Goal: Task Accomplishment & Management: Manage account settings

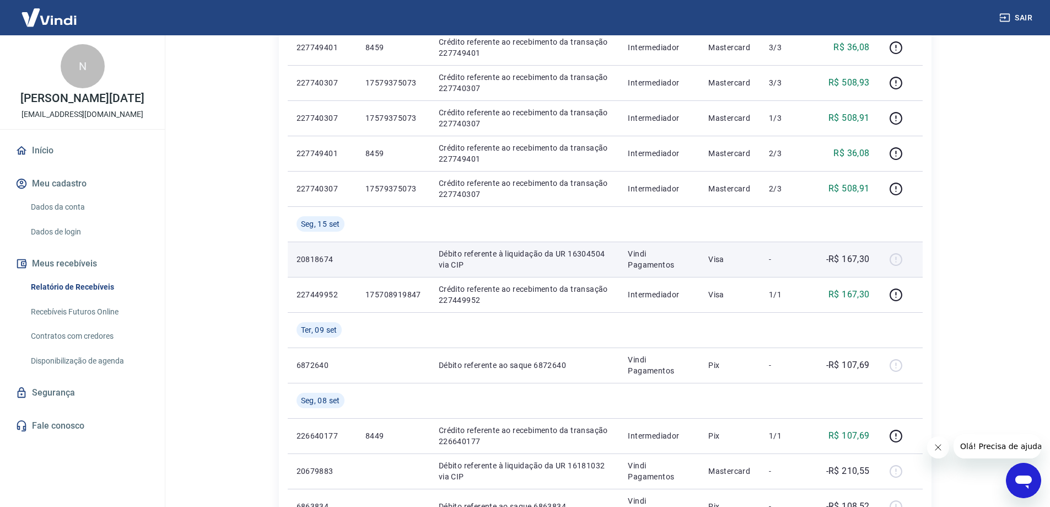
scroll to position [331, 0]
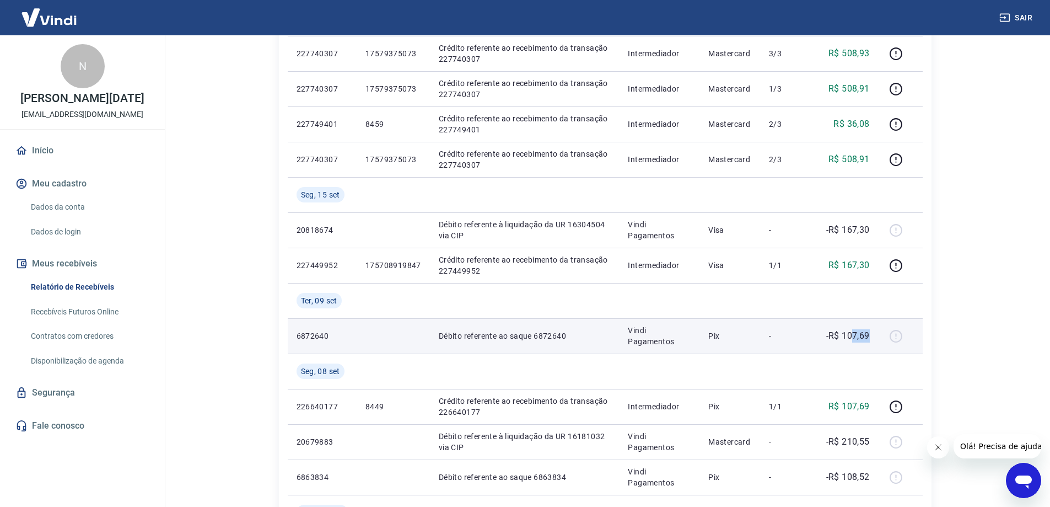
click at [855, 337] on p "-R$ 107,69" at bounding box center [848, 335] width 44 height 13
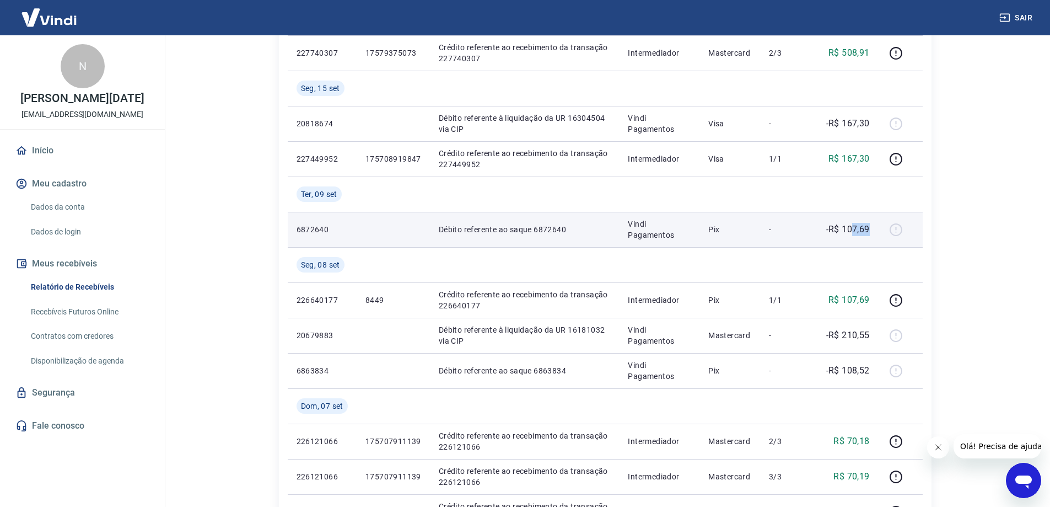
scroll to position [441, 0]
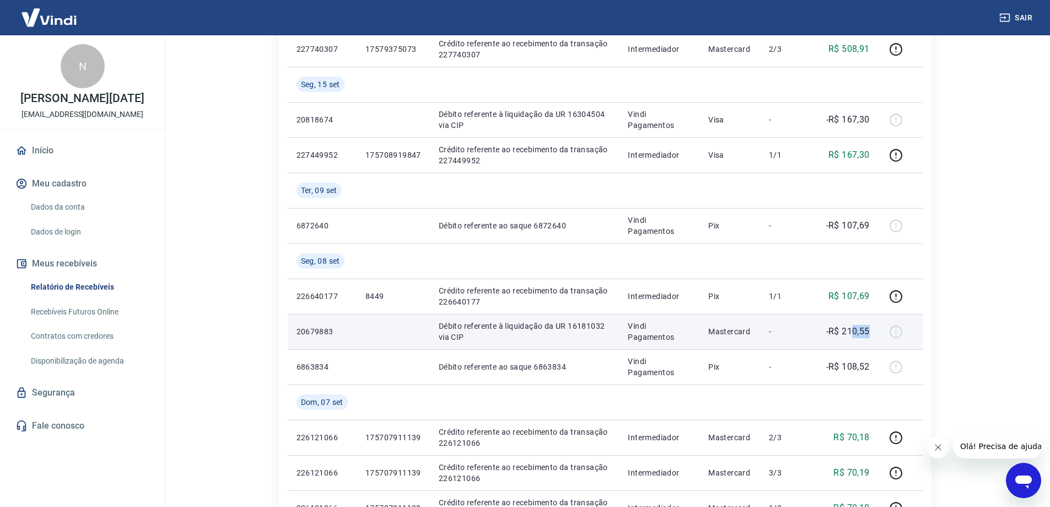
click at [851, 327] on td "-R$ 210,55" at bounding box center [844, 331] width 68 height 35
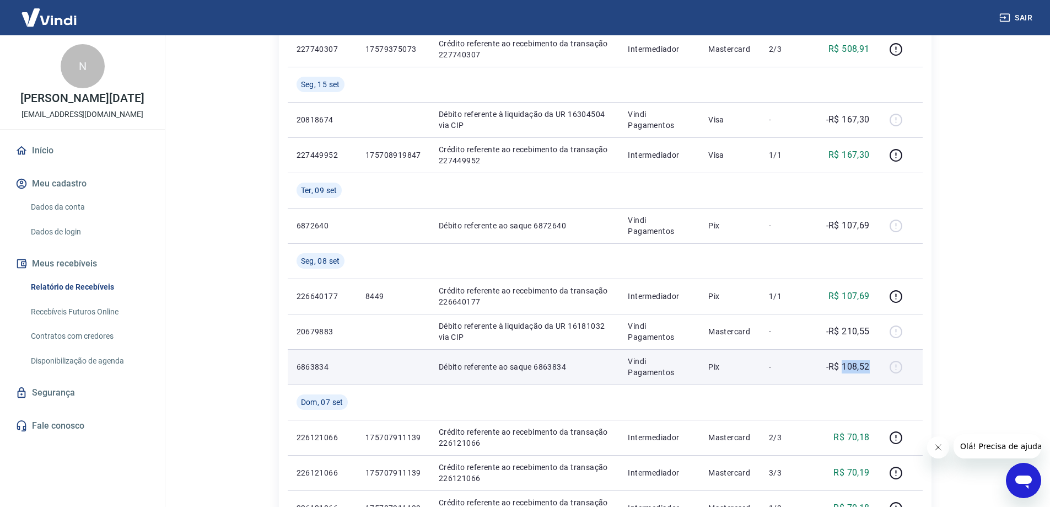
drag, startPoint x: 851, startPoint y: 362, endPoint x: 839, endPoint y: 361, distance: 11.6
click at [840, 361] on td "-R$ 108,52" at bounding box center [844, 366] width 68 height 35
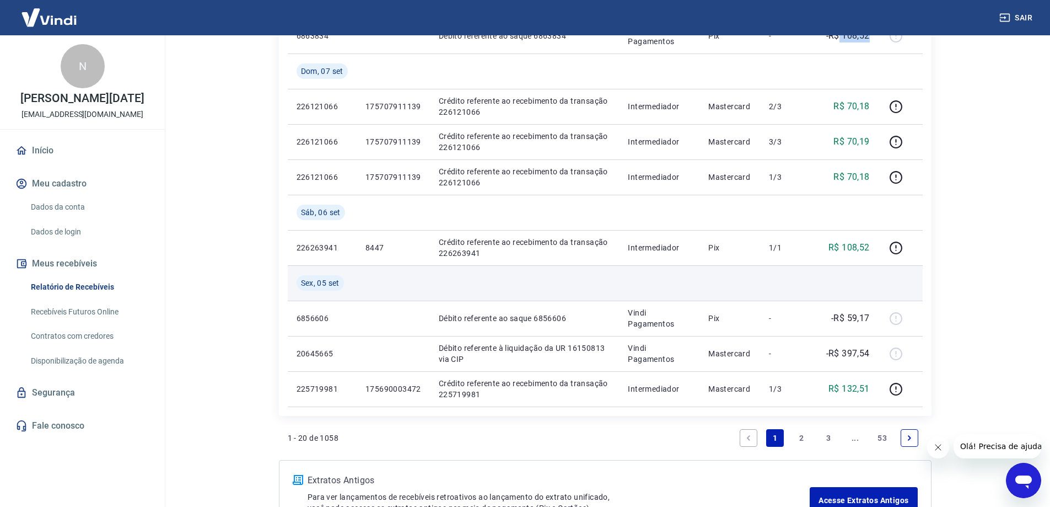
scroll to position [827, 0]
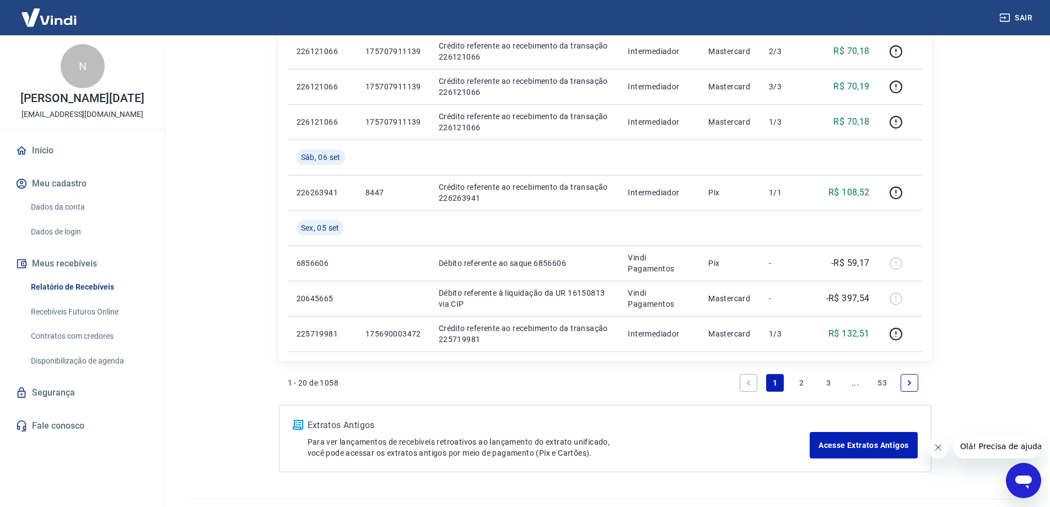
click at [800, 379] on link "2" at bounding box center [802, 383] width 18 height 18
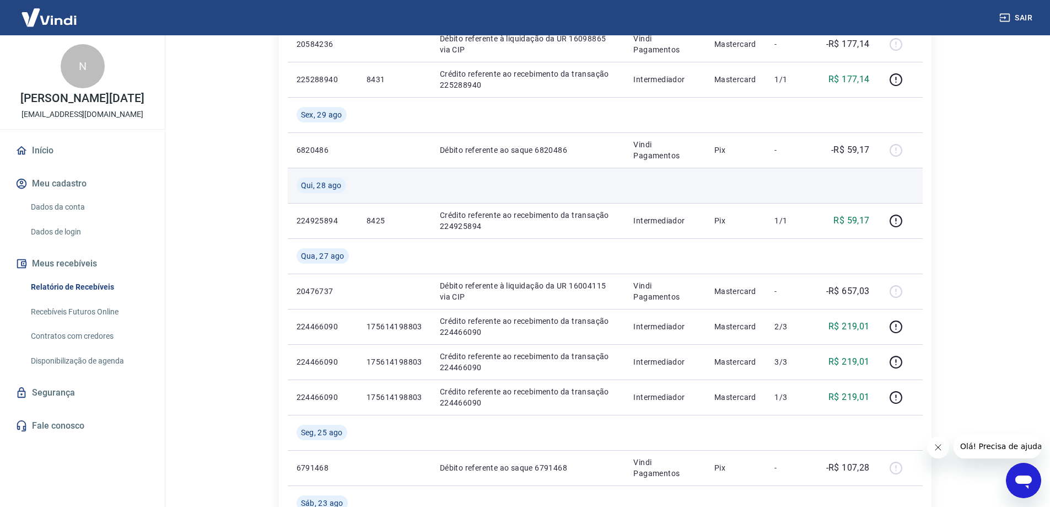
scroll to position [551, 0]
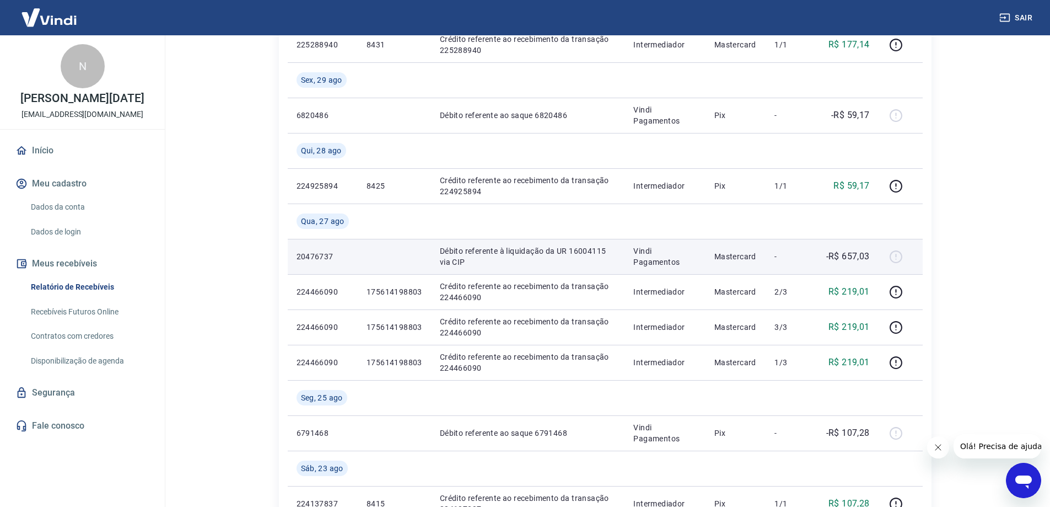
click at [898, 257] on div at bounding box center [901, 257] width 26 height 18
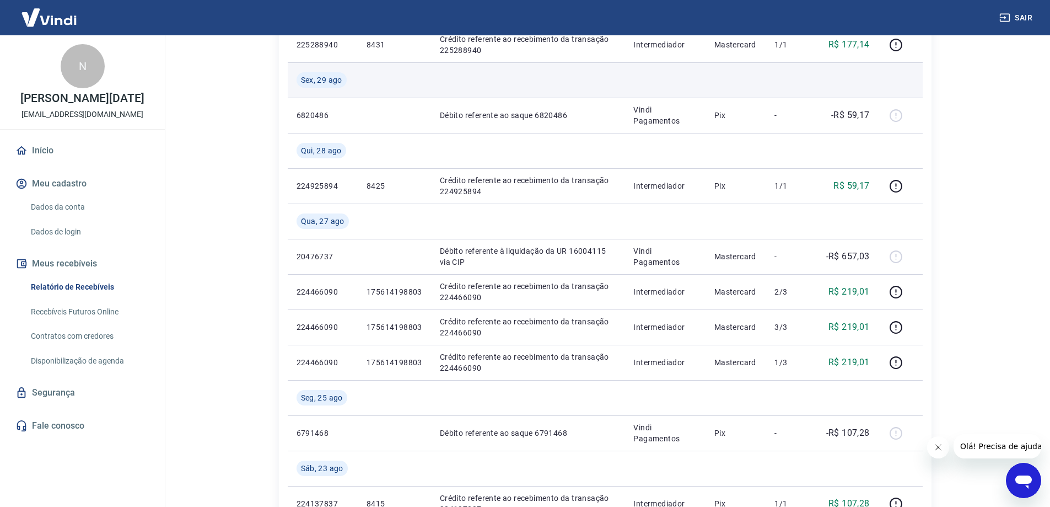
click at [620, 84] on td at bounding box center [528, 79] width 194 height 35
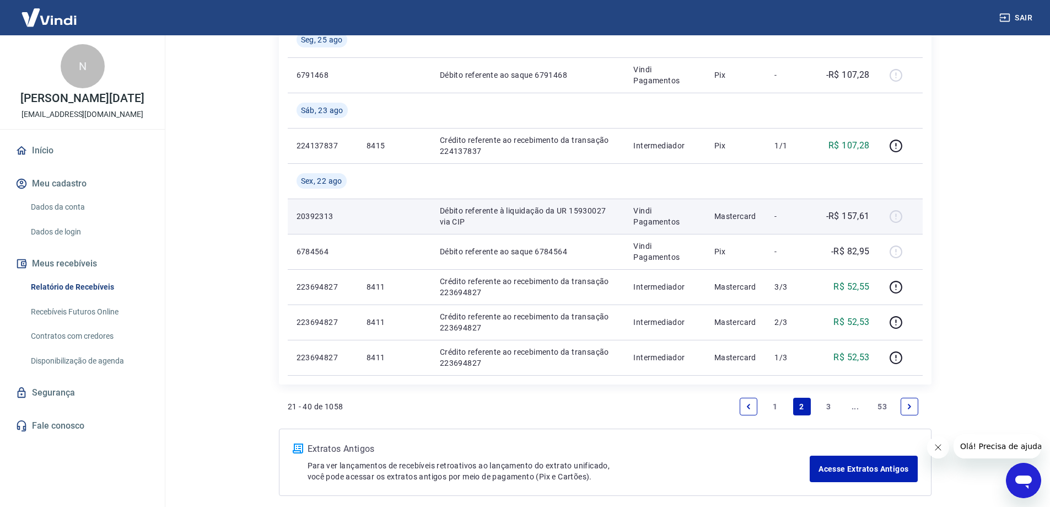
scroll to position [937, 0]
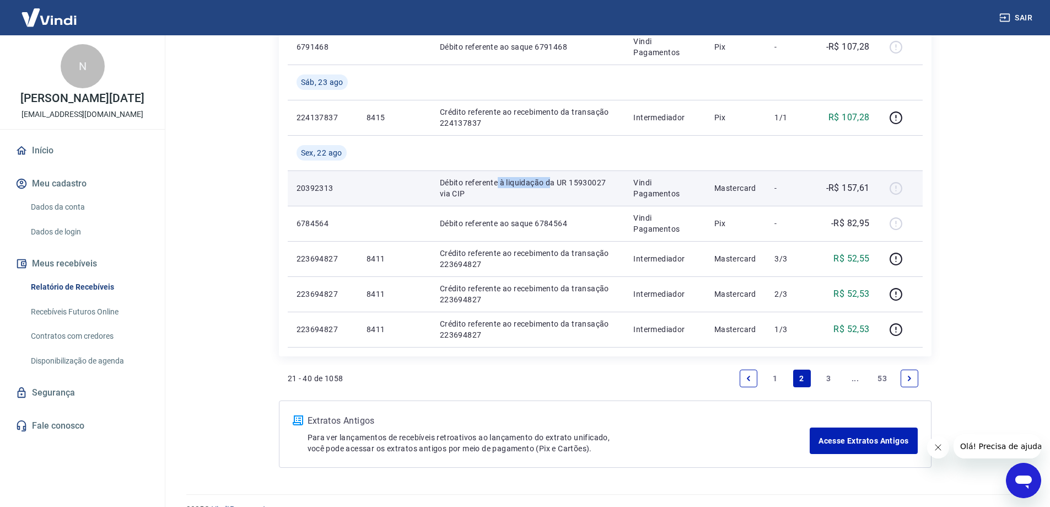
drag, startPoint x: 546, startPoint y: 183, endPoint x: 552, endPoint y: 184, distance: 6.1
click at [551, 182] on p "Débito referente à liquidação da UR 15930027 via CIP" at bounding box center [528, 188] width 176 height 22
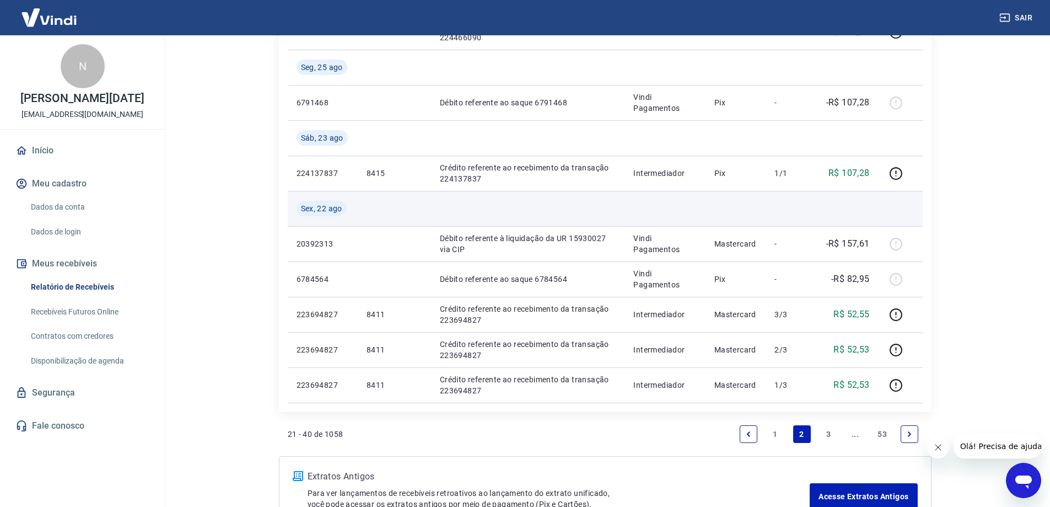
scroll to position [882, 0]
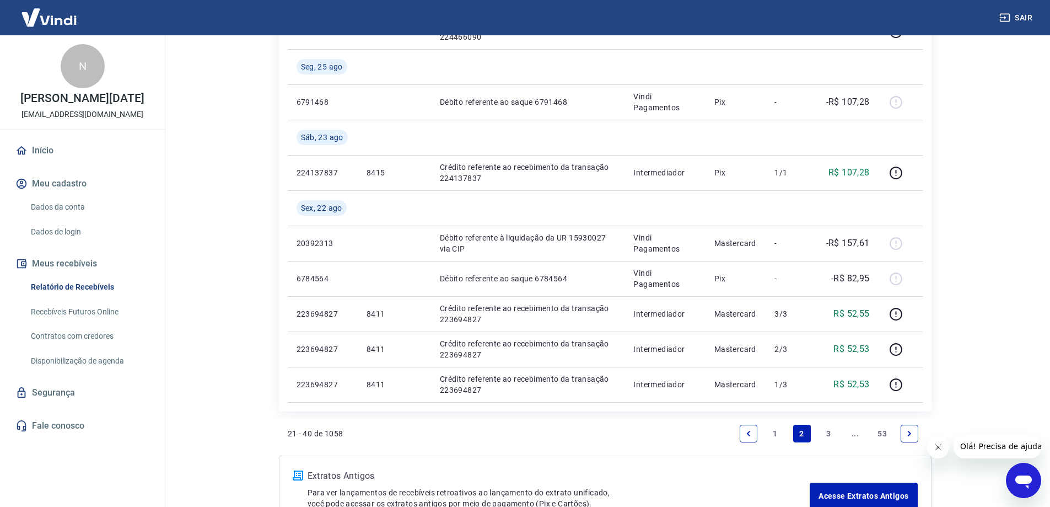
click at [828, 434] on link "3" at bounding box center [829, 433] width 18 height 18
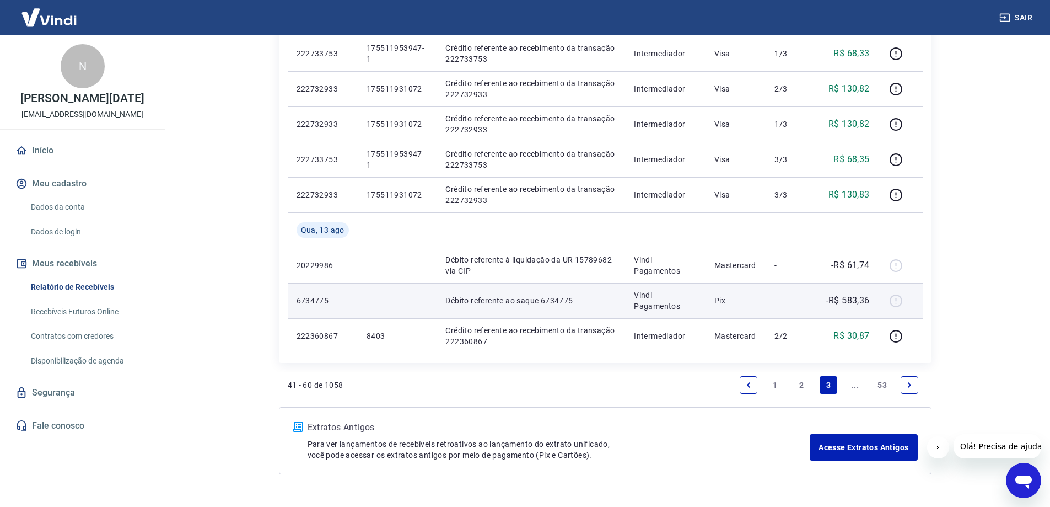
scroll to position [772, 0]
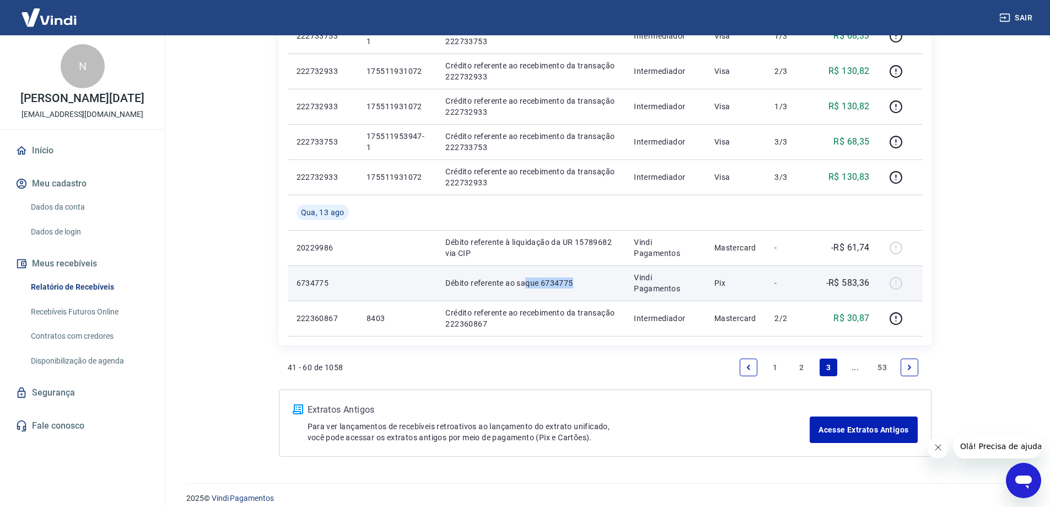
drag, startPoint x: 571, startPoint y: 287, endPoint x: 525, endPoint y: 287, distance: 46.3
click at [525, 287] on p "Débito referente ao saque 6734775" at bounding box center [530, 282] width 171 height 11
click at [526, 293] on td "Débito referente ao saque 6734775" at bounding box center [531, 282] width 189 height 35
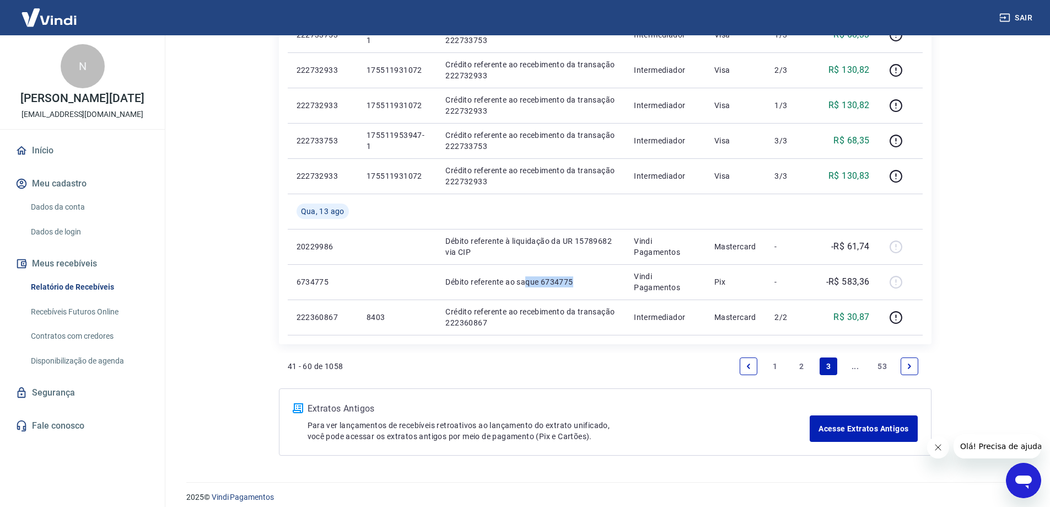
scroll to position [782, 0]
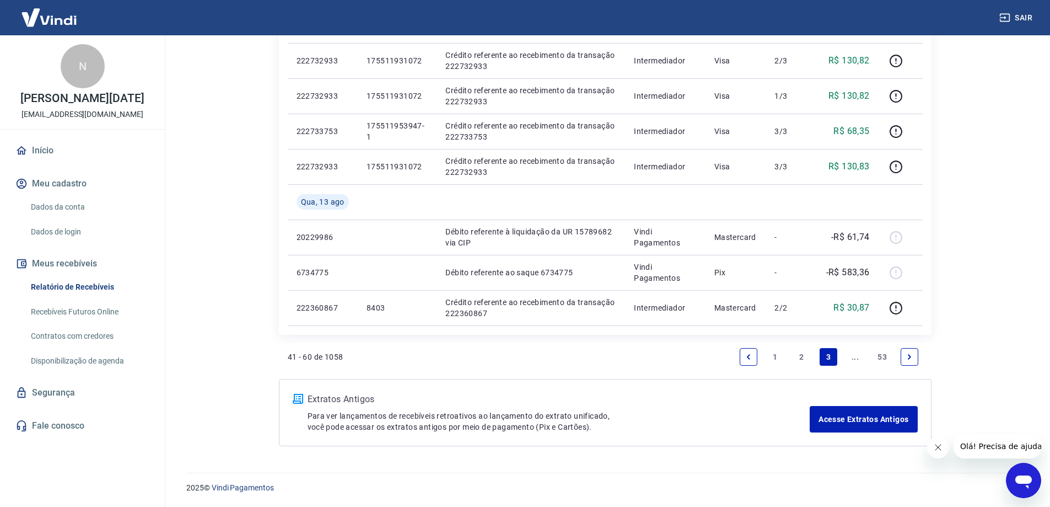
click at [905, 357] on link "Next page" at bounding box center [910, 357] width 18 height 18
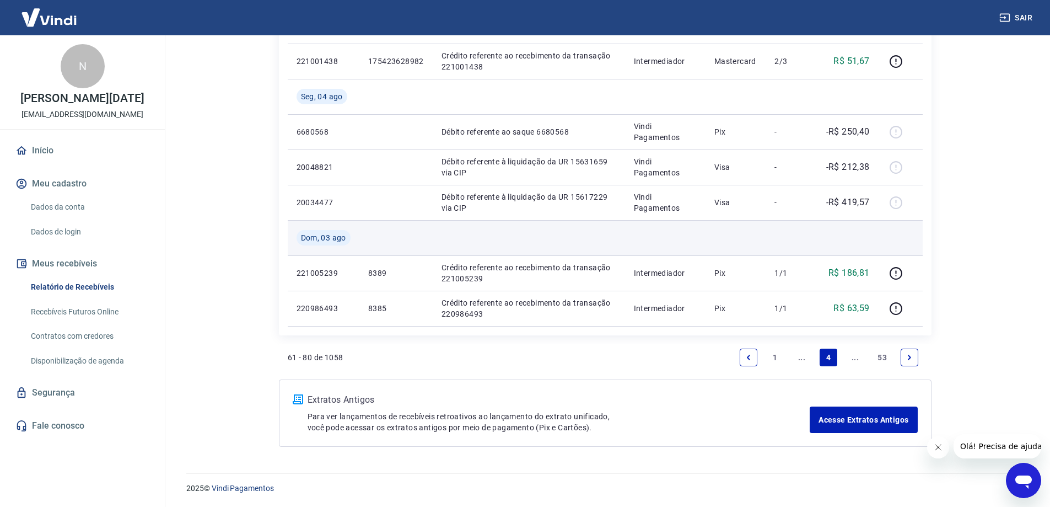
scroll to position [888, 0]
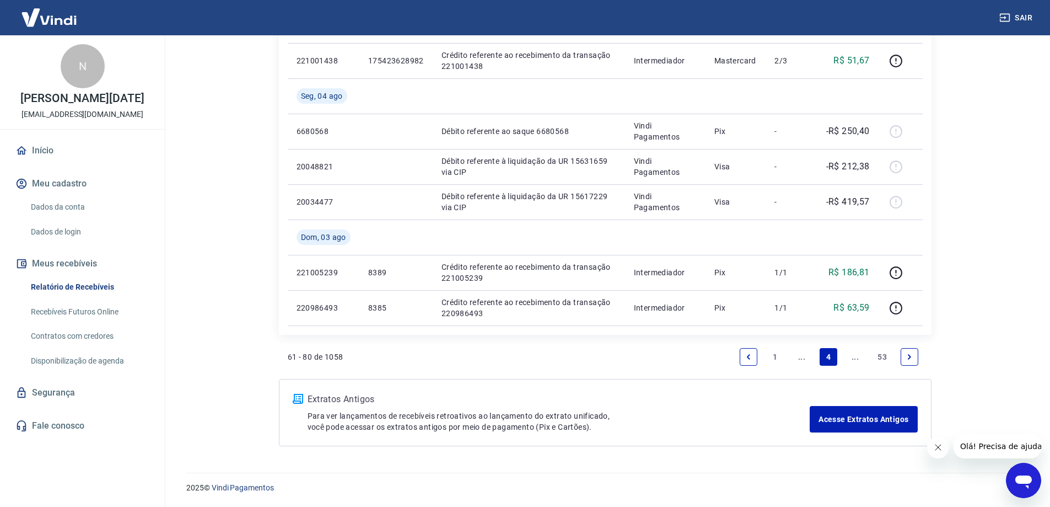
click at [907, 356] on icon "Next page" at bounding box center [910, 357] width 8 height 8
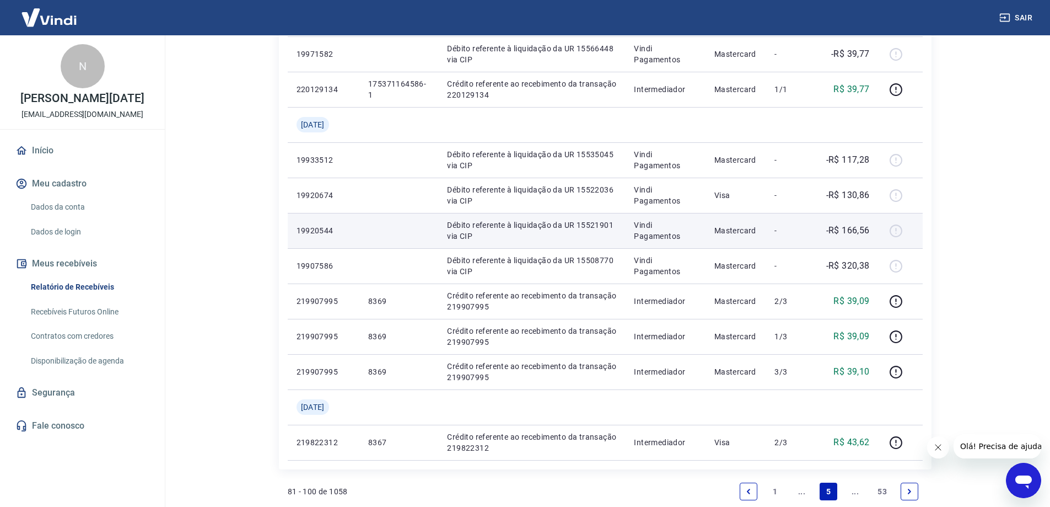
scroll to position [717, 0]
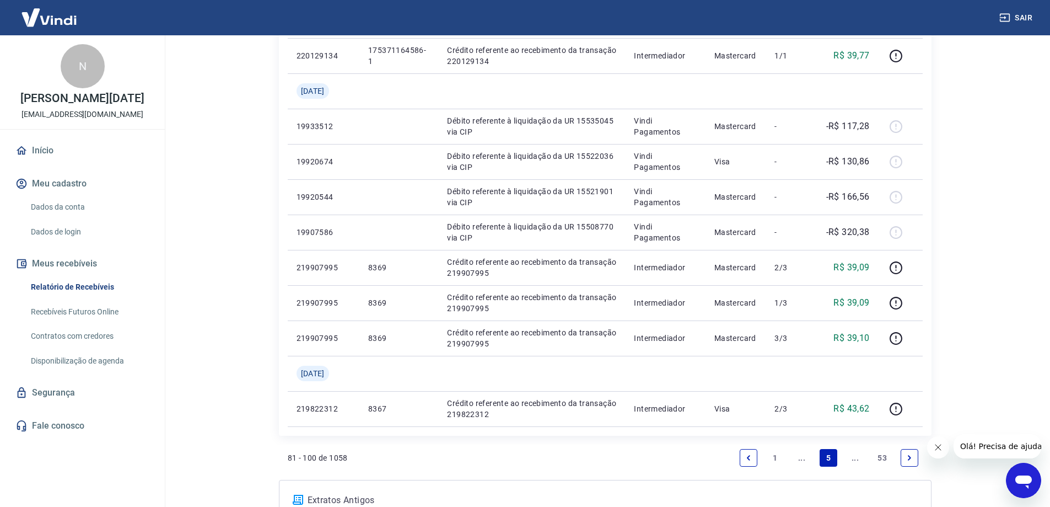
click at [753, 459] on link "Previous page" at bounding box center [749, 458] width 18 height 18
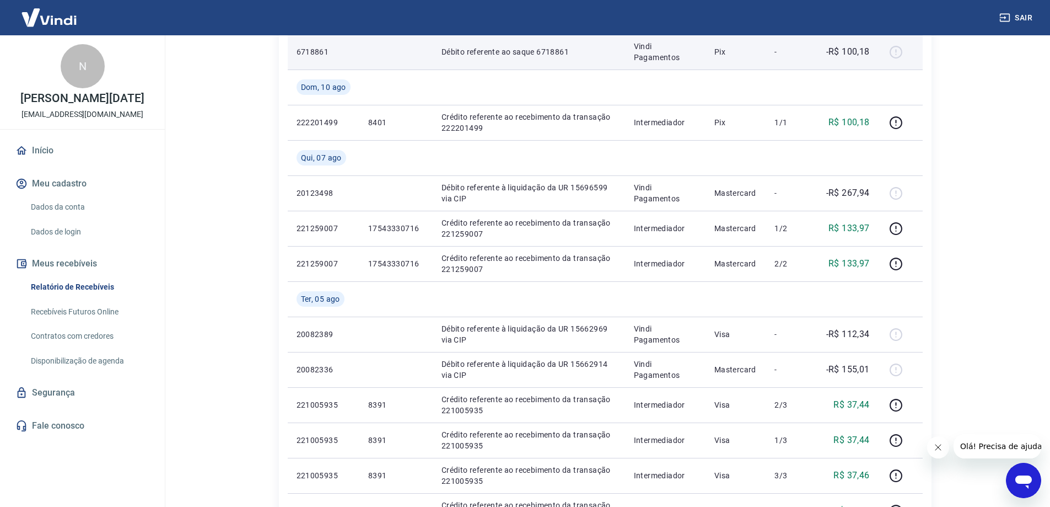
scroll to position [386, 0]
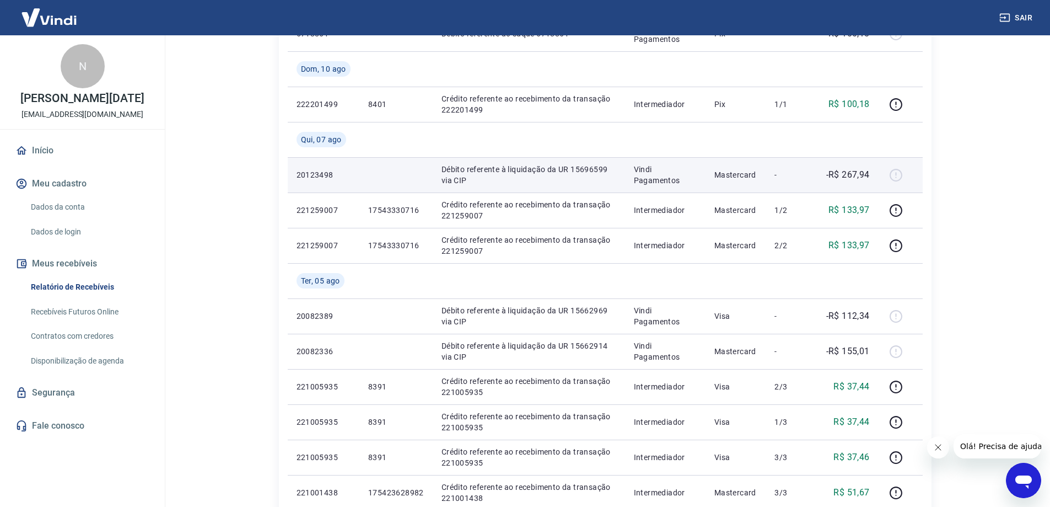
click at [755, 170] on p "Mastercard" at bounding box center [735, 174] width 43 height 11
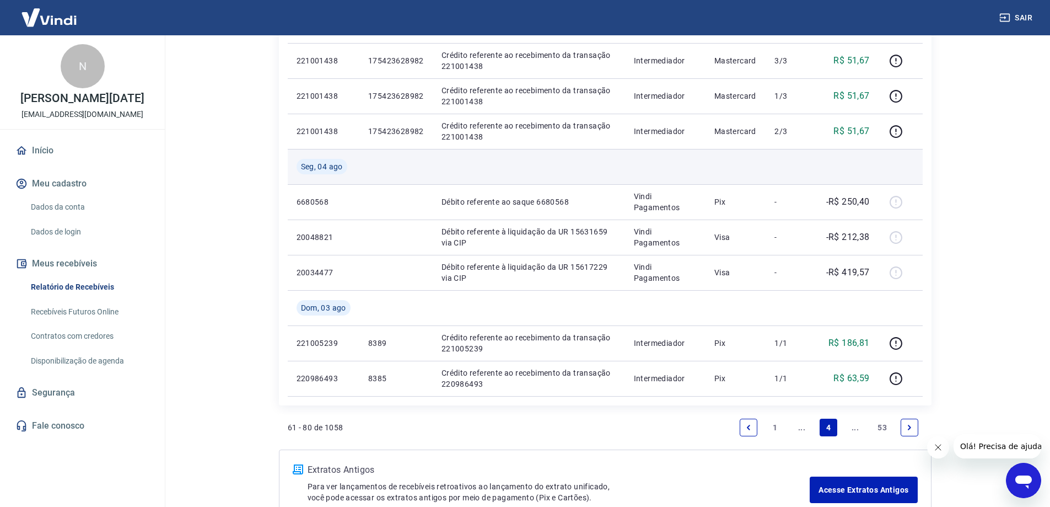
scroll to position [882, 0]
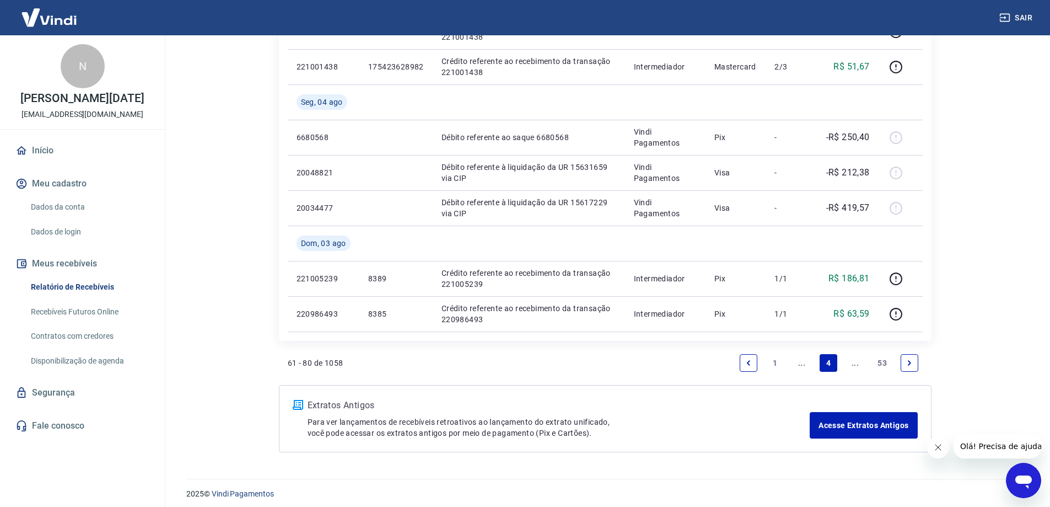
click at [1019, 482] on icon "Abrir janela de mensagens" at bounding box center [1023, 481] width 17 height 13
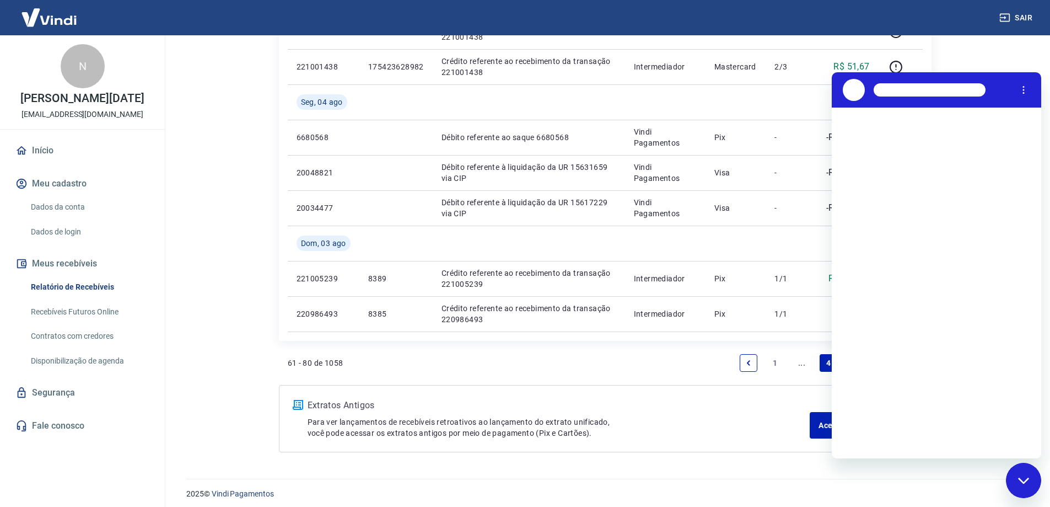
scroll to position [0, 0]
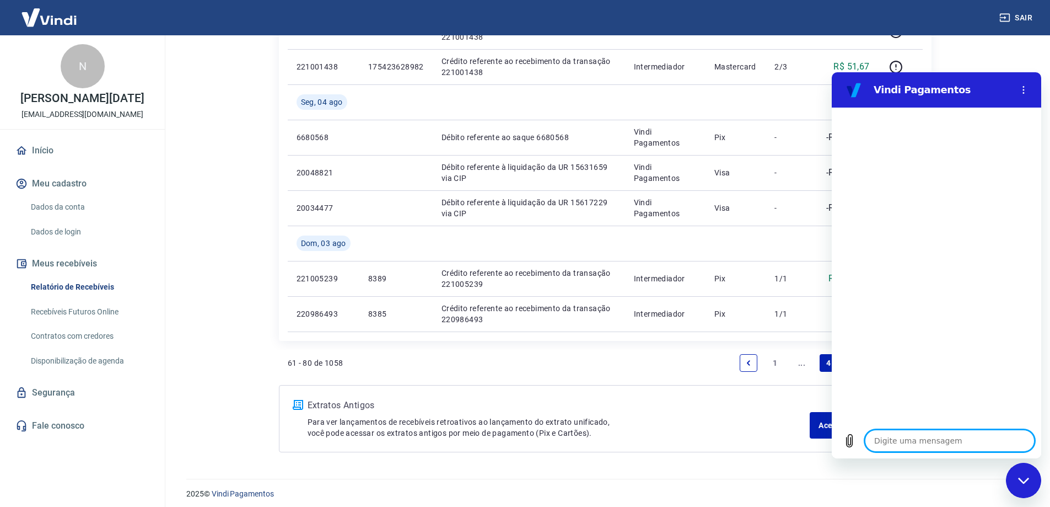
click at [986, 441] on textarea at bounding box center [950, 440] width 170 height 22
type textarea "P"
type textarea "x"
type textarea "Pa"
type textarea "x"
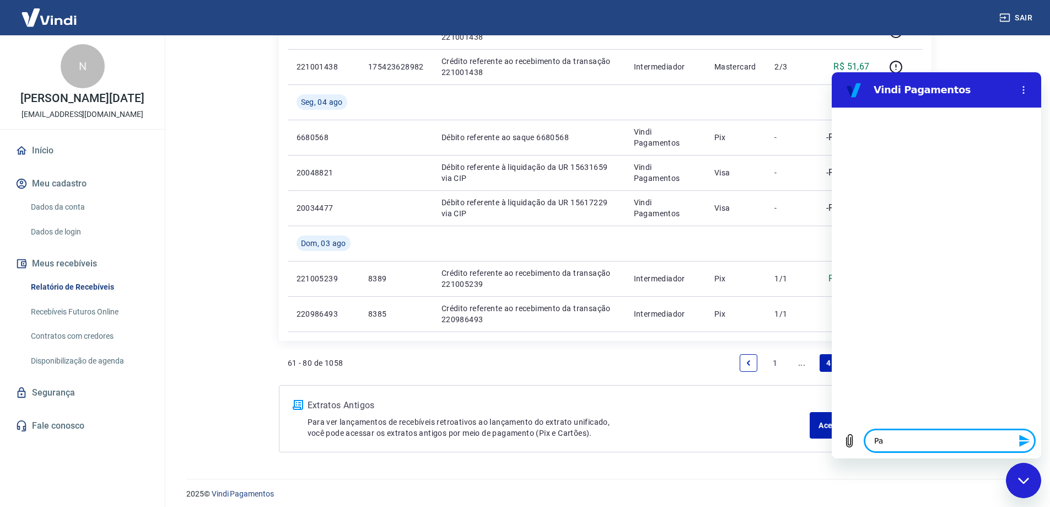
type textarea "Pag"
type textarea "x"
type textarea "Paga"
type textarea "x"
type textarea "Pagam"
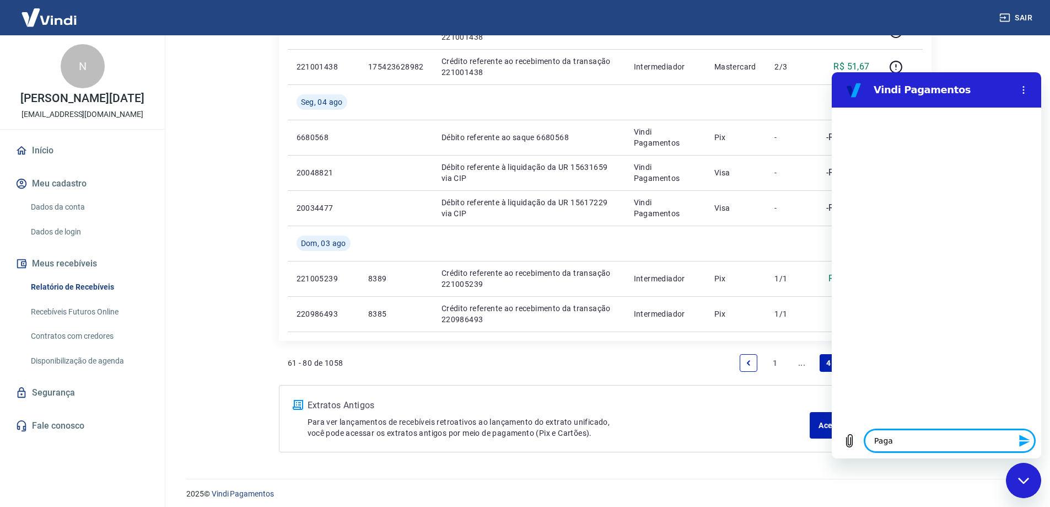
type textarea "x"
type textarea "Pagame"
type textarea "x"
type textarea "Pagamen"
type textarea "x"
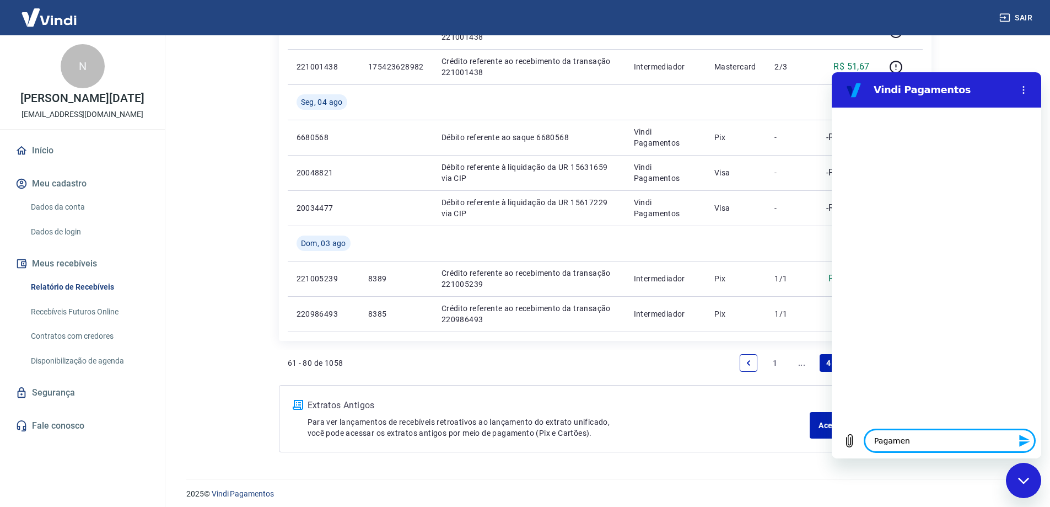
type textarea "Pagament"
type textarea "x"
type textarea "Pagamento"
type textarea "x"
type textarea "Pagamentos"
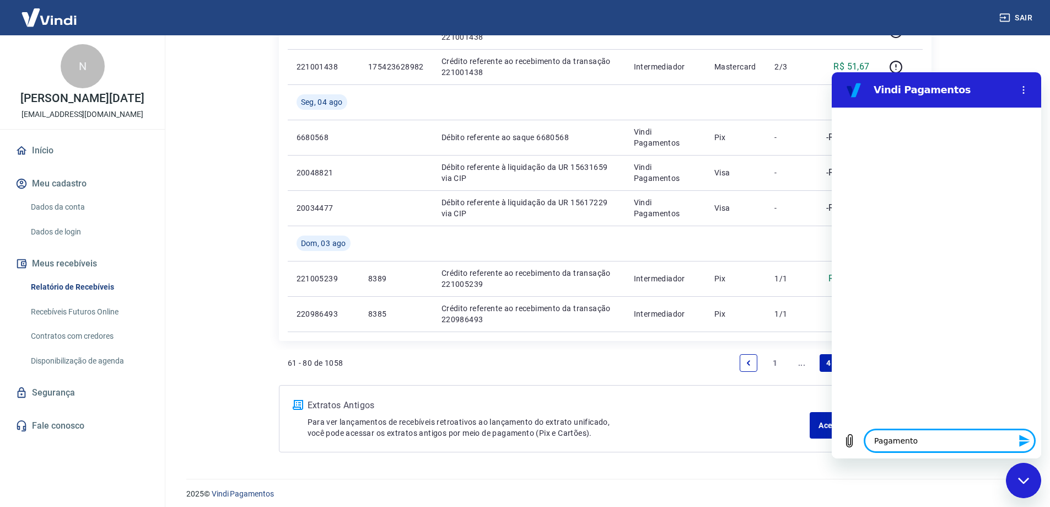
type textarea "x"
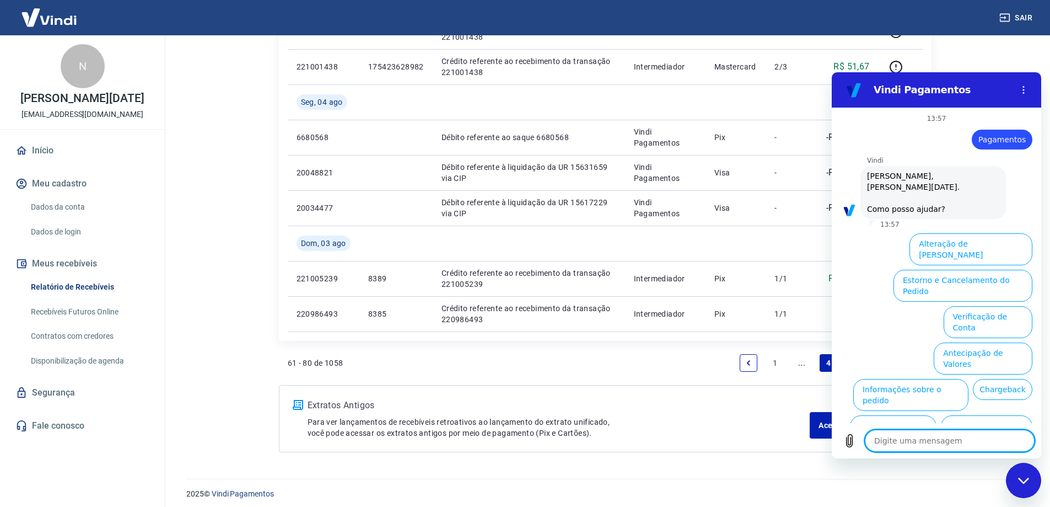
scroll to position [37, 0]
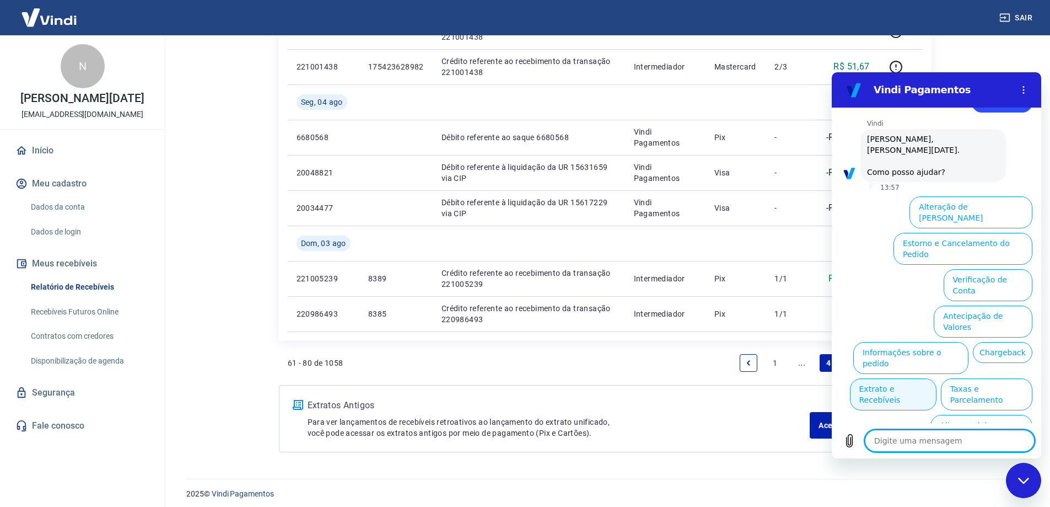
click at [937, 378] on button "Extrato e Recebíveis" at bounding box center [893, 394] width 87 height 32
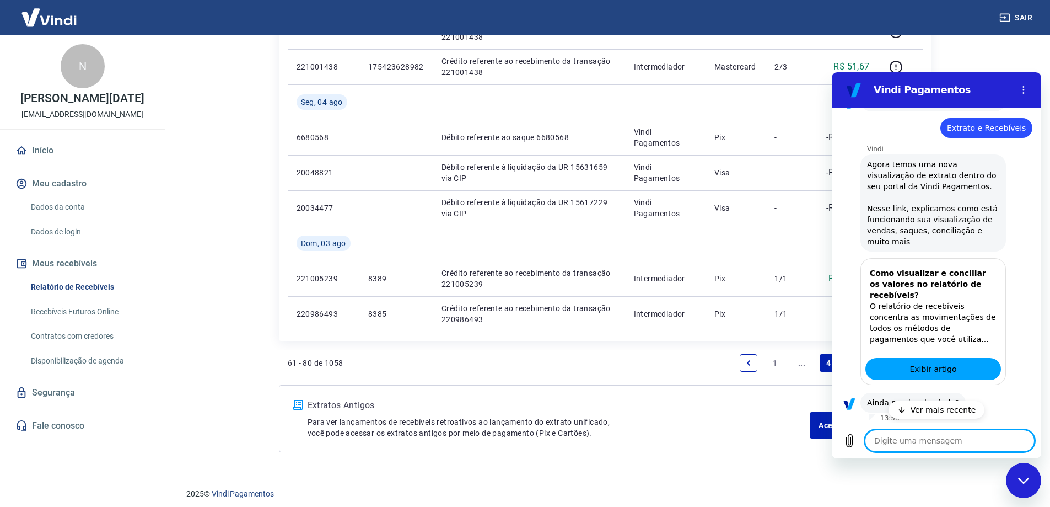
scroll to position [135, 0]
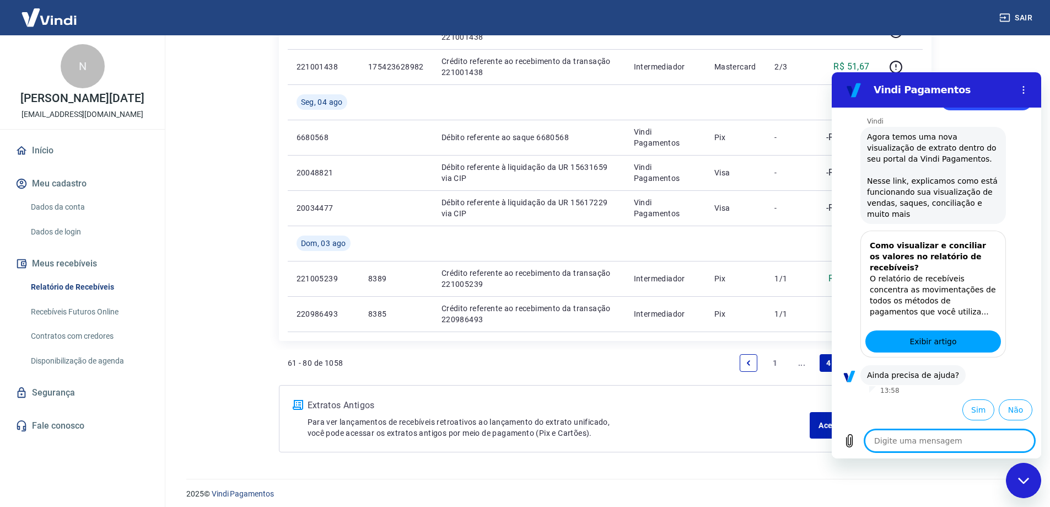
click at [963, 435] on textarea at bounding box center [950, 440] width 170 height 22
click at [974, 413] on button "Sim" at bounding box center [979, 409] width 32 height 21
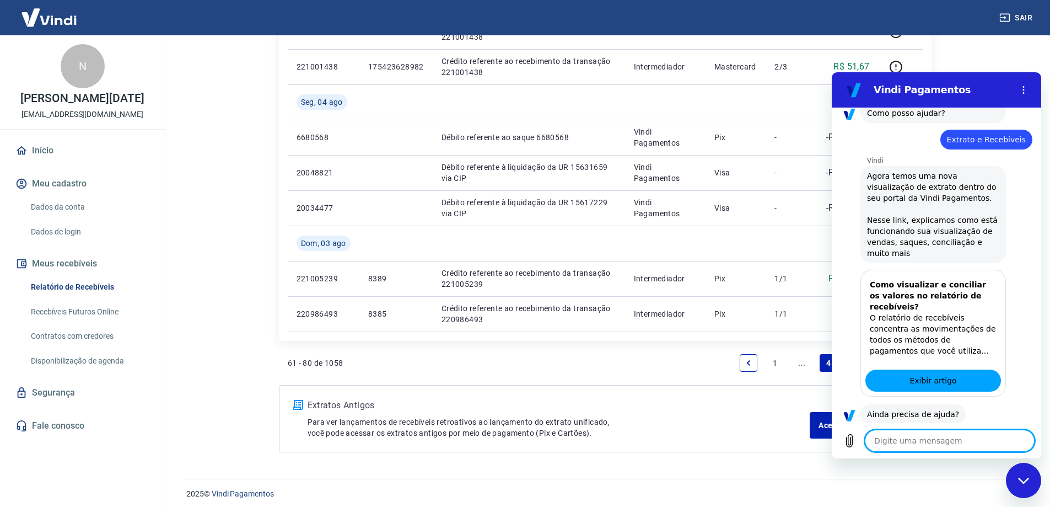
scroll to position [26, 0]
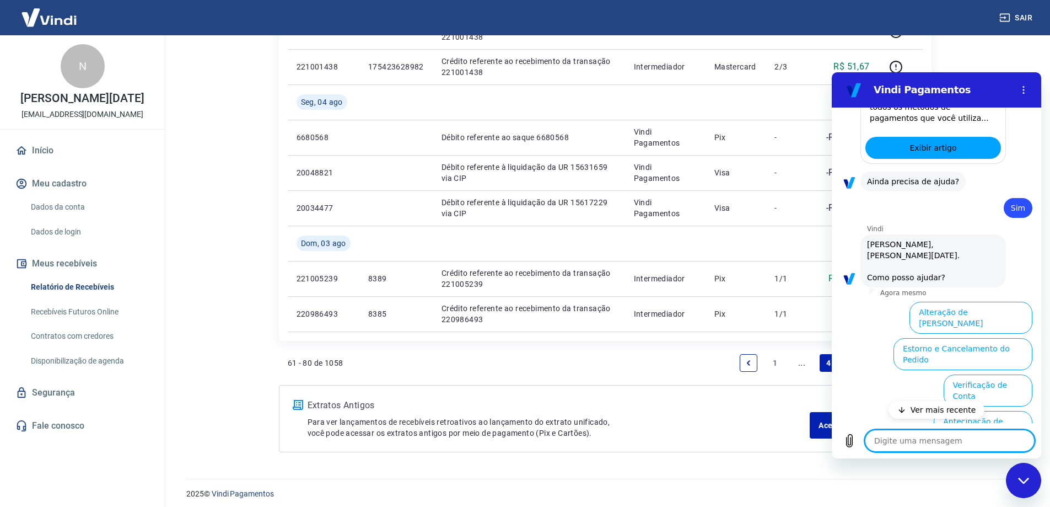
type textarea "x"
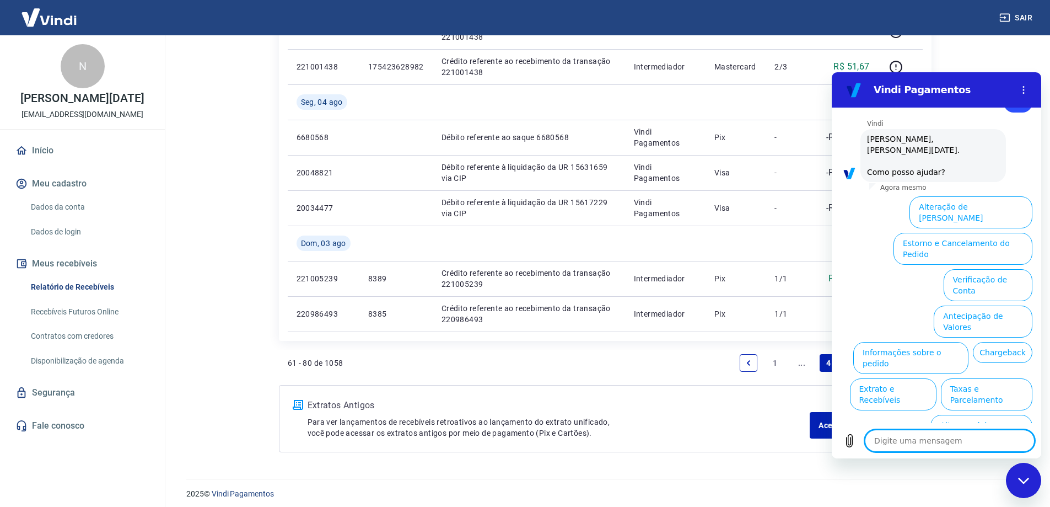
click at [980, 447] on textarea at bounding box center [950, 440] width 170 height 22
type textarea "F"
type textarea "x"
type textarea "Fa"
type textarea "x"
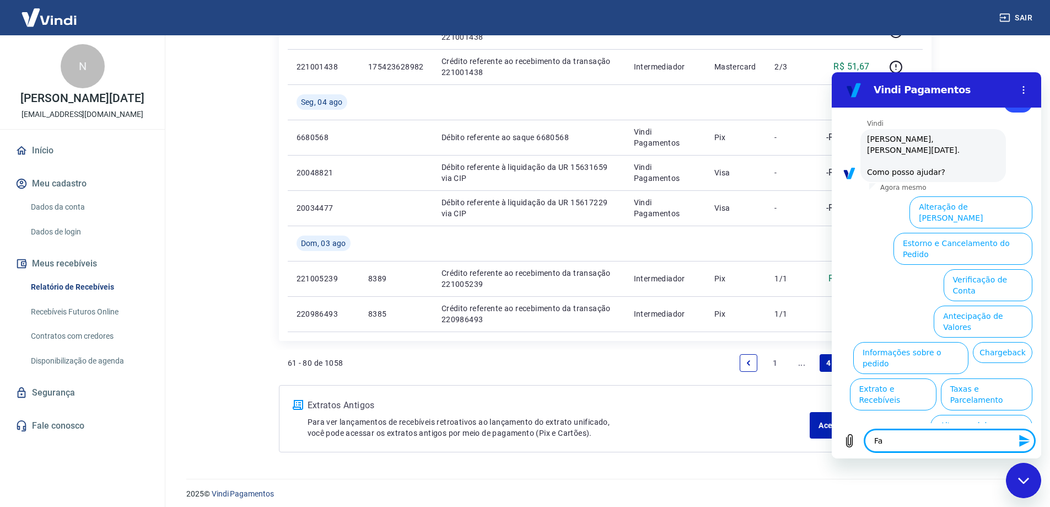
type textarea "Fal"
type textarea "x"
type textarea "Fala"
type textarea "x"
type textarea "Falar"
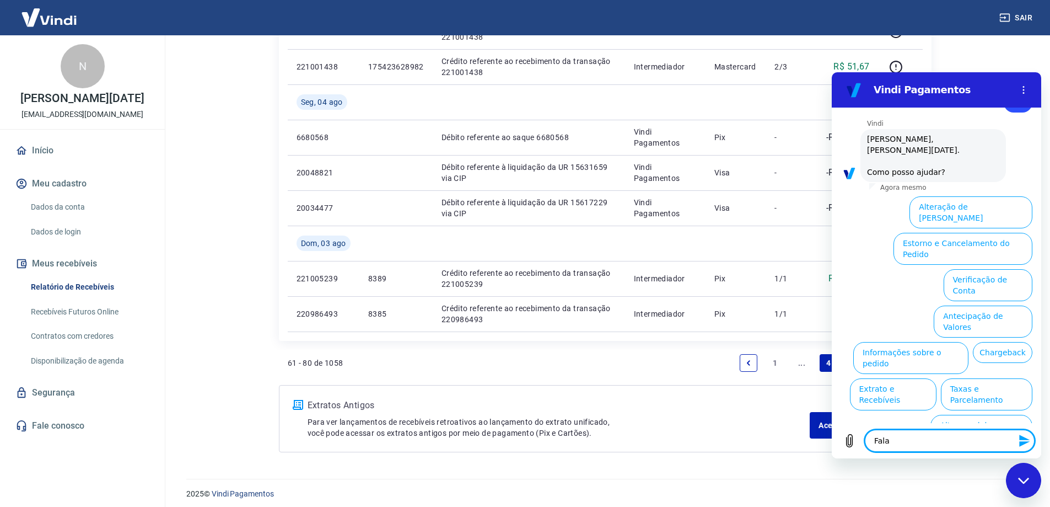
type textarea "x"
type textarea "Falar"
type textarea "x"
type textarea "Falar c"
type textarea "x"
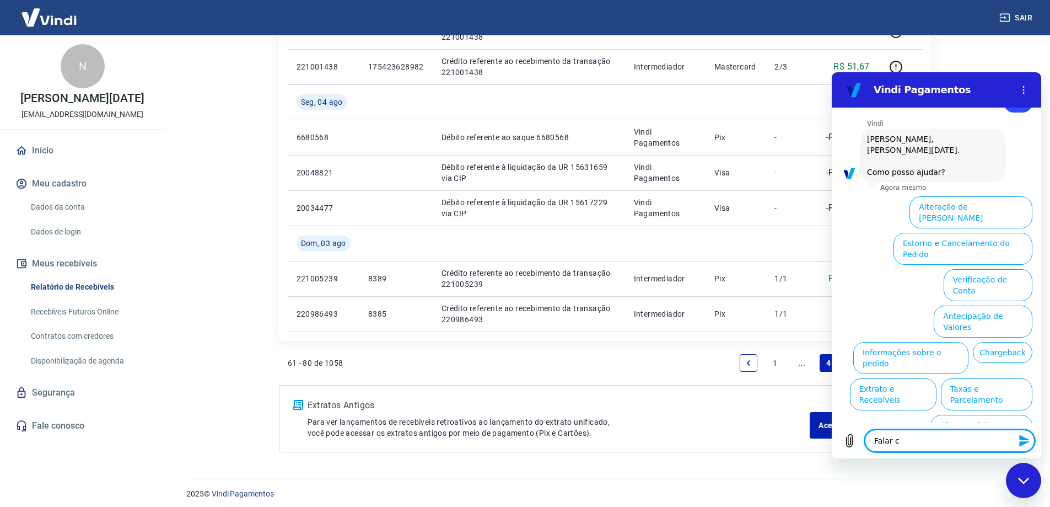
type textarea "Falar co"
type textarea "x"
type textarea "Falar com"
type textarea "x"
type textarea "Falar com"
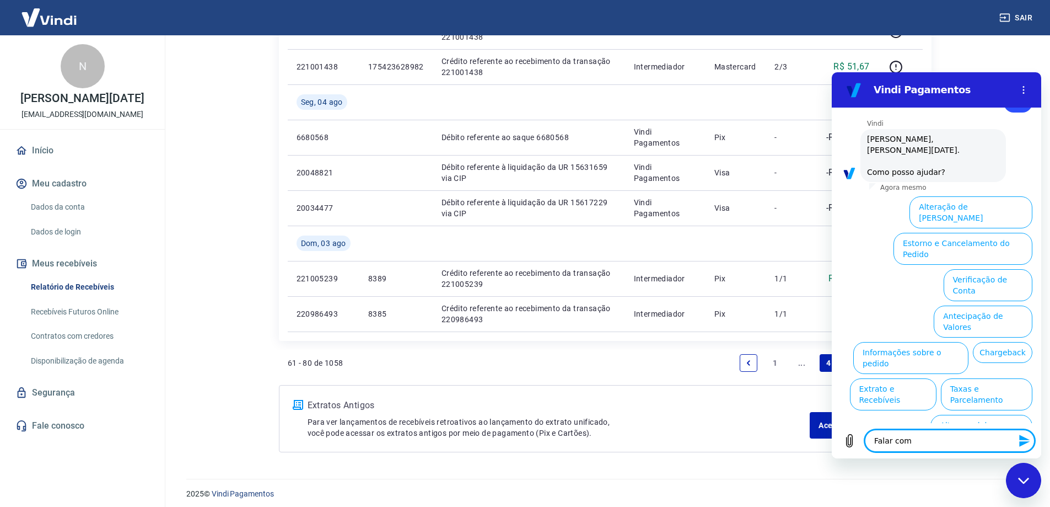
type textarea "x"
type textarea "Falar com a"
type textarea "x"
type textarea "Falar com at"
type textarea "x"
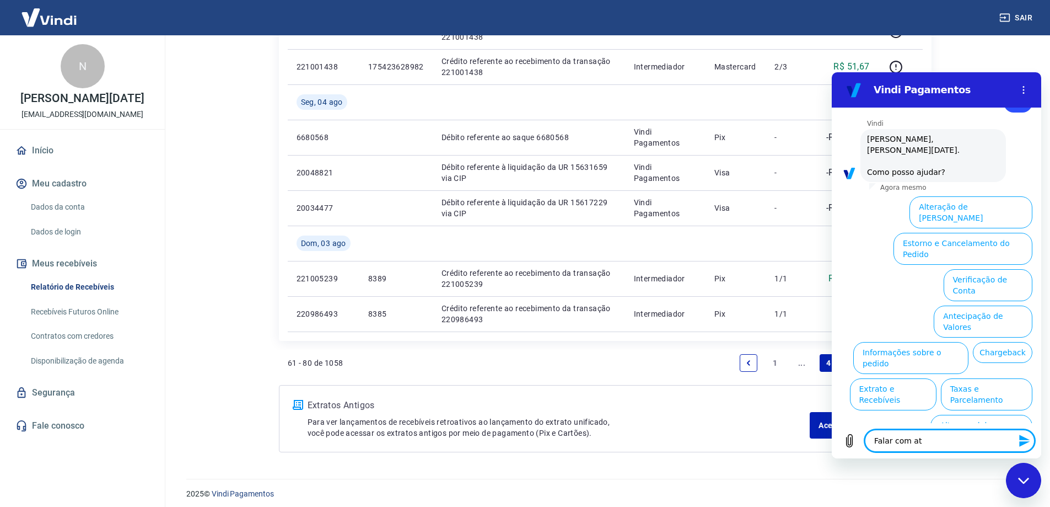
type textarea "Falar com ate"
type textarea "x"
type textarea "Falar com aten"
type textarea "x"
type textarea "Falar com atend"
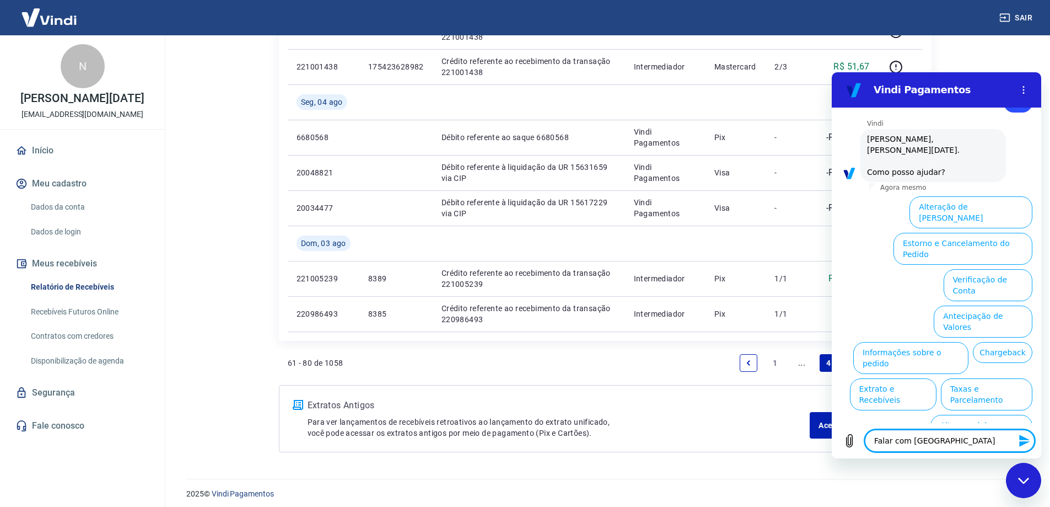
type textarea "x"
type textarea "Falar com atende"
type textarea "x"
type textarea "Falar com atenden"
type textarea "x"
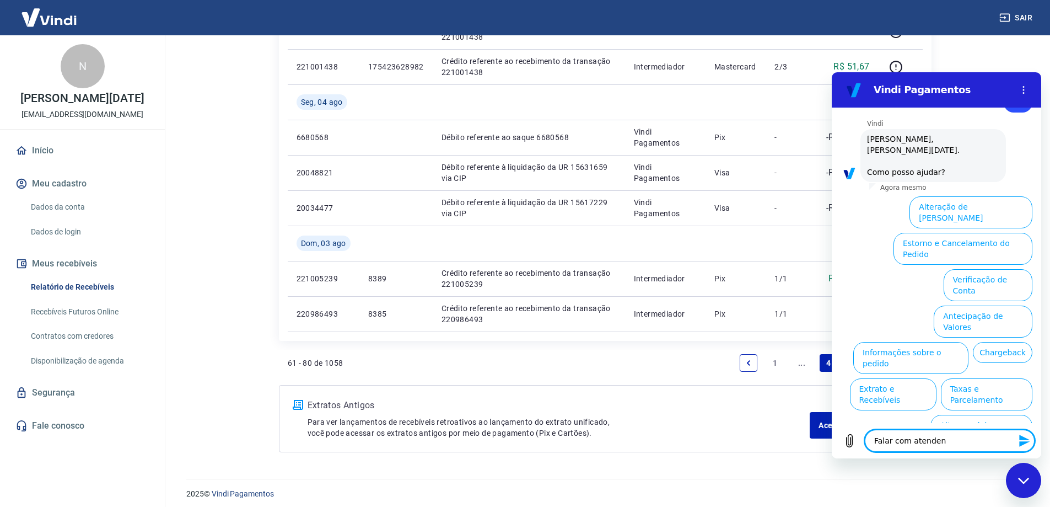
type textarea "Falar com atendent"
type textarea "x"
type textarea "Falar com atendente"
type textarea "x"
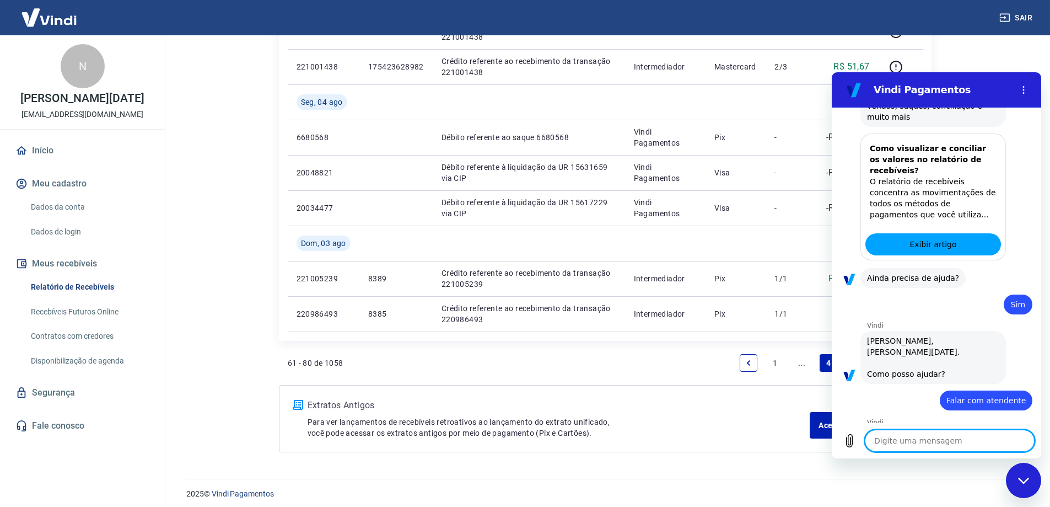
type textarea "x"
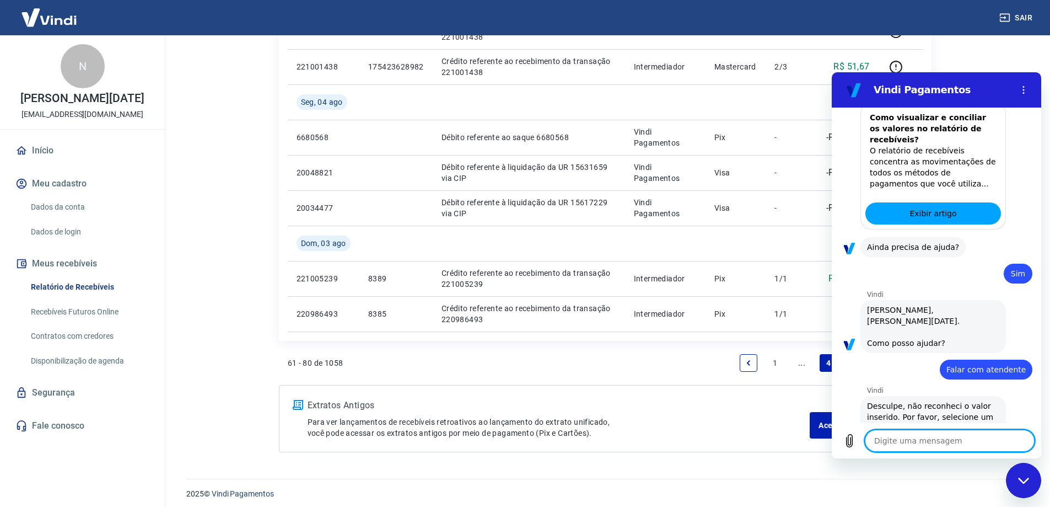
scroll to position [291, 0]
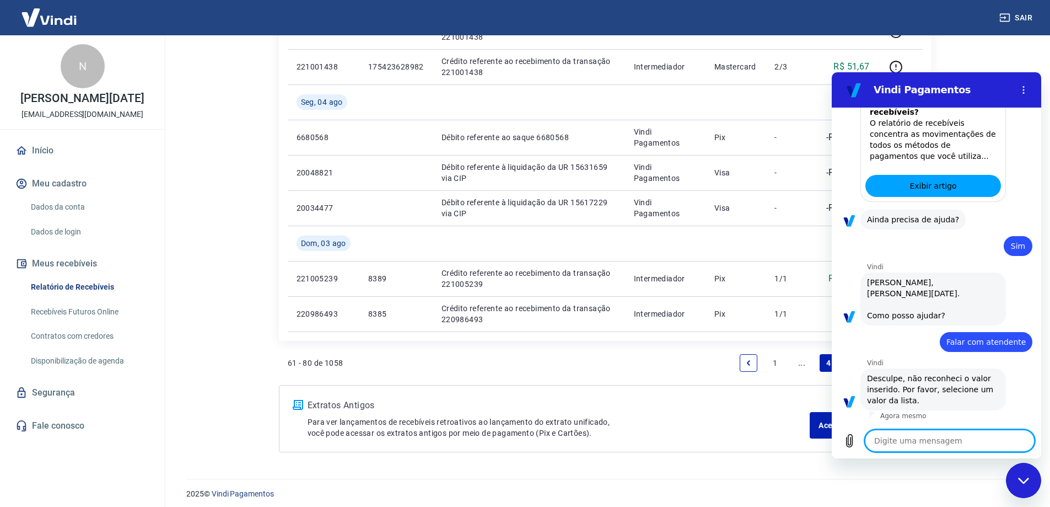
click at [947, 347] on div "diz: Falar com atendente" at bounding box center [986, 342] width 93 height 20
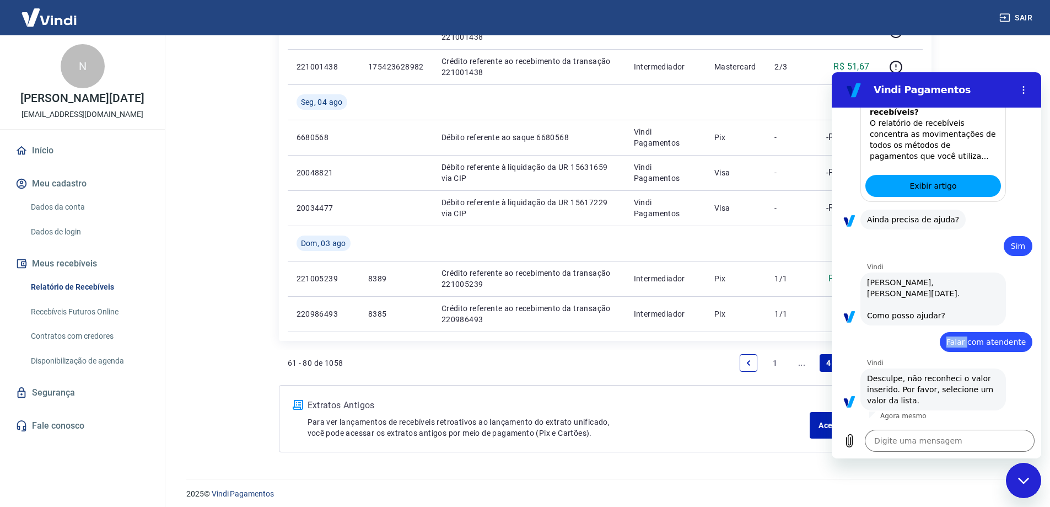
drag, startPoint x: 947, startPoint y: 347, endPoint x: 993, endPoint y: 346, distance: 46.3
click at [948, 347] on div "diz: Falar com atendente" at bounding box center [986, 342] width 93 height 20
click at [1007, 340] on span "Falar com atendente" at bounding box center [986, 341] width 79 height 11
copy span "Falar com atendente"
drag, startPoint x: 972, startPoint y: 443, endPoint x: 1005, endPoint y: 443, distance: 33.1
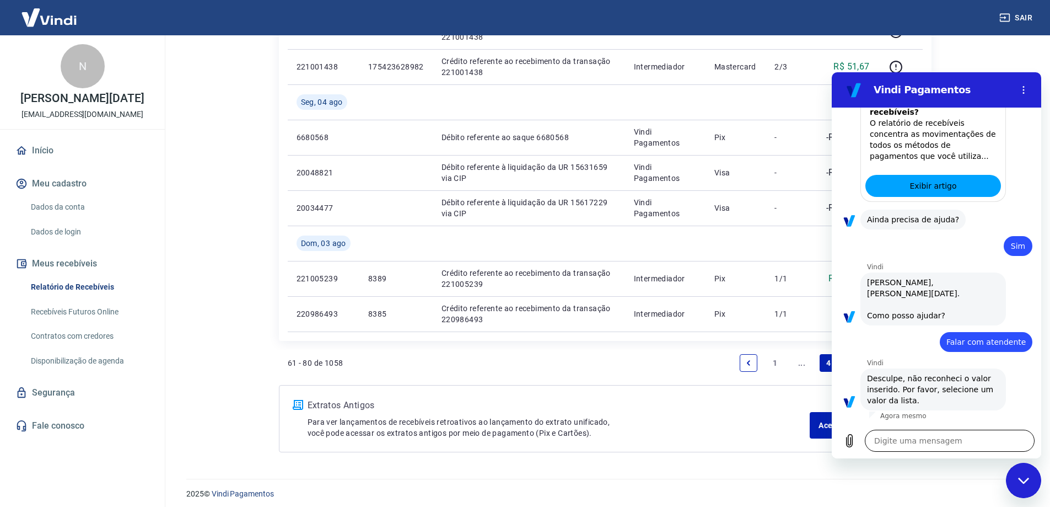
click at [971, 443] on textarea at bounding box center [950, 440] width 170 height 22
paste textarea "Falar com atendente"
type textarea "Falar com atendente"
type textarea "x"
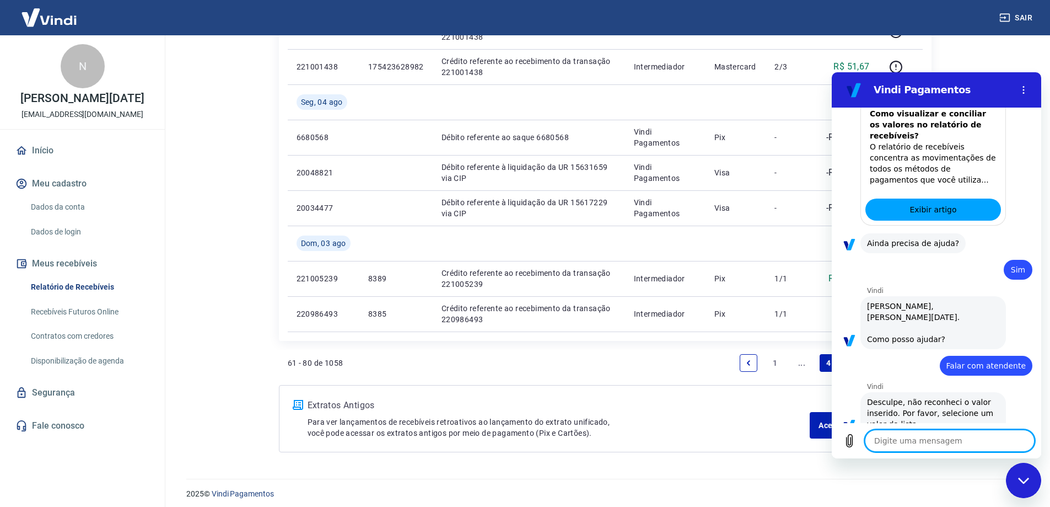
type textarea "x"
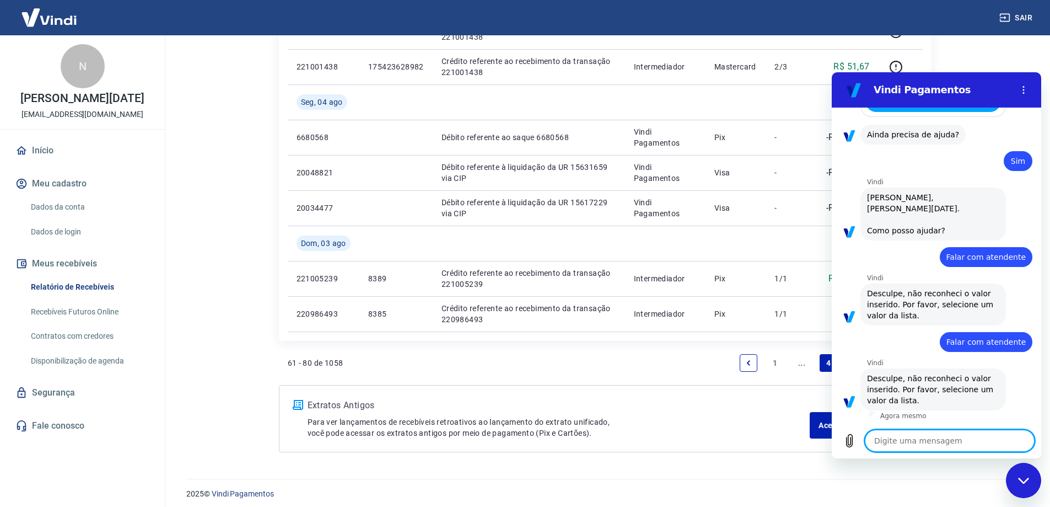
paste textarea "Falar com atendente"
type textarea "Falar com atendente"
type textarea "x"
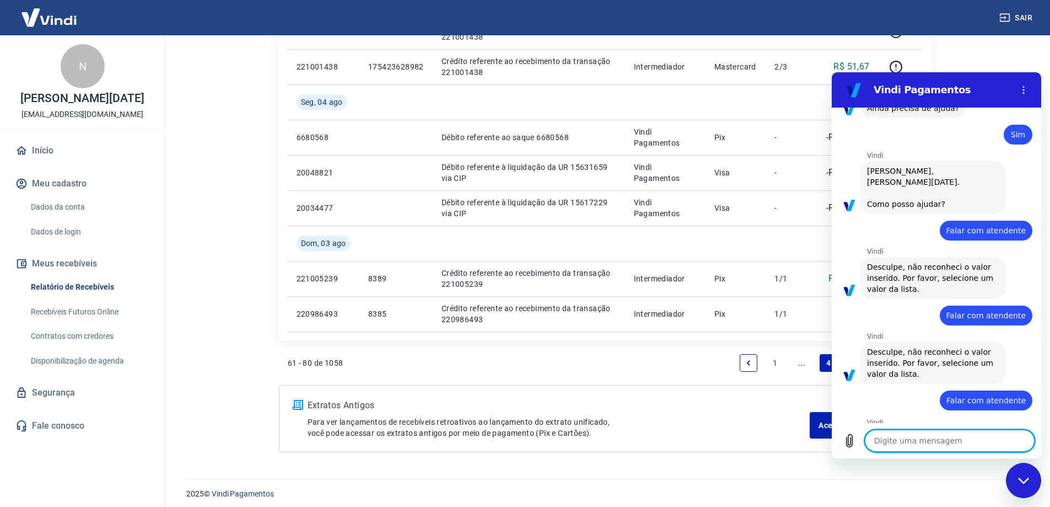
type textarea "x"
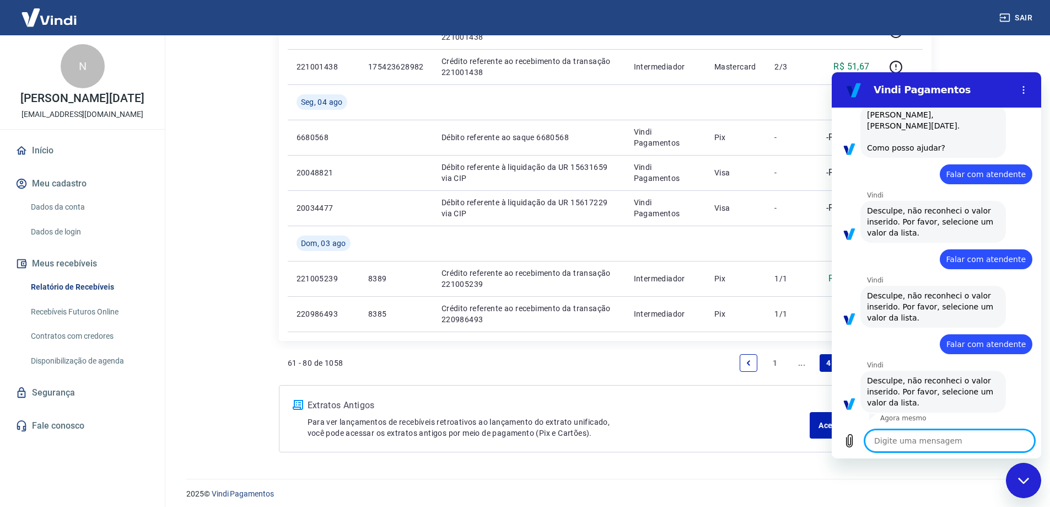
paste textarea "Falar com atendente"
type textarea "Falar com atendente"
type textarea "x"
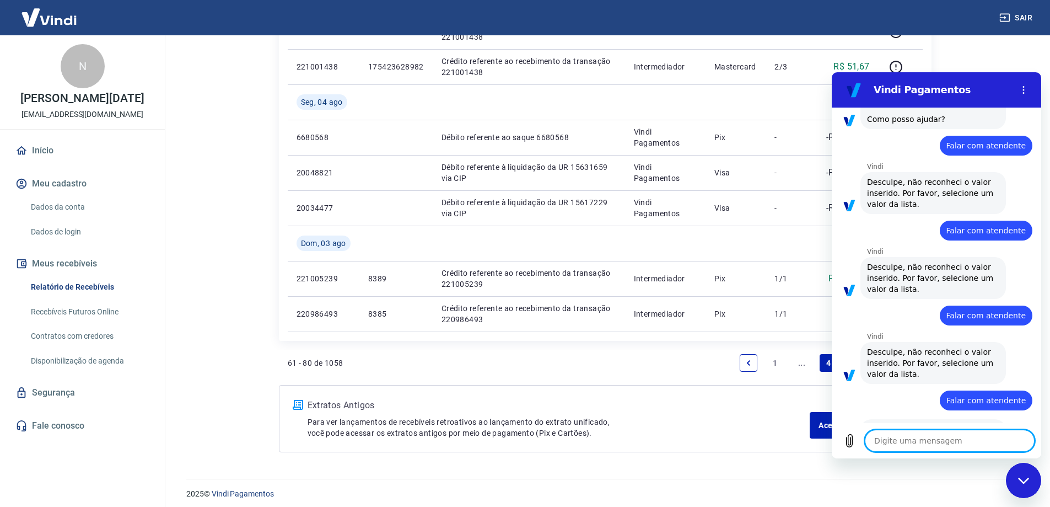
type textarea "x"
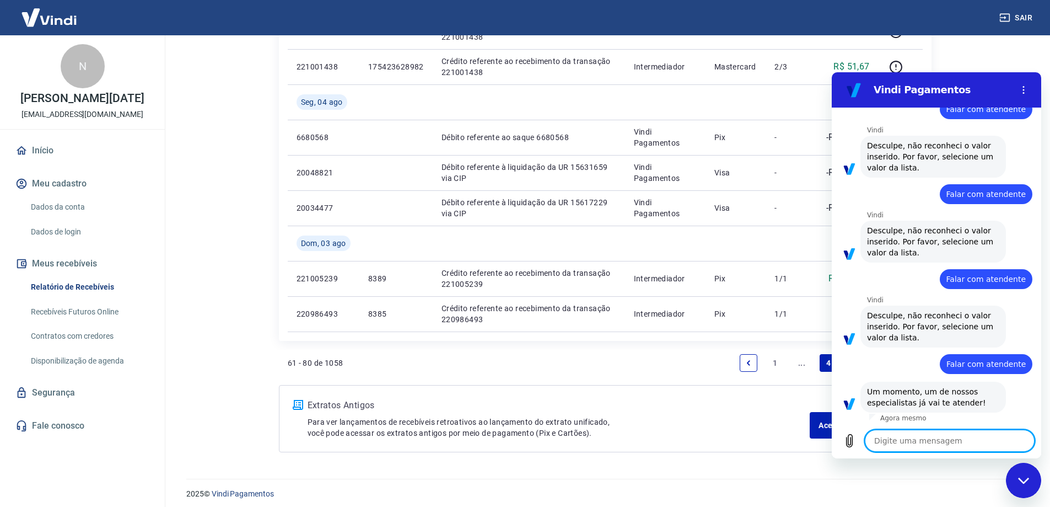
paste textarea "Falar com atendente"
type textarea "Falar com atendente"
type textarea "x"
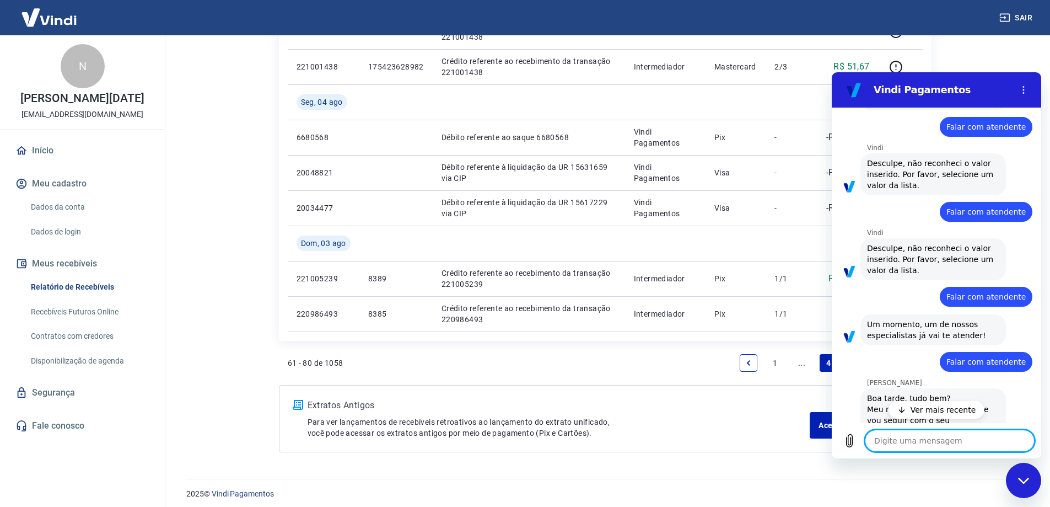
scroll to position [632, 0]
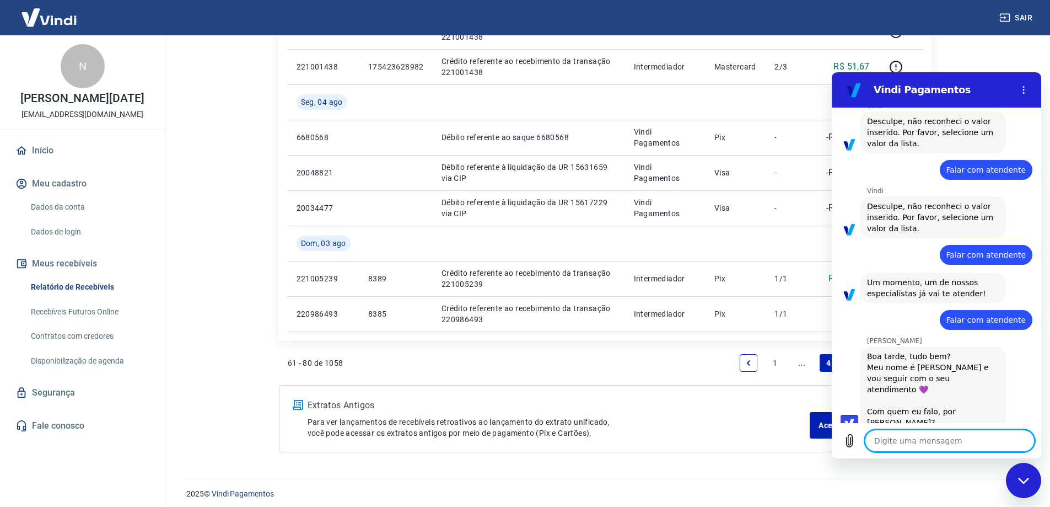
type textarea "x"
type textarea "B"
type textarea "x"
type textarea "Bo"
type textarea "x"
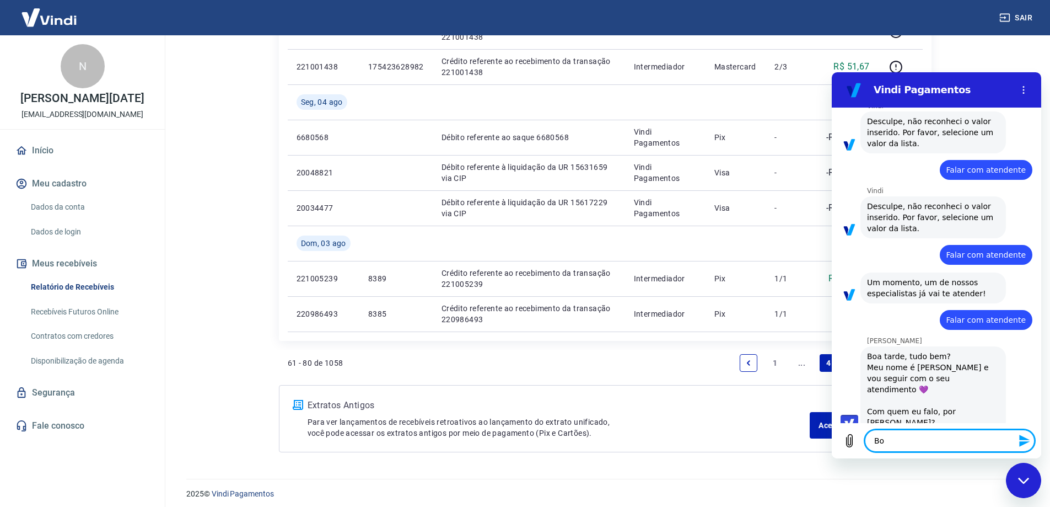
type textarea "Boa"
type textarea "x"
type textarea "Boa"
type textarea "x"
type textarea "Boa t"
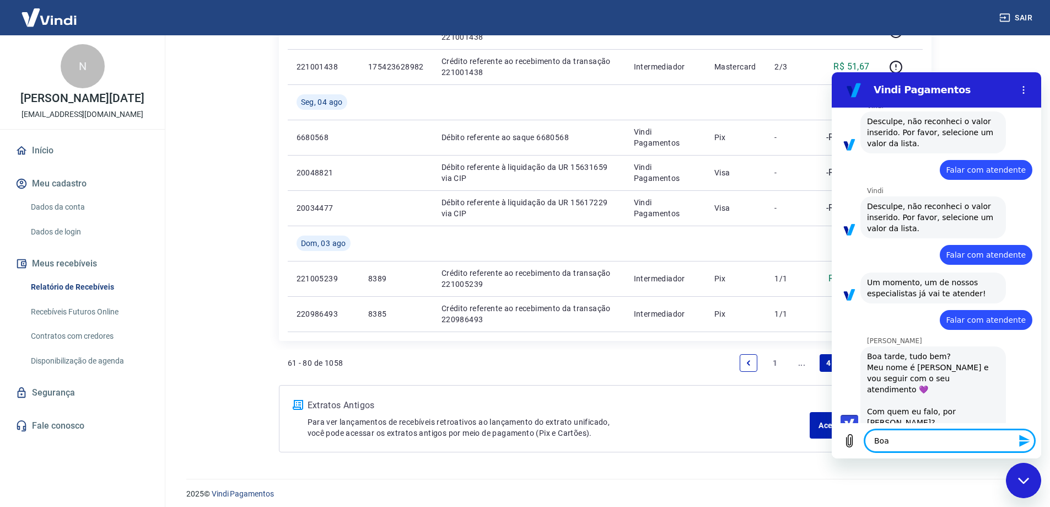
type textarea "x"
type textarea "Boa ta"
type textarea "x"
type textarea "Boa tar"
type textarea "x"
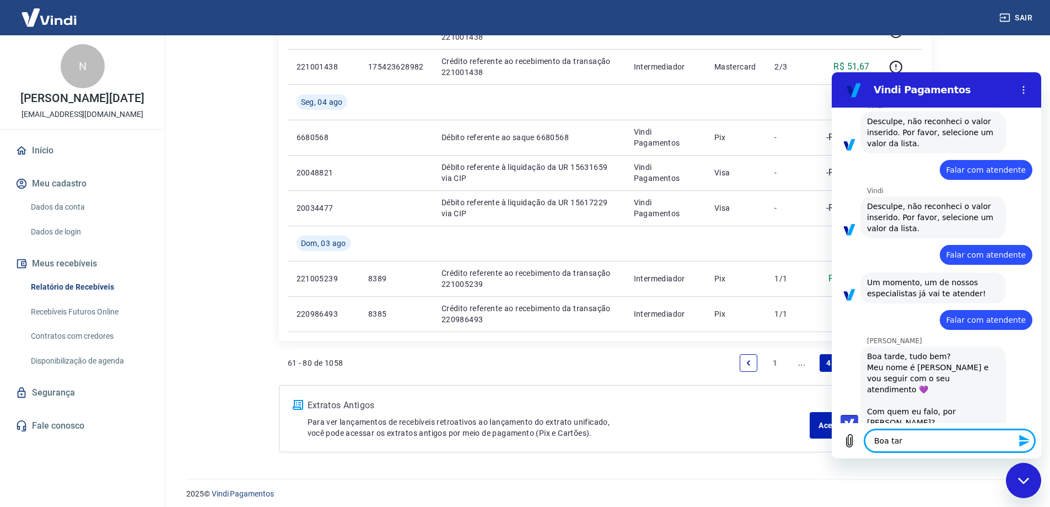
type textarea "Boa tard"
type textarea "x"
type textarea "Boa tarde"
type textarea "x"
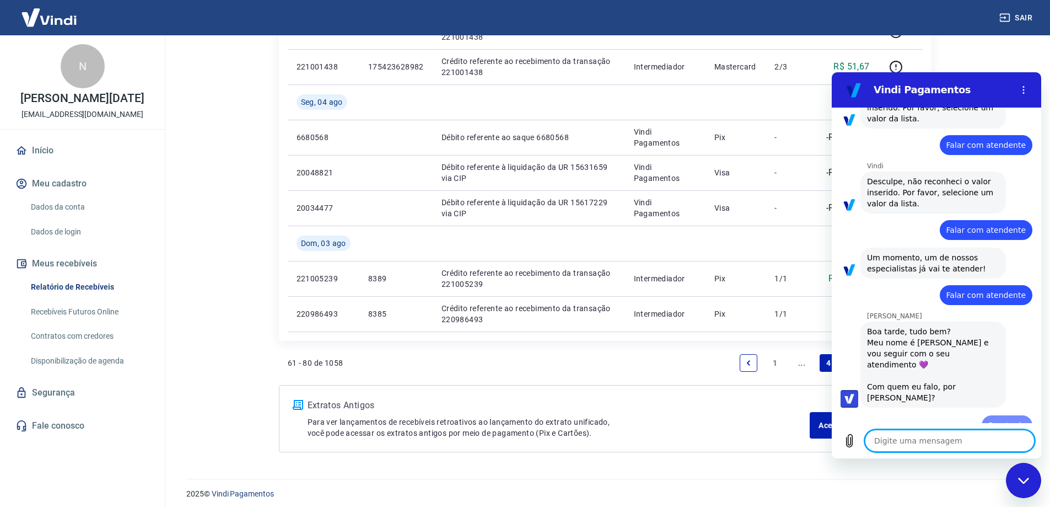
type textarea "x"
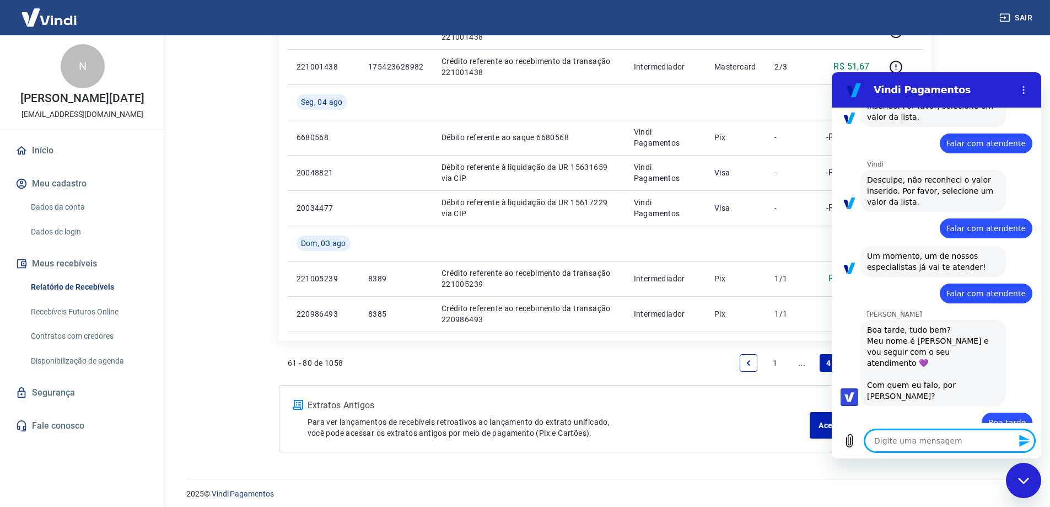
type textarea "N"
type textarea "x"
type textarea "Ná"
type textarea "x"
type textarea "Nád"
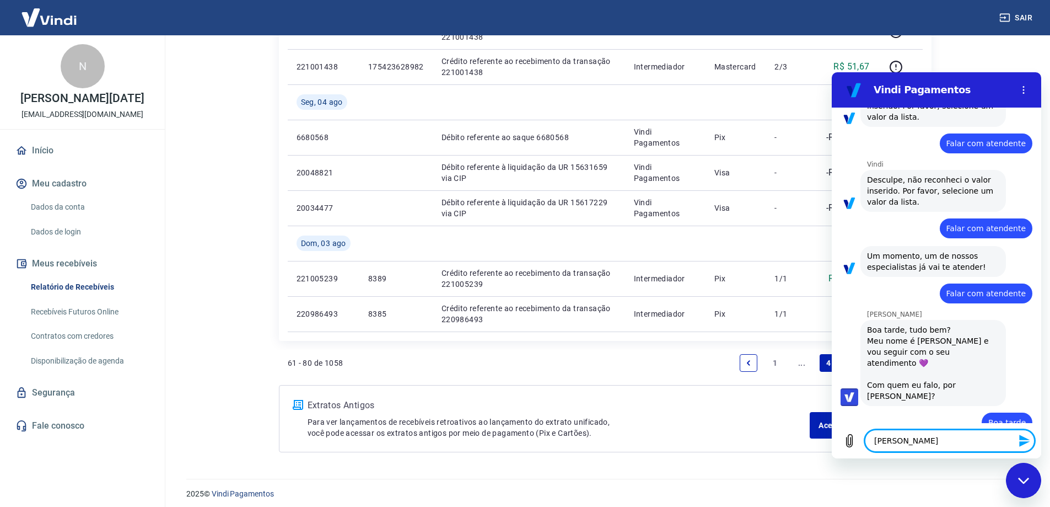
type textarea "x"
type textarea "Nádi"
type textarea "x"
type textarea "Nádia"
type textarea "x"
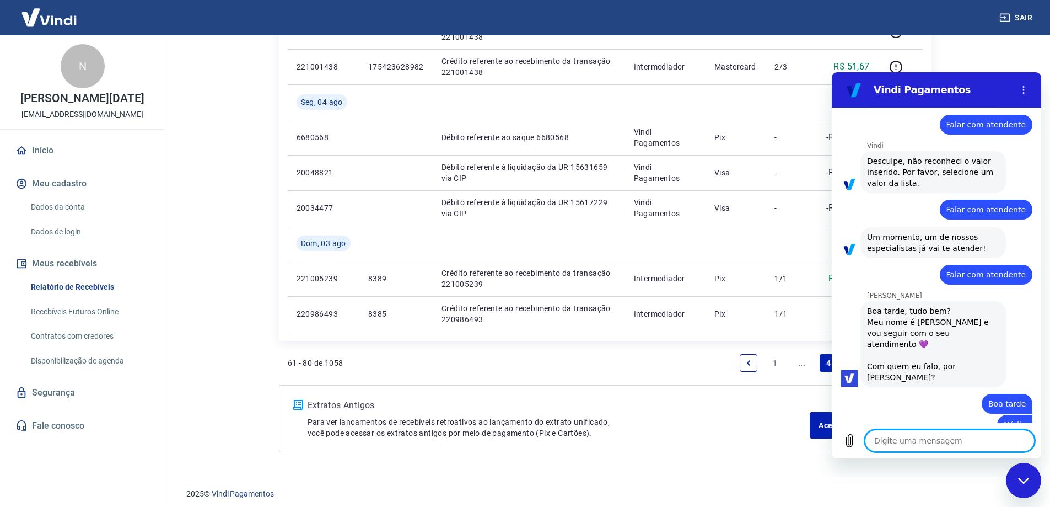
scroll to position [680, 0]
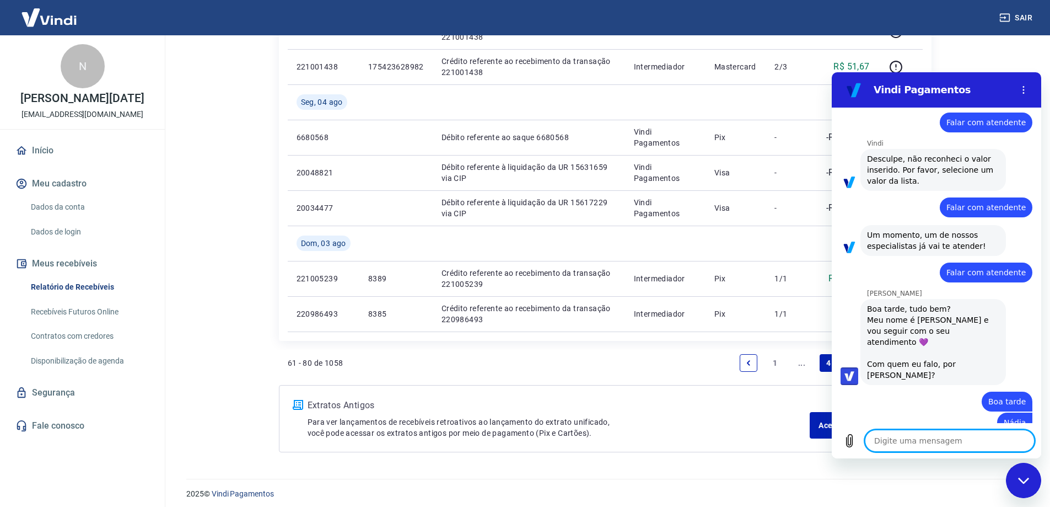
type textarea "x"
type textarea "T"
type textarea "x"
type textarea "E"
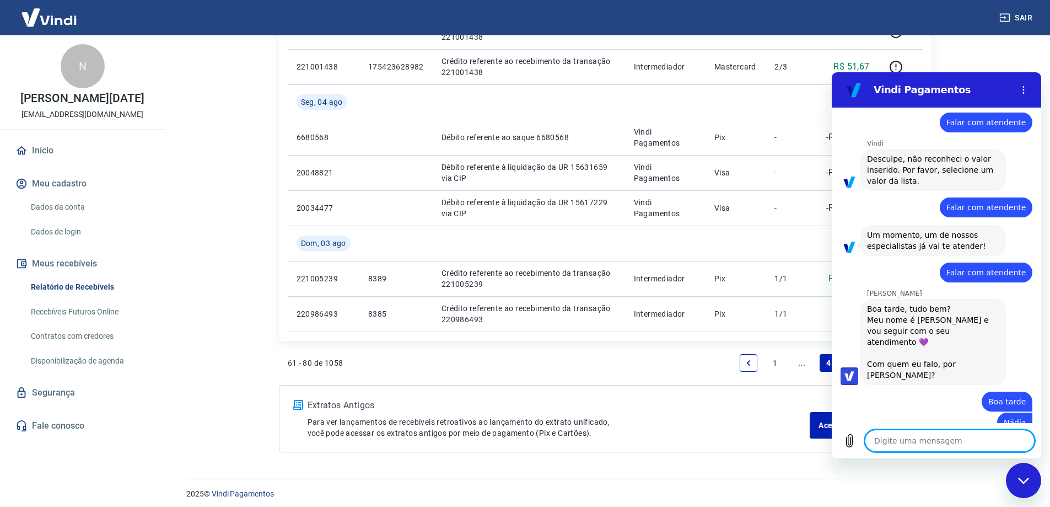
type textarea "x"
type textarea "Es"
type textarea "x"
type textarea "Est"
type textarea "x"
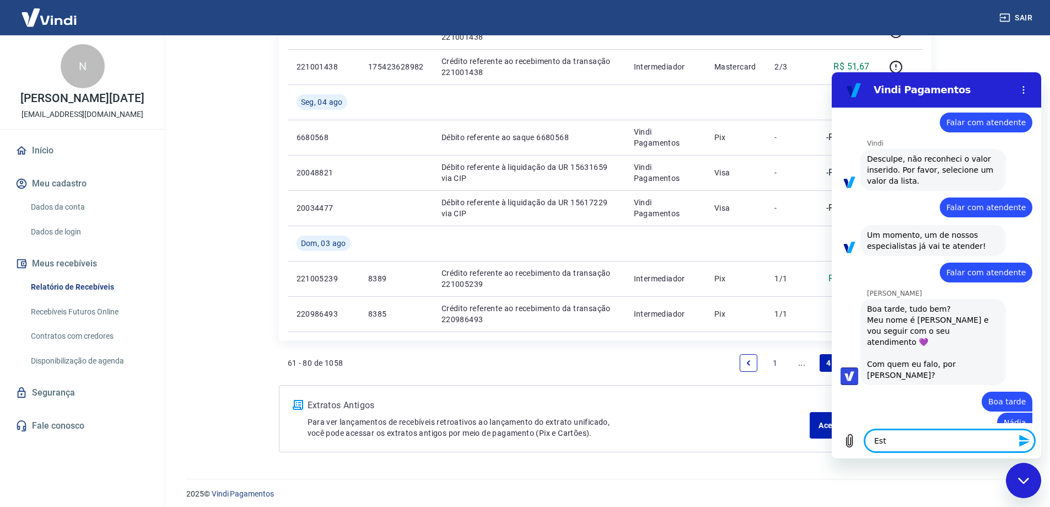
type textarea "Esto"
type textarea "x"
type textarea "Estou"
type textarea "x"
type textarea "Estou"
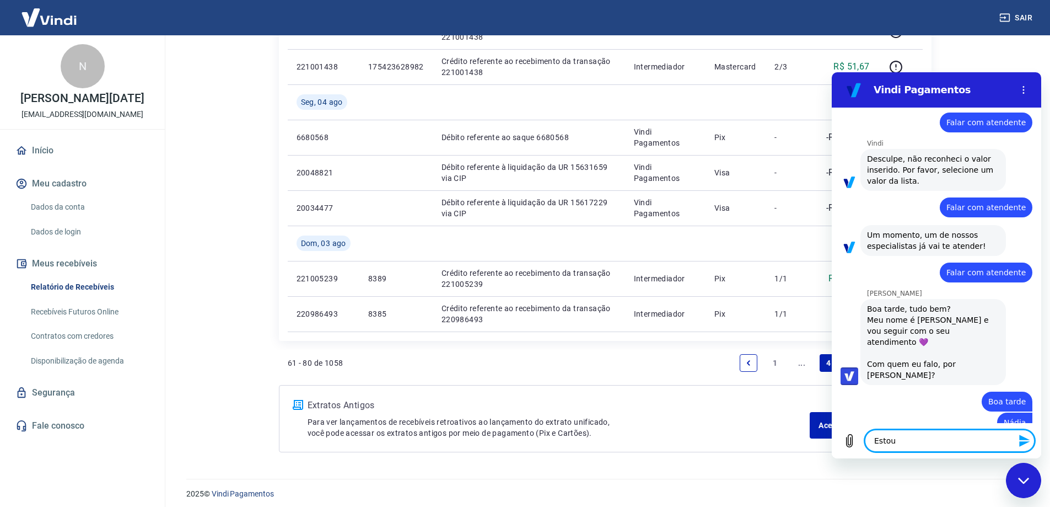
type textarea "x"
type textarea "Estou c"
type textarea "x"
type textarea "Estou co"
type textarea "x"
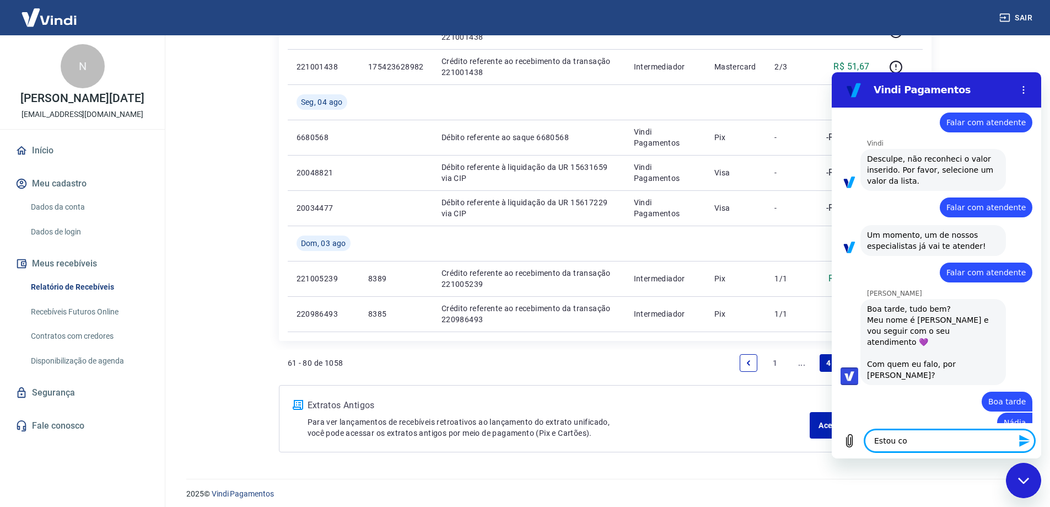
type textarea "Estou com"
type textarea "x"
type textarea "Estou com"
type textarea "x"
type textarea "Estou com d"
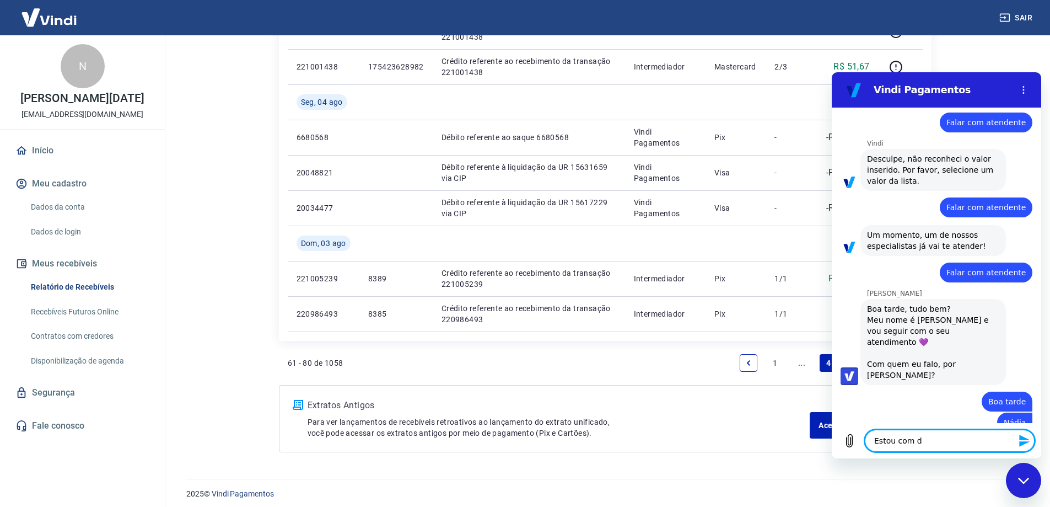
type textarea "x"
type textarea "Estou com di"
type textarea "x"
type textarea "Estou com div"
type textarea "x"
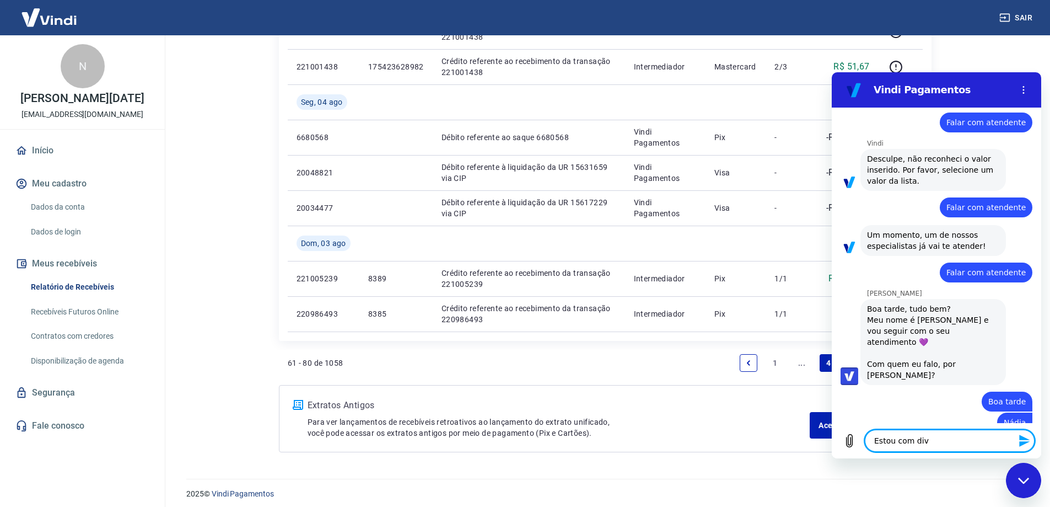
type textarea "Estou com dive"
type textarea "x"
type textarea "Estou com diver"
type textarea "x"
type textarea "Estou com divers"
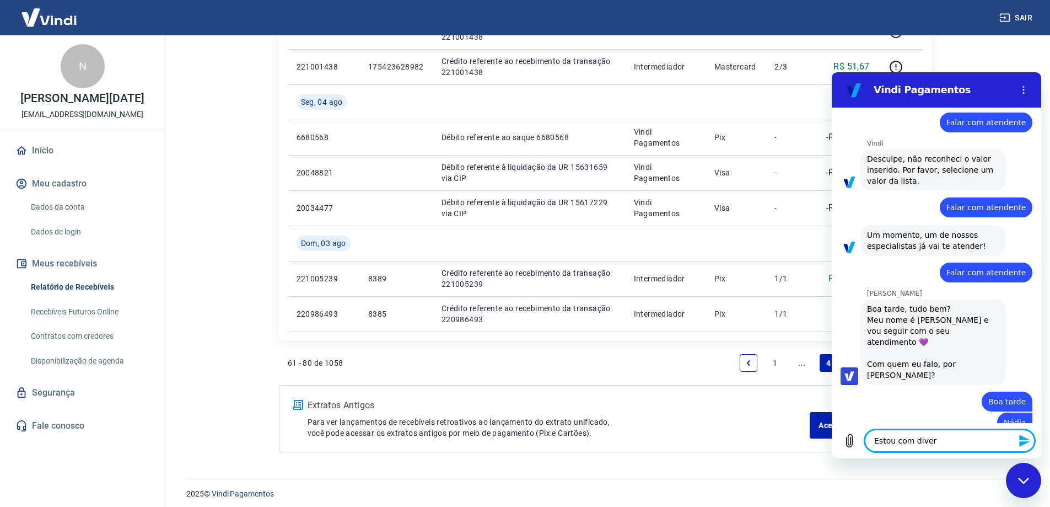
type textarea "x"
type textarea "Estou com diverso"
type textarea "x"
type textarea "Estou com diversos"
type textarea "x"
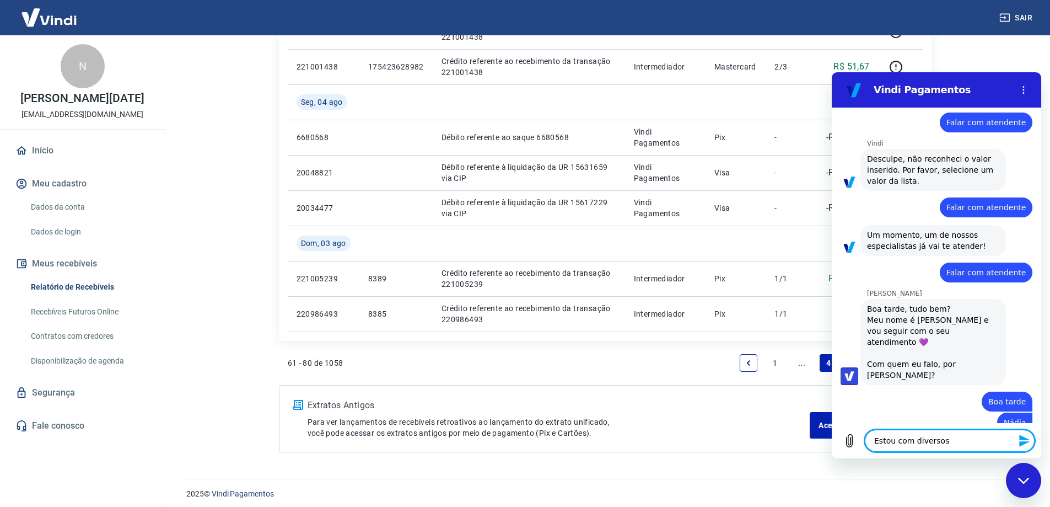
type textarea "Estou com diversos"
type textarea "x"
type textarea "Estou com diversos r"
type textarea "x"
type textarea "Estou com diversos re"
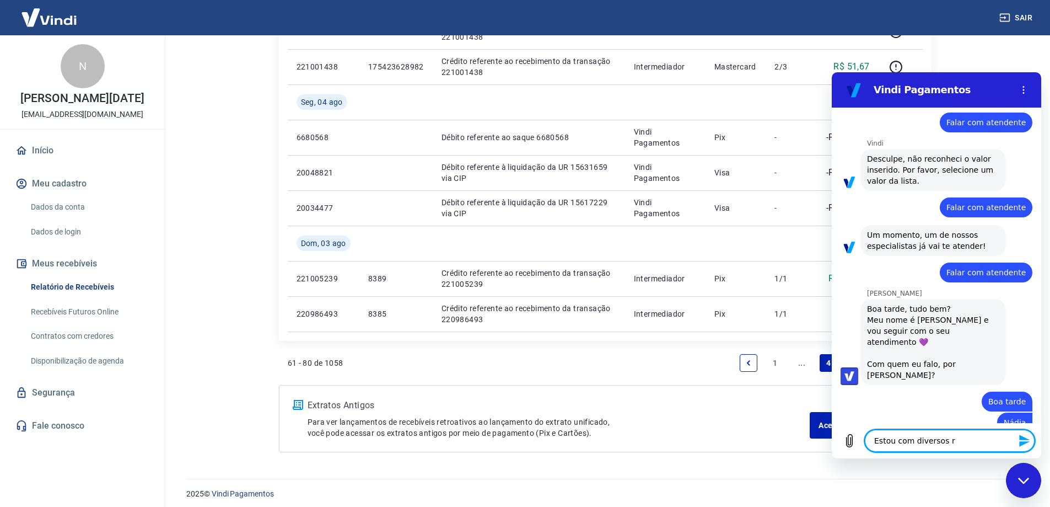
type textarea "x"
type textarea "Estou com diversos rec"
type textarea "x"
type textarea "Estou com diversos rece"
type textarea "x"
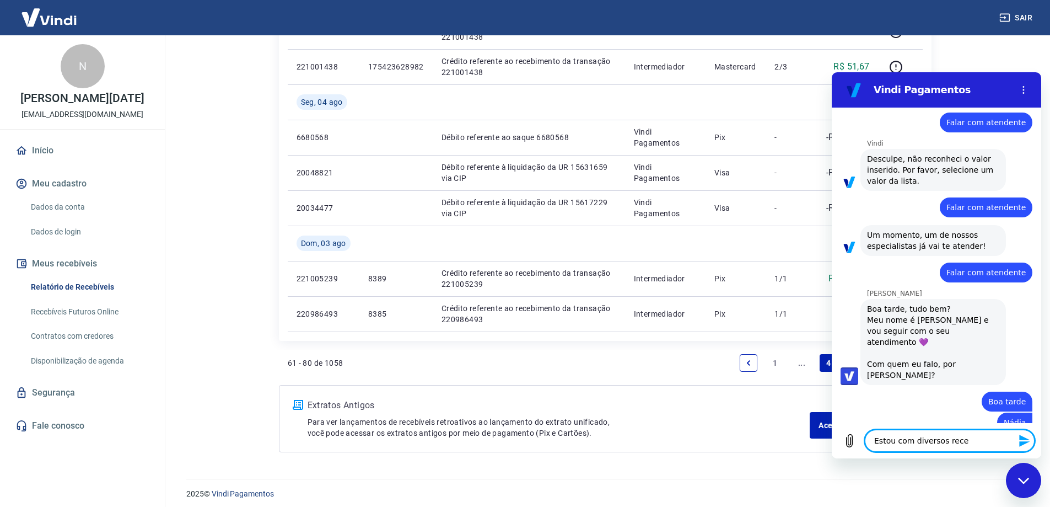
type textarea "Estou com diversos receb"
type textarea "x"
type textarea "Estou com diversos recebi"
type textarea "x"
type textarea "Estou com diversos recebim"
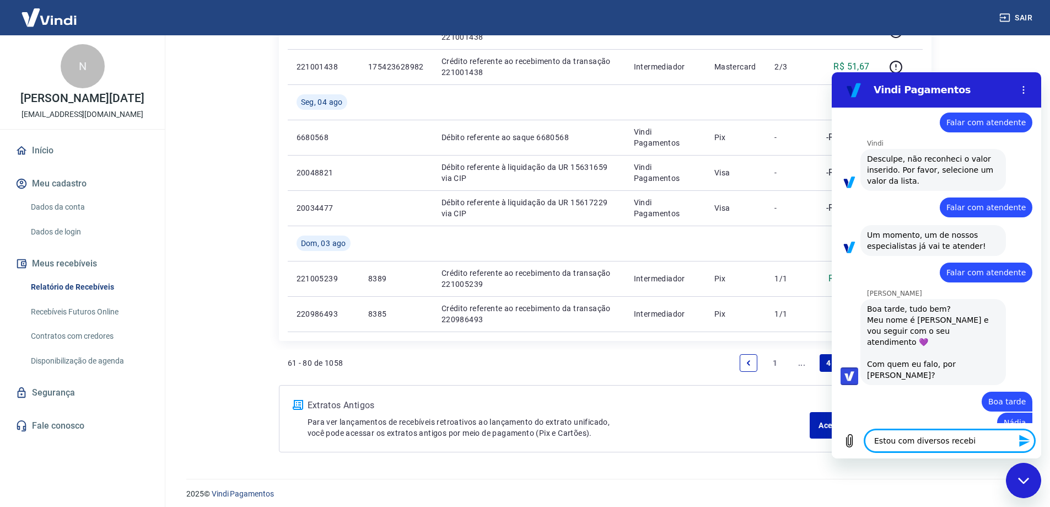
type textarea "x"
type textarea "Estou com diversos recebime"
type textarea "x"
type textarea "Estou com diversos recebimen"
type textarea "x"
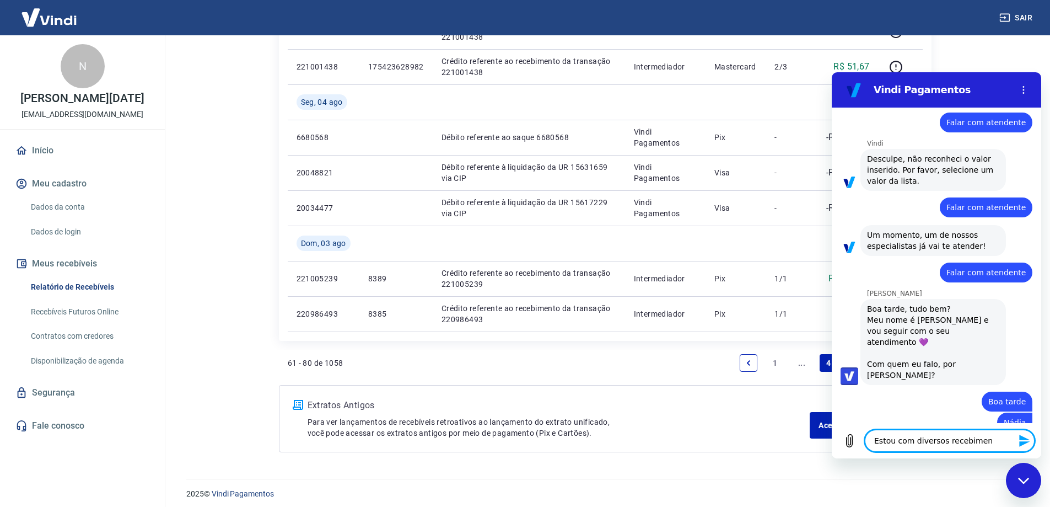
type textarea "Estou com diversos recebiment"
type textarea "x"
type textarea "Estou com diversos recebimento"
type textarea "x"
type textarea "Estou com diversos recebimentos"
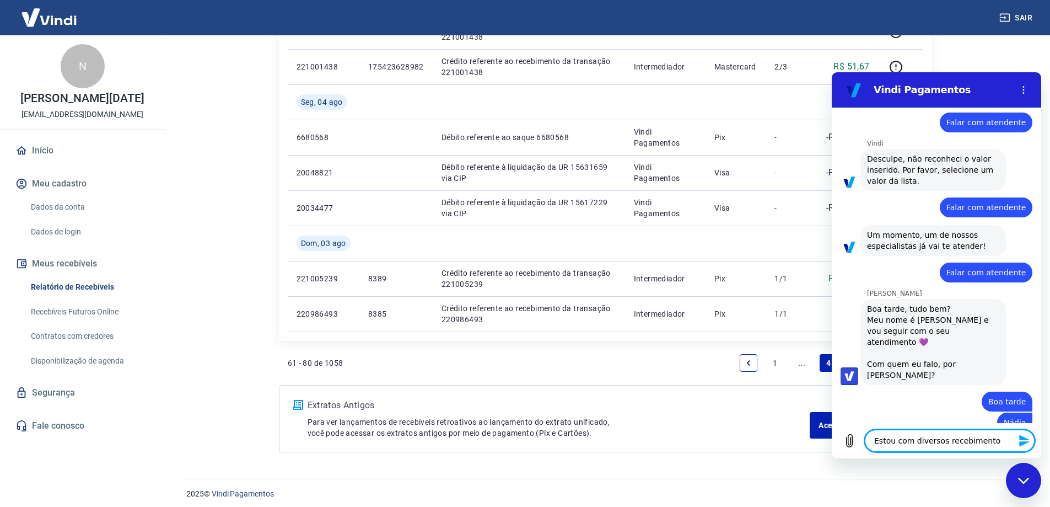
type textarea "x"
type textarea "Estou com diversos recebimentos"
type textarea "x"
type textarea "Estou com diversos recebimentos n"
type textarea "x"
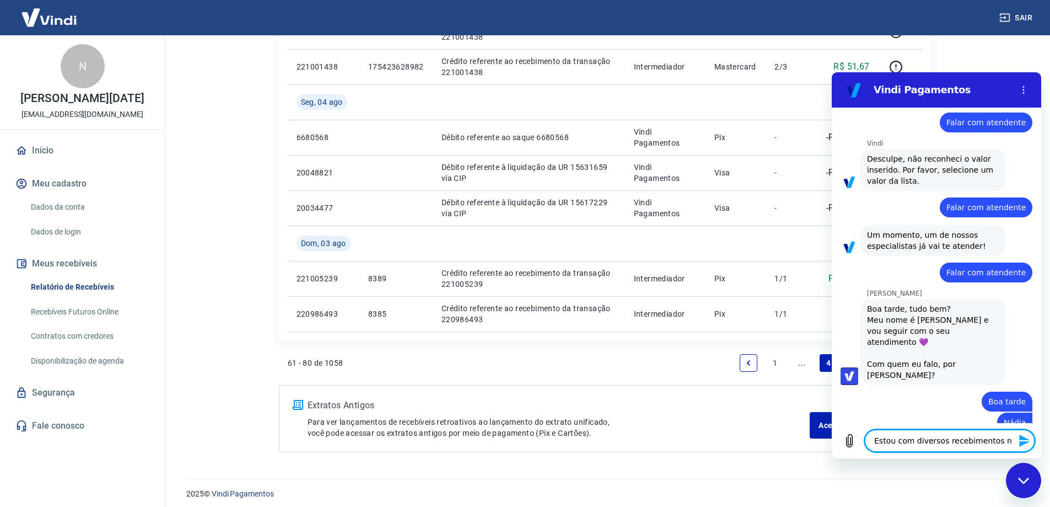
type textarea "Estou com diversos recebimentos"
type textarea "x"
type textarea "Estou com diversos recebimentos o"
type textarea "x"
type textarea "Estou com diversos recebimentos"
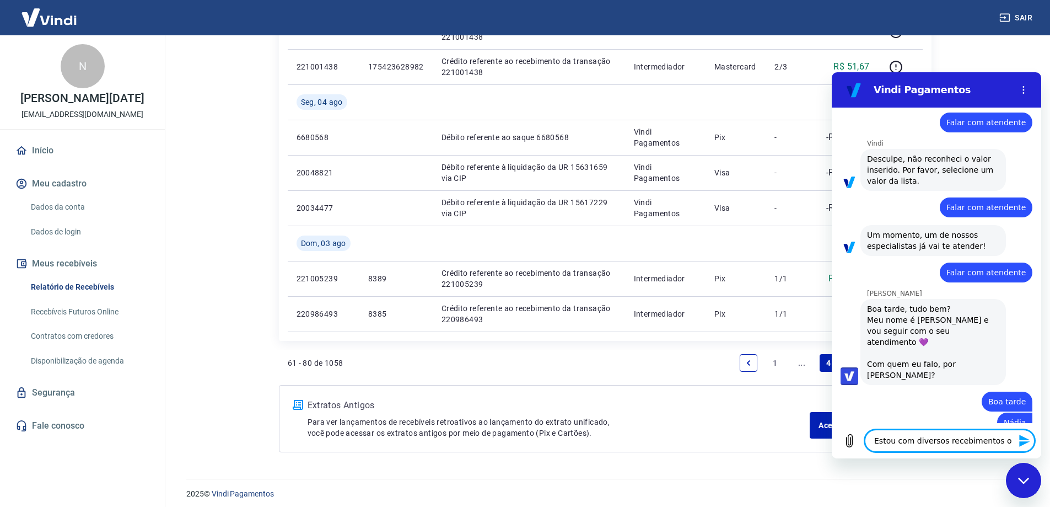
type textarea "x"
type textarea "Estou com diversos recebimentos d"
type textarea "x"
type textarea "Estou com diversos recebimentos do"
type textarea "x"
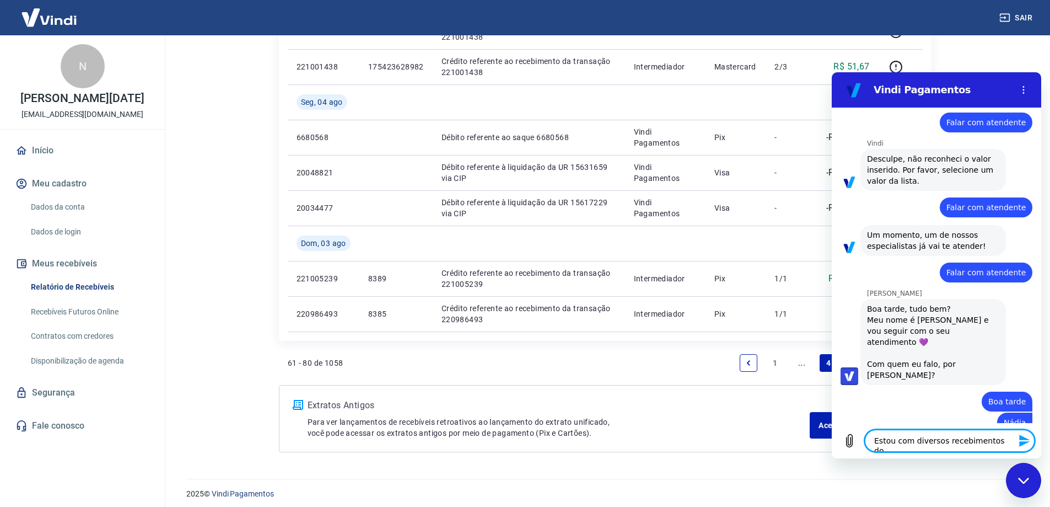
type textarea "Estou com diversos recebimentos do"
type textarea "x"
type textarea "Estou com diversos recebimentos do m"
type textarea "x"
type textarea "Estou com diversos recebimentos do mê"
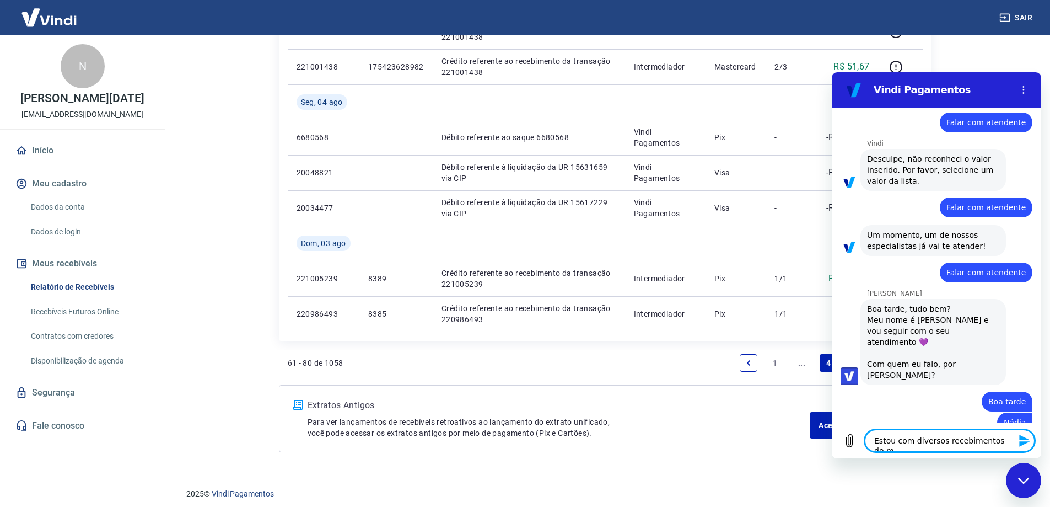
type textarea "x"
type textarea "Estou com diversos recebimentos do mê"
type textarea "x"
type textarea "Estou com diversos recebimentos do mê"
type textarea "x"
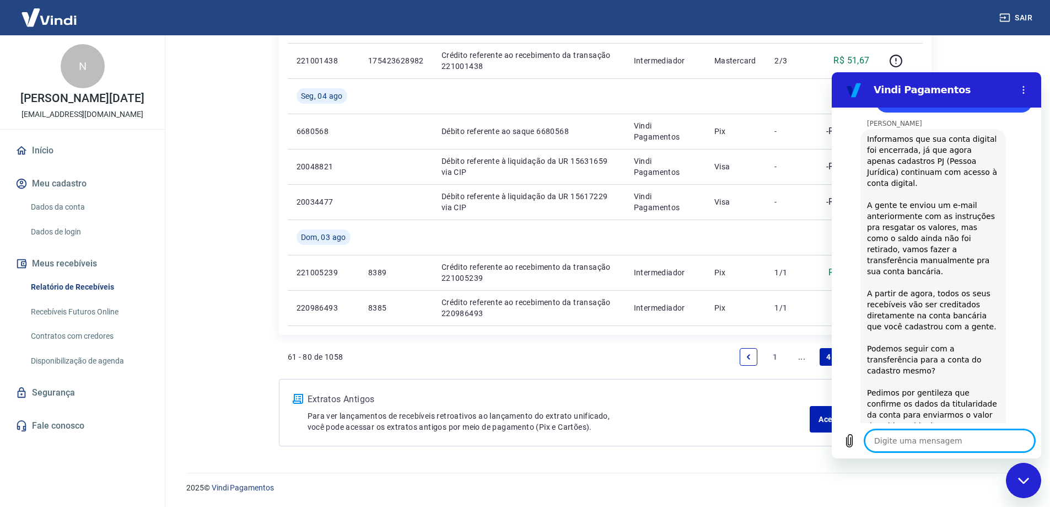
scroll to position [1165, 0]
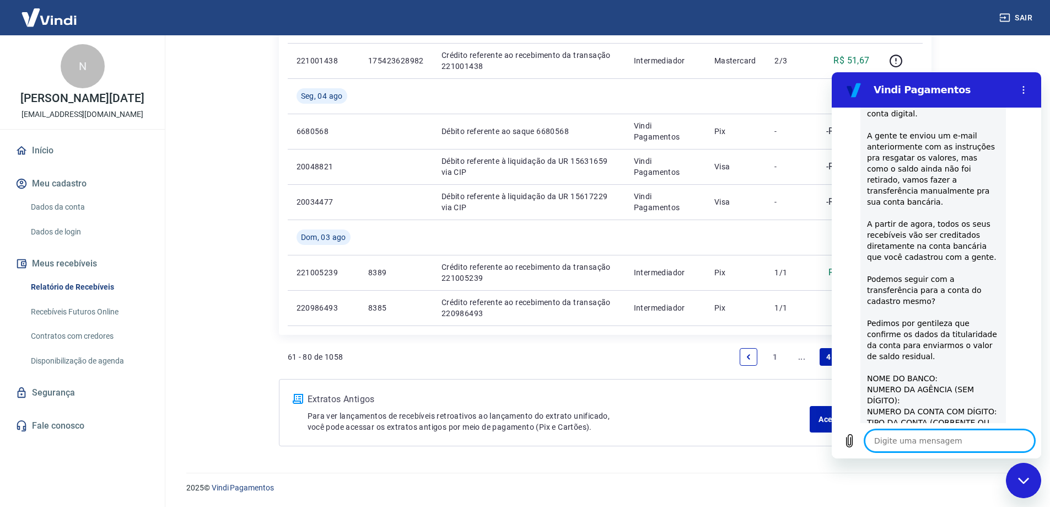
click at [929, 440] on textarea at bounding box center [950, 440] width 170 height 22
click at [85, 218] on link "Dados da conta" at bounding box center [88, 207] width 125 height 23
click at [914, 442] on textarea at bounding box center [950, 440] width 170 height 22
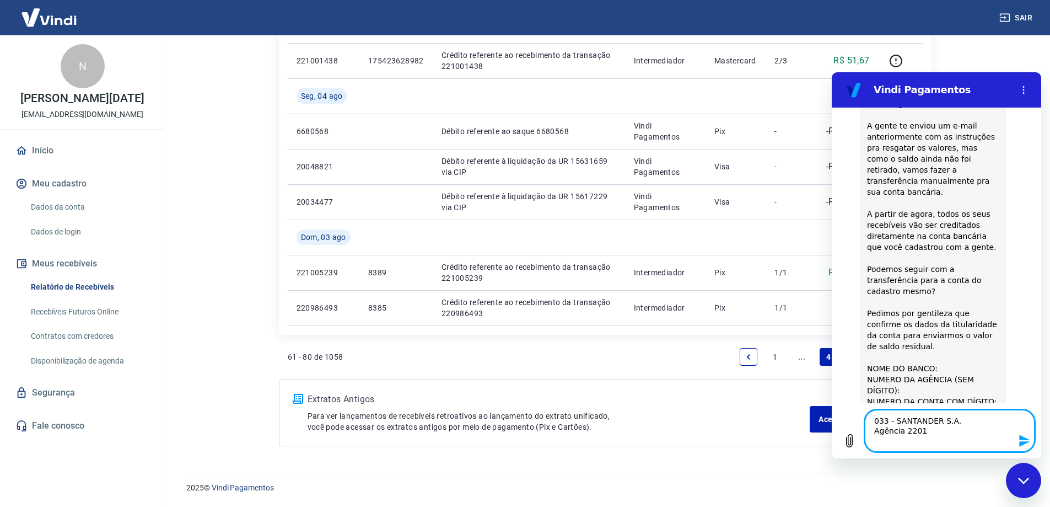
paste textarea "01023165"
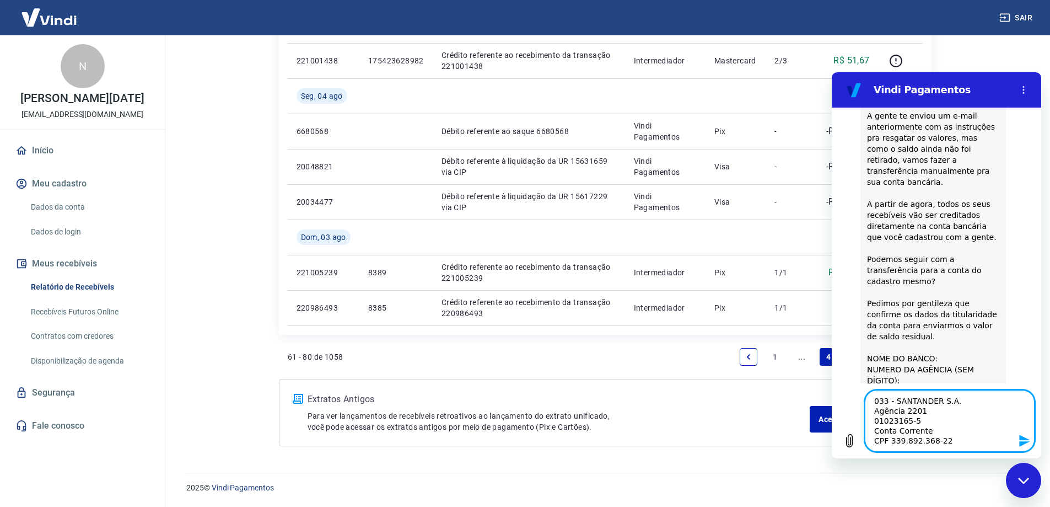
scroll to position [1205, 0]
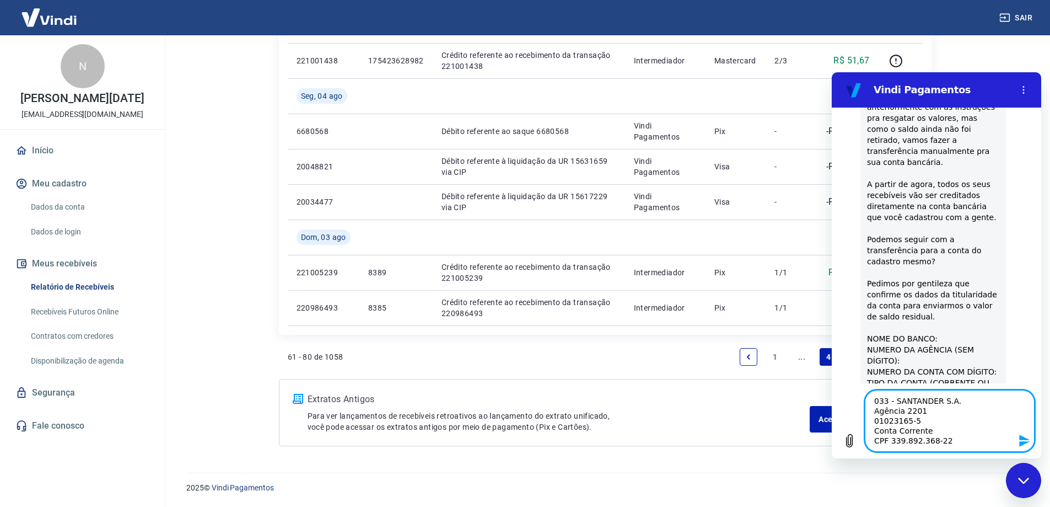
click at [871, 405] on textarea "033 - SANTANDER S.A. Agência 2201 01023165-5 Conta Corrente CPF 339.892.368-22" at bounding box center [950, 421] width 170 height 62
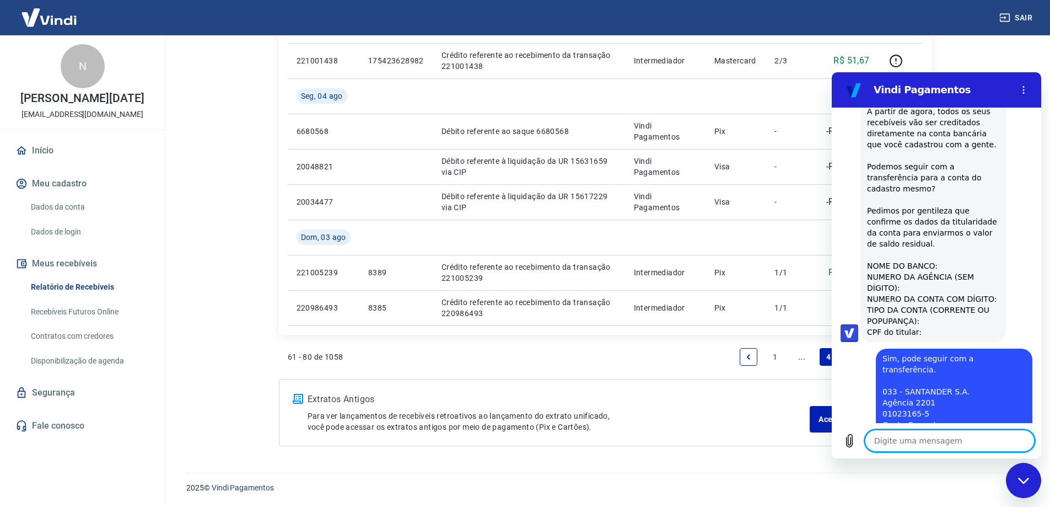
scroll to position [1280, 0]
click at [928, 446] on textarea at bounding box center [950, 440] width 170 height 22
click at [923, 446] on textarea at bounding box center [950, 440] width 170 height 22
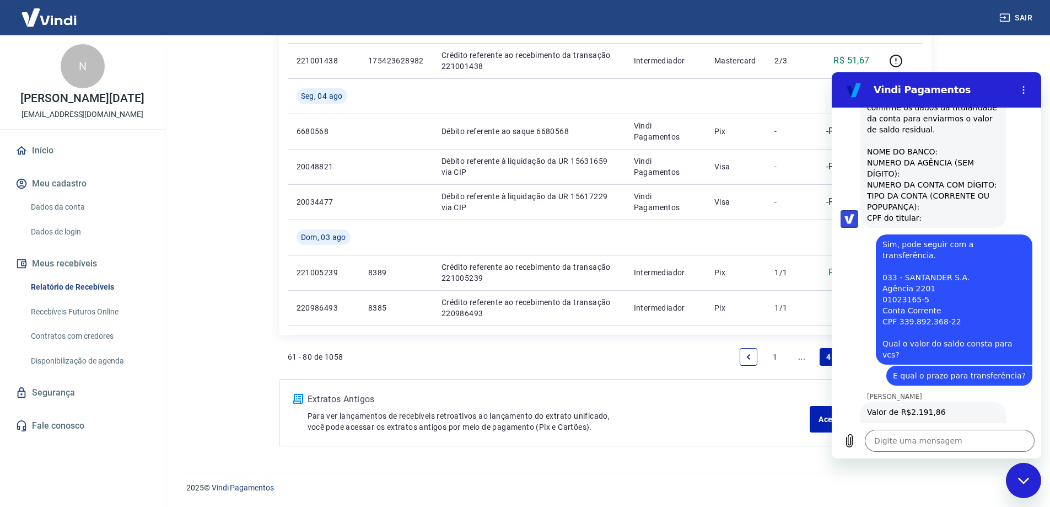
scroll to position [1392, 0]
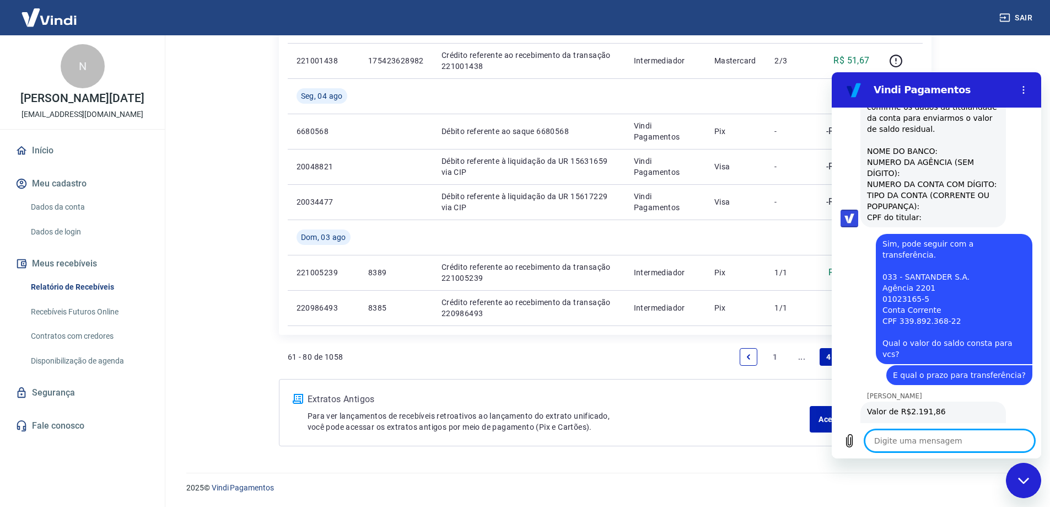
click at [948, 438] on textarea at bounding box center [950, 440] width 170 height 22
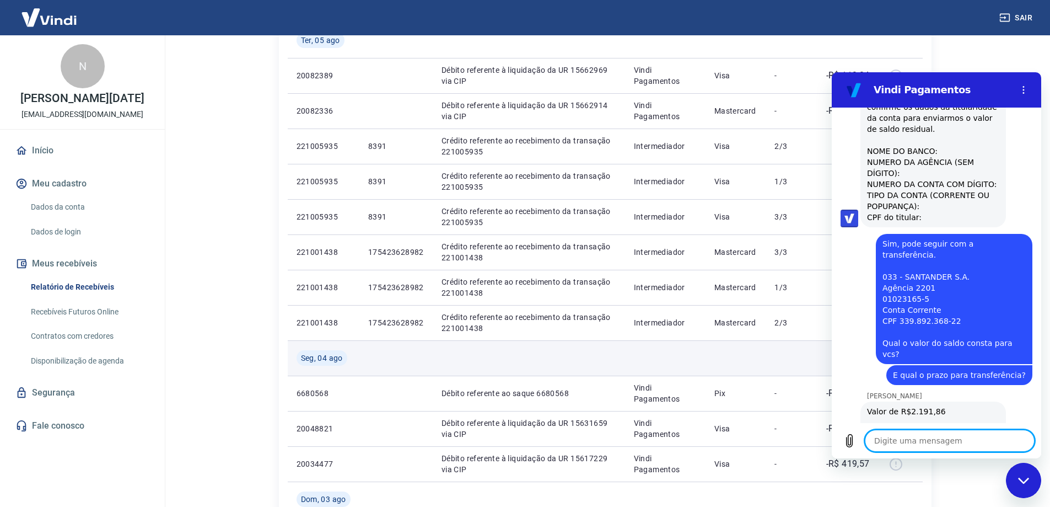
scroll to position [557, 0]
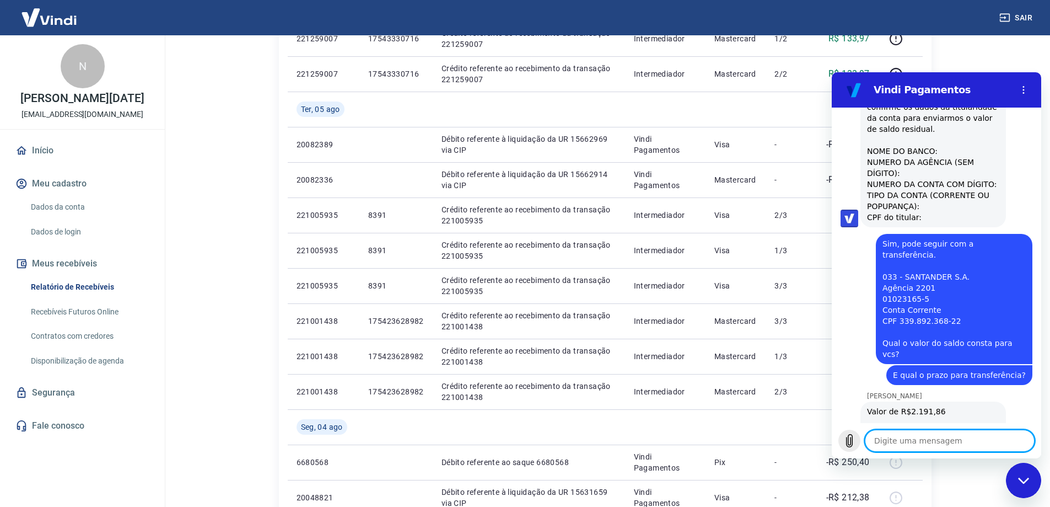
click at [851, 439] on icon "Carregar arquivo" at bounding box center [850, 440] width 6 height 13
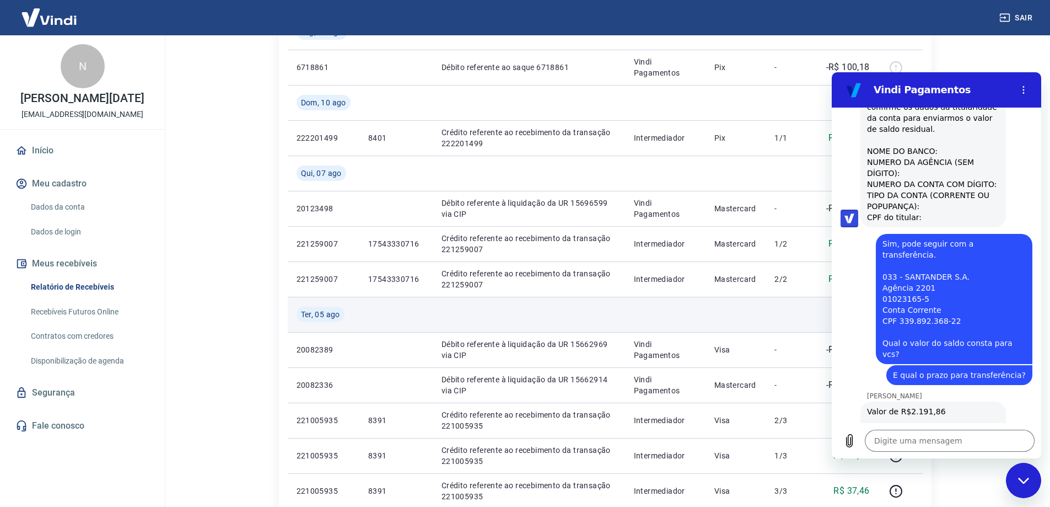
scroll to position [227, 0]
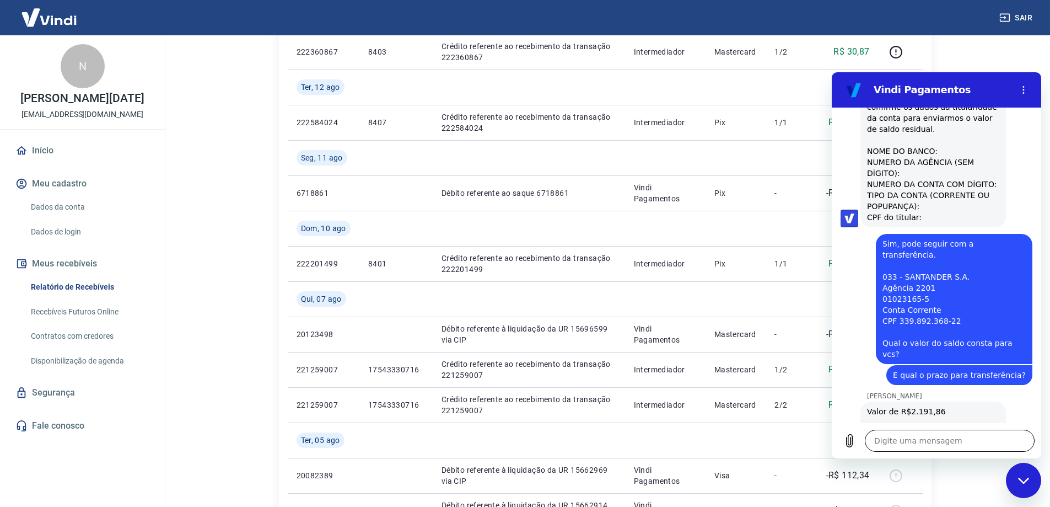
click at [920, 434] on textarea at bounding box center [950, 440] width 170 height 22
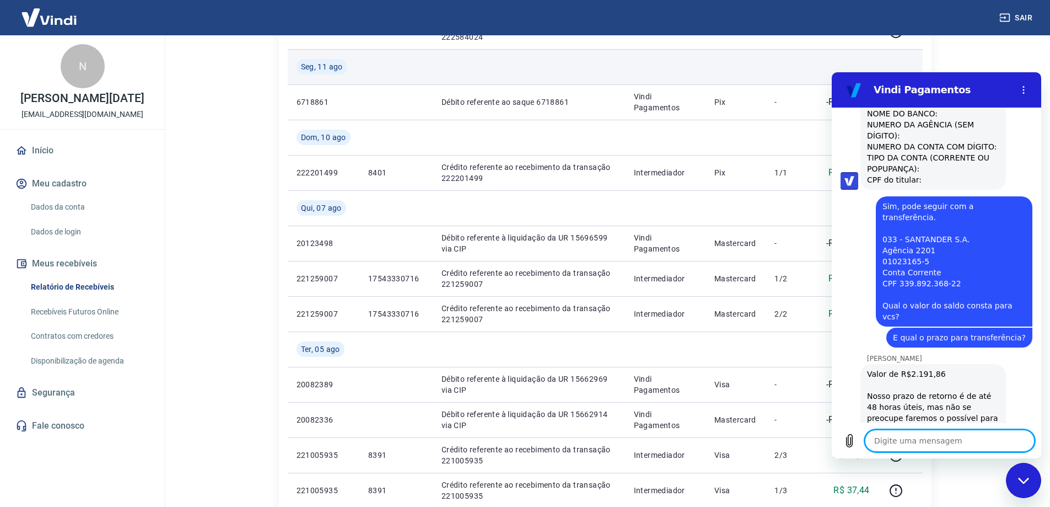
scroll to position [337, 0]
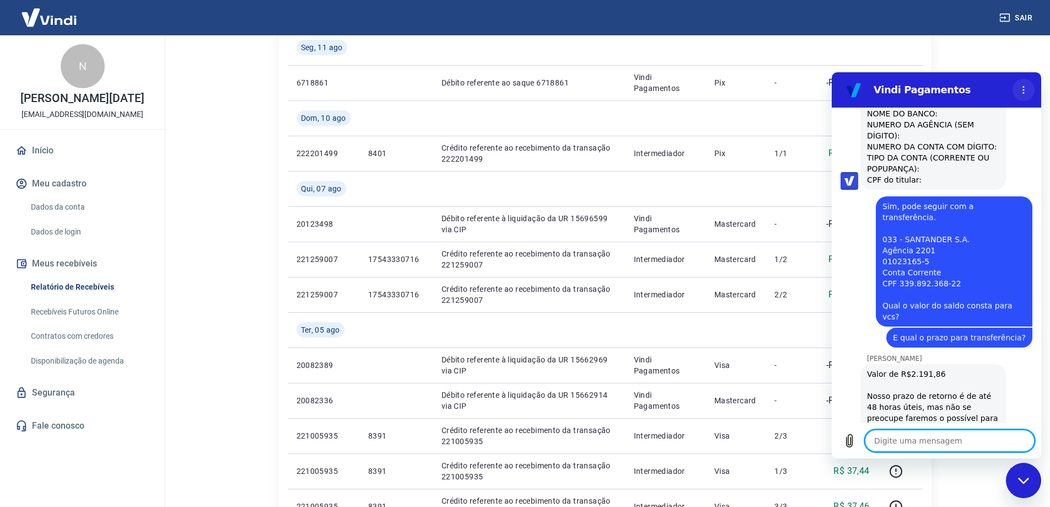
click at [1022, 86] on icon "Menu de opções" at bounding box center [1023, 89] width 9 height 9
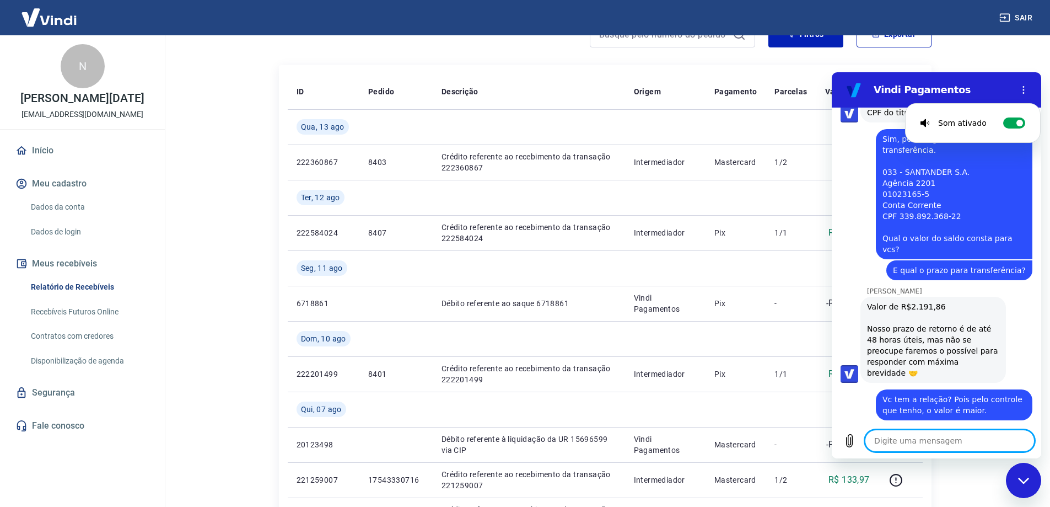
scroll to position [1499, 0]
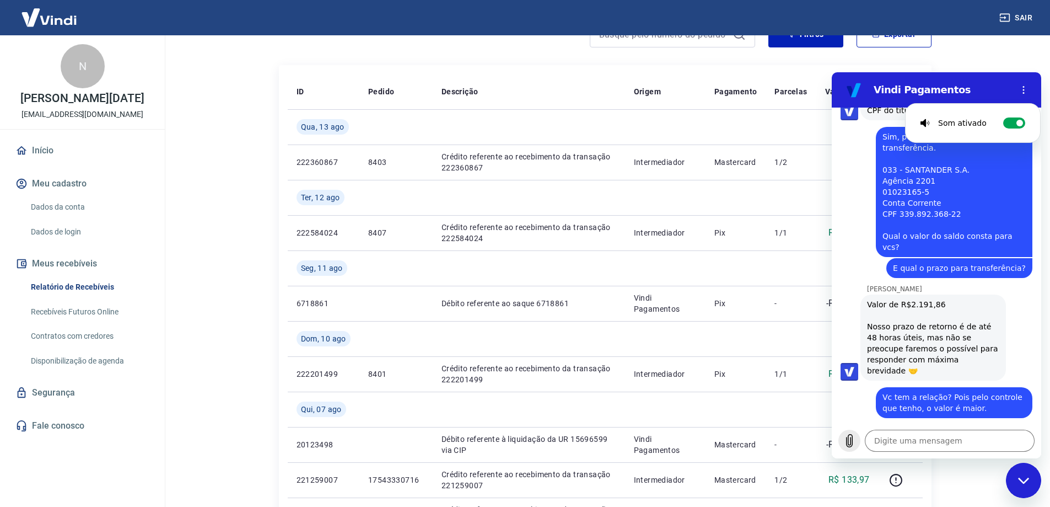
click at [852, 446] on icon "Carregar arquivo" at bounding box center [850, 440] width 6 height 13
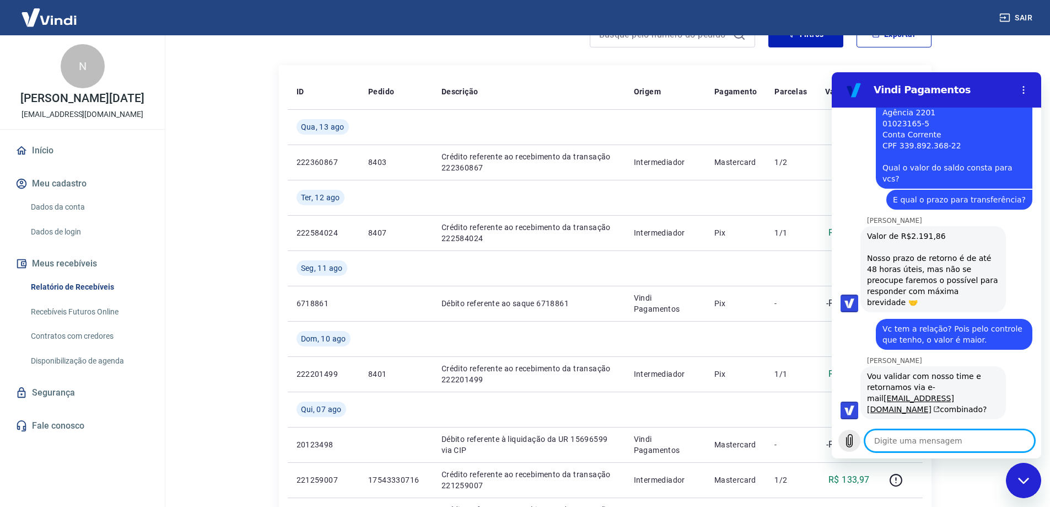
click at [850, 442] on icon "Carregar arquivo" at bounding box center [849, 440] width 13 height 13
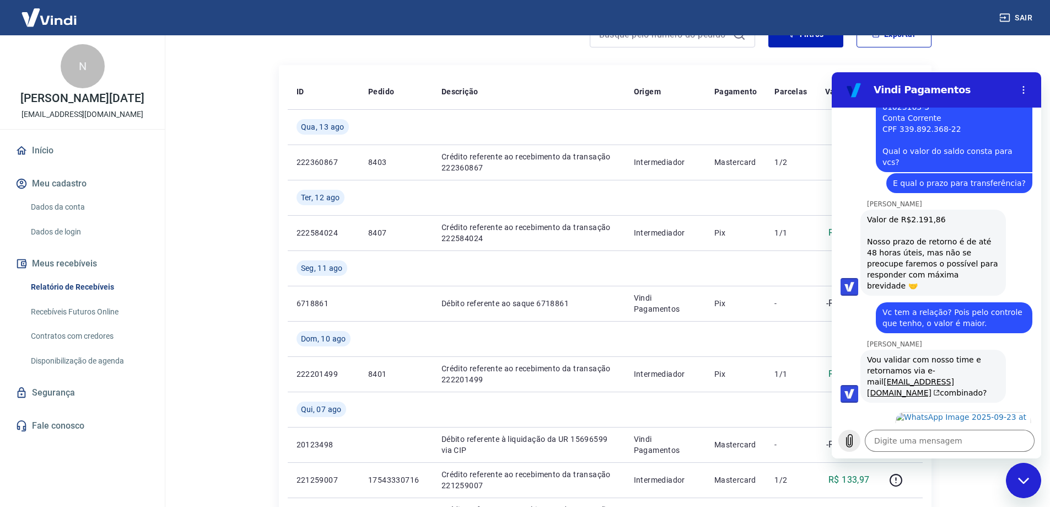
scroll to position [1586, 0]
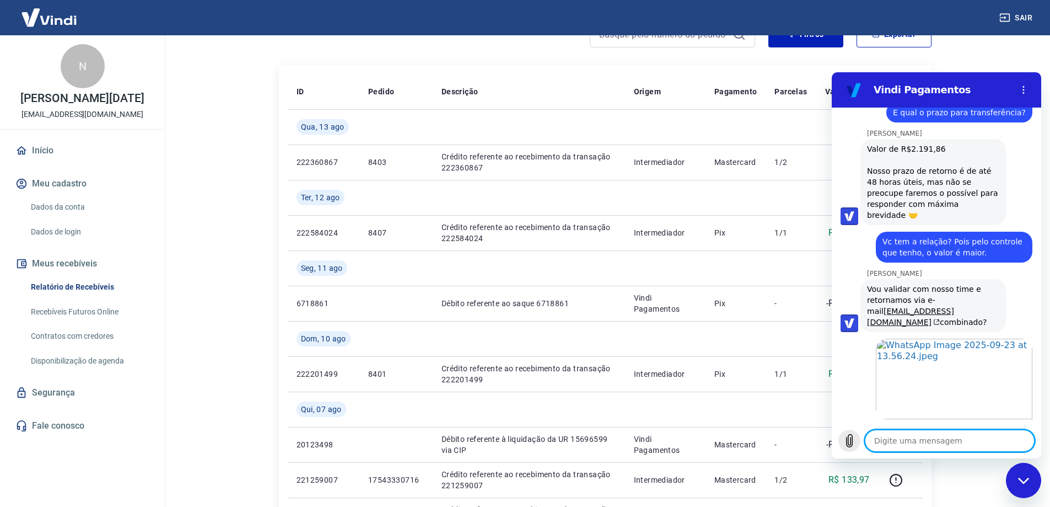
click at [849, 437] on icon "Carregar arquivo" at bounding box center [849, 440] width 13 height 13
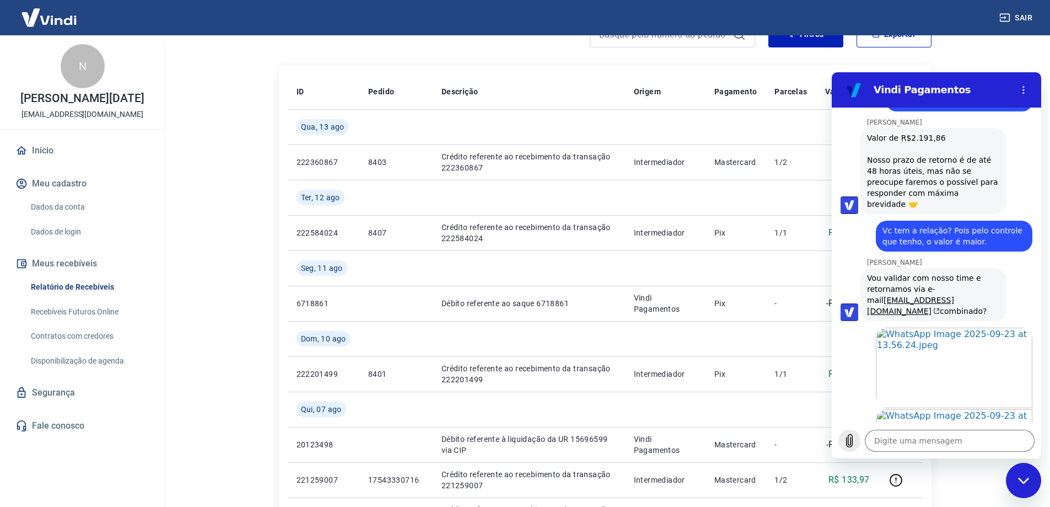
scroll to position [1668, 0]
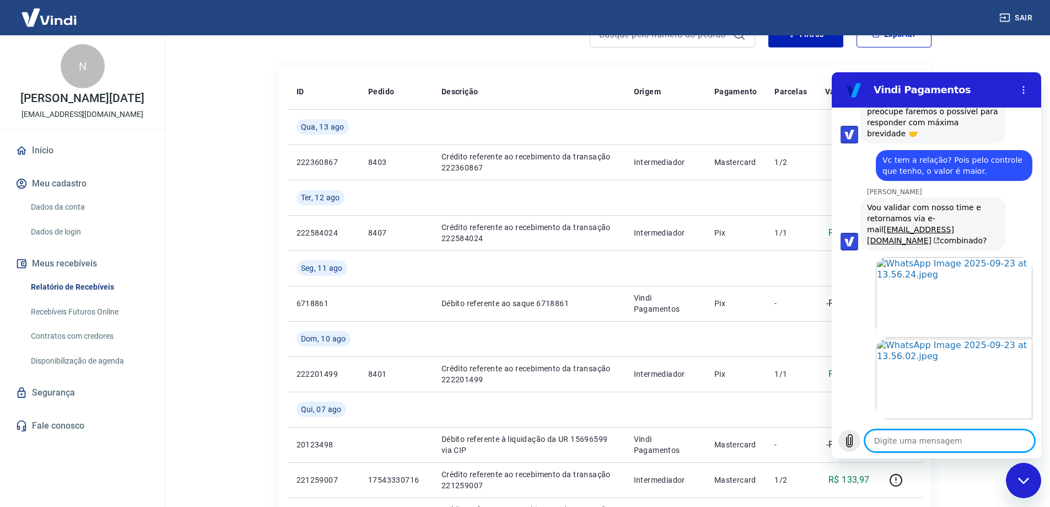
click at [853, 444] on icon "Carregar arquivo" at bounding box center [849, 440] width 13 height 13
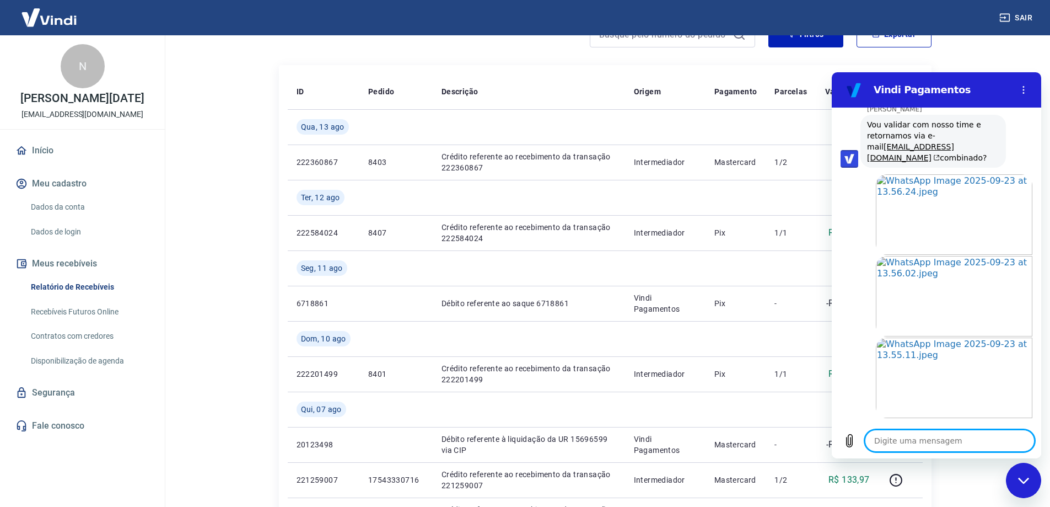
scroll to position [1818, 0]
click at [848, 443] on icon "Carregar arquivo" at bounding box center [850, 440] width 6 height 13
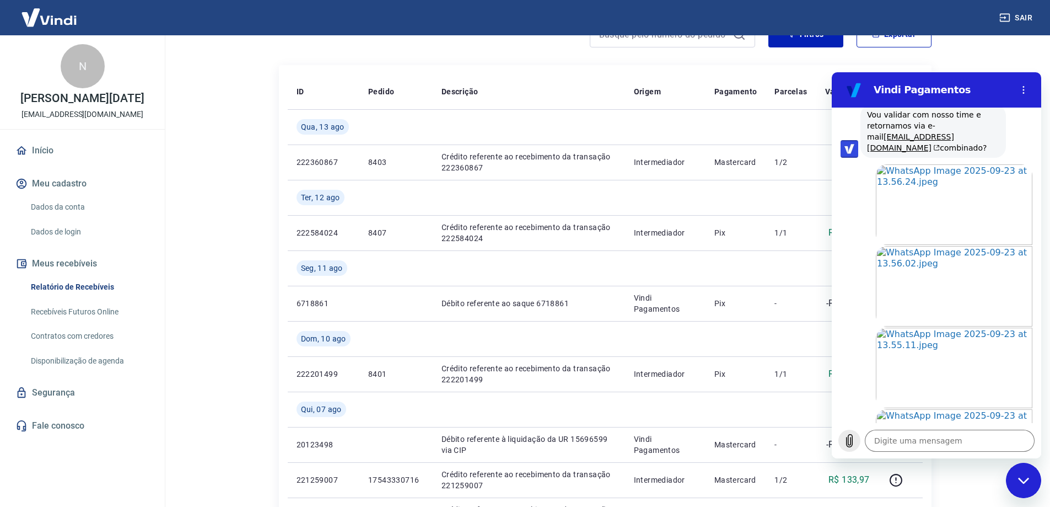
scroll to position [1831, 0]
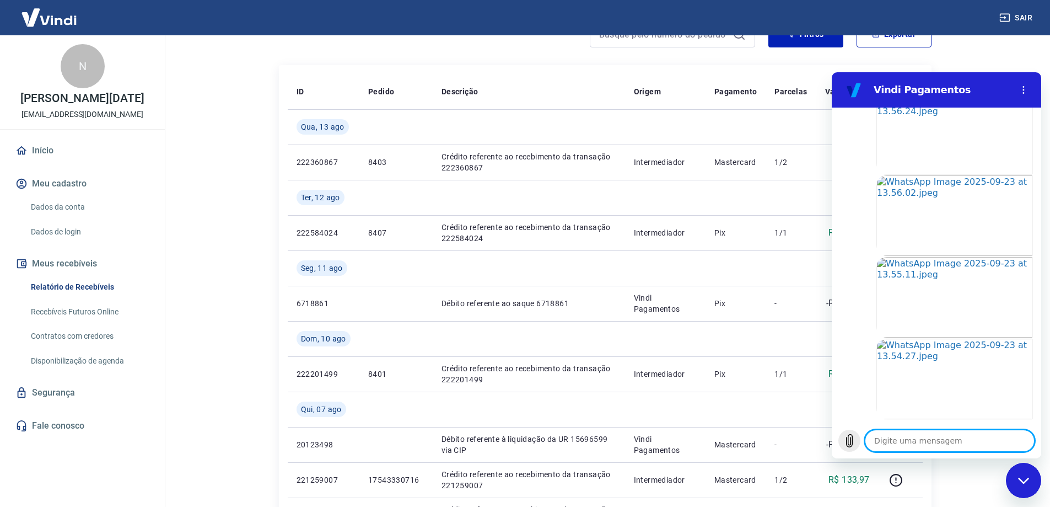
click at [852, 443] on icon "Carregar arquivo" at bounding box center [850, 440] width 6 height 13
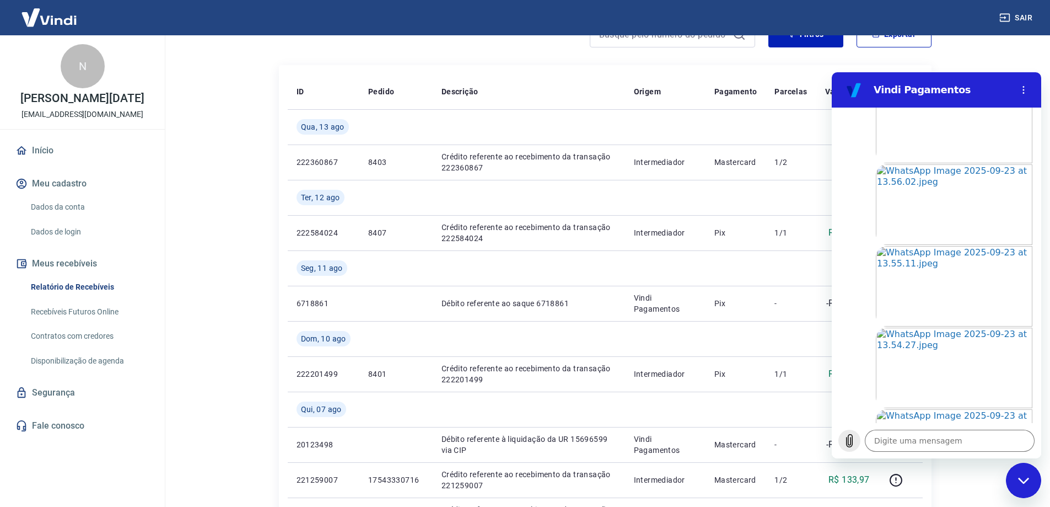
scroll to position [1912, 0]
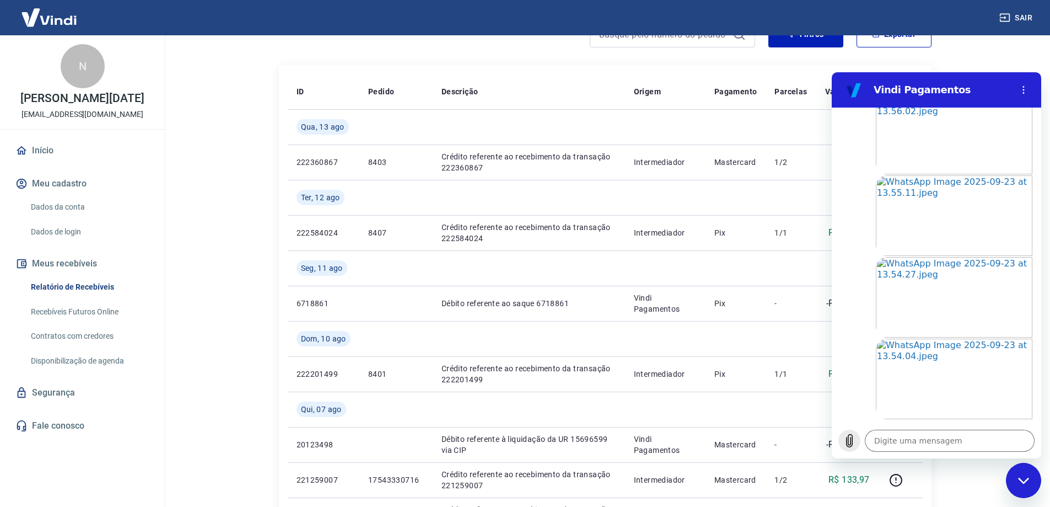
click at [856, 445] on icon "Carregar arquivo" at bounding box center [849, 440] width 13 height 13
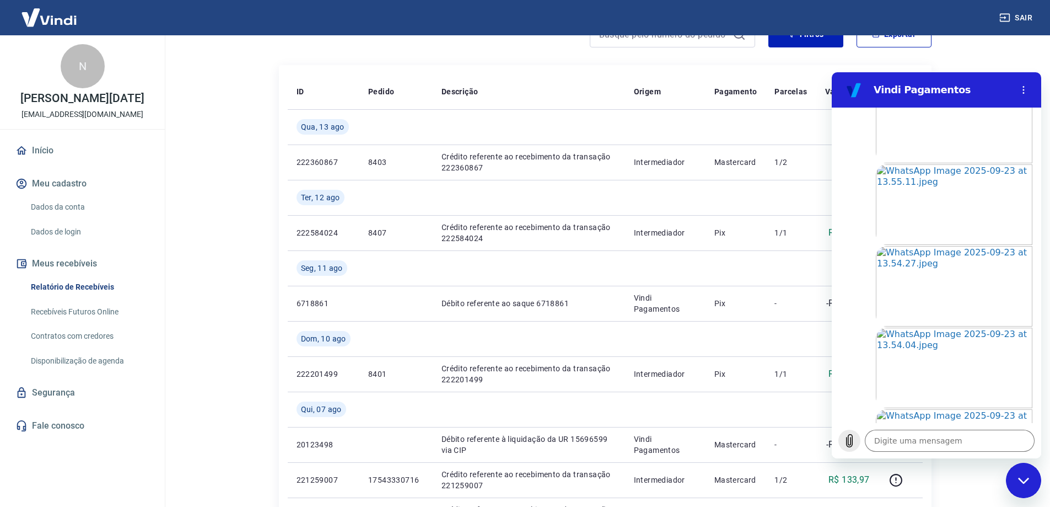
scroll to position [1994, 0]
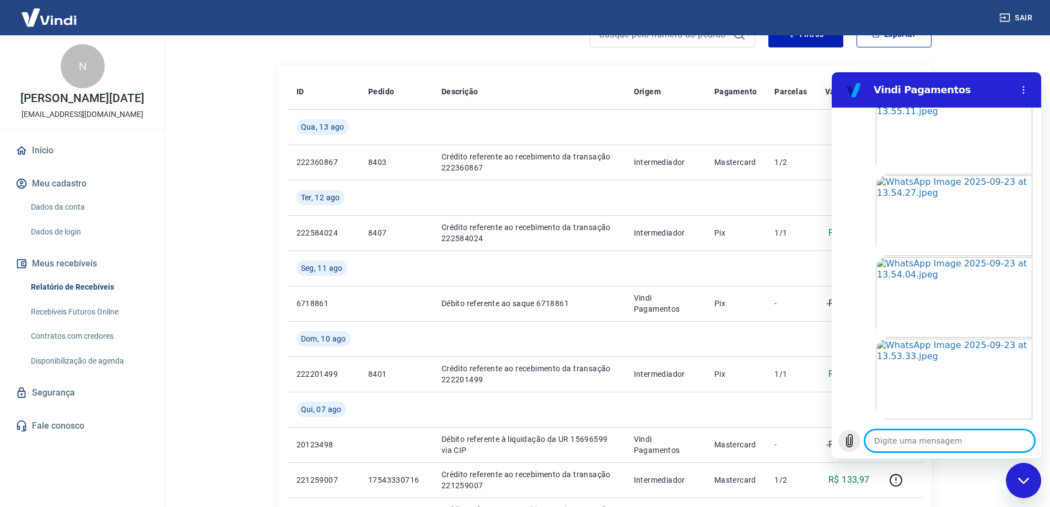
click at [847, 434] on icon "Carregar arquivo" at bounding box center [849, 440] width 13 height 13
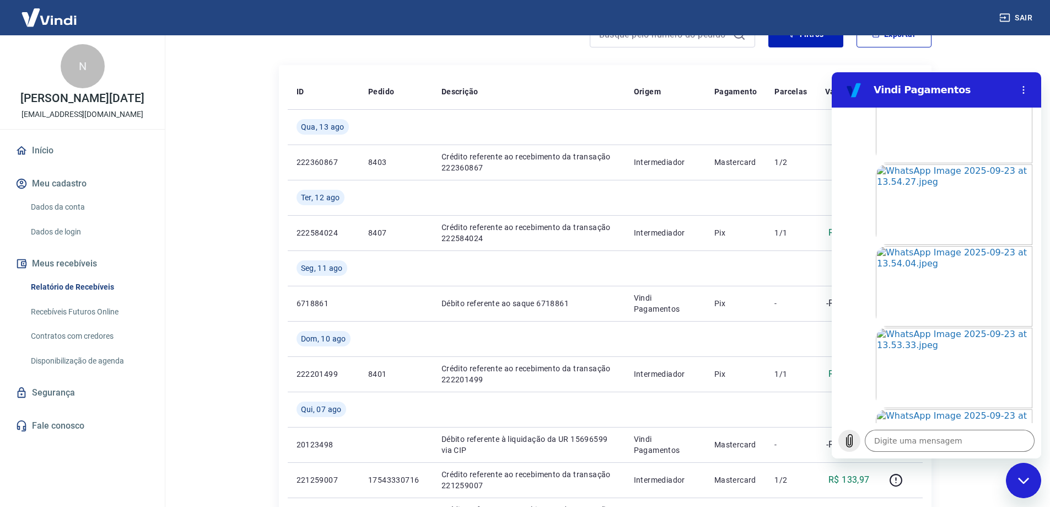
scroll to position [2076, 0]
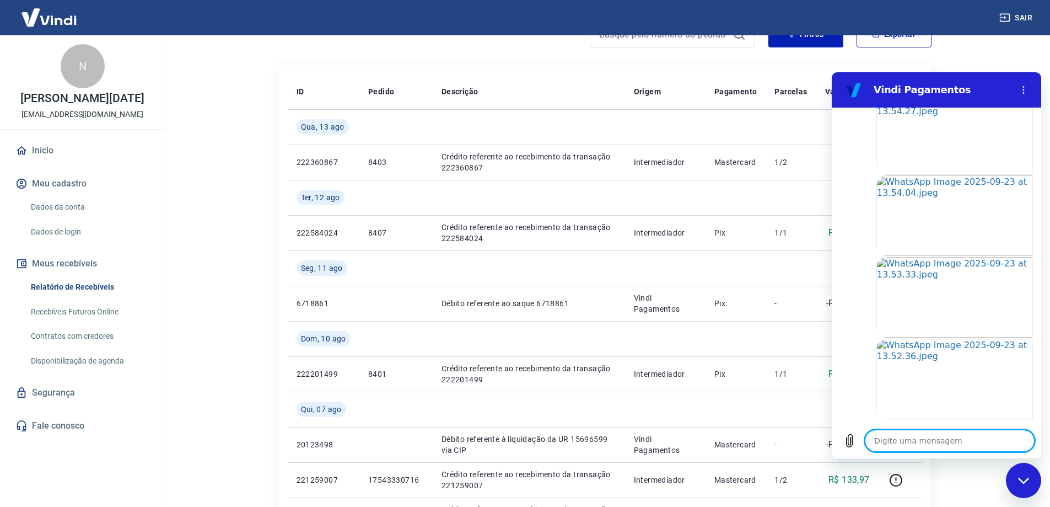
drag, startPoint x: 966, startPoint y: 447, endPoint x: 1034, endPoint y: 421, distance: 72.6
click at [967, 445] on textarea at bounding box center [950, 440] width 170 height 22
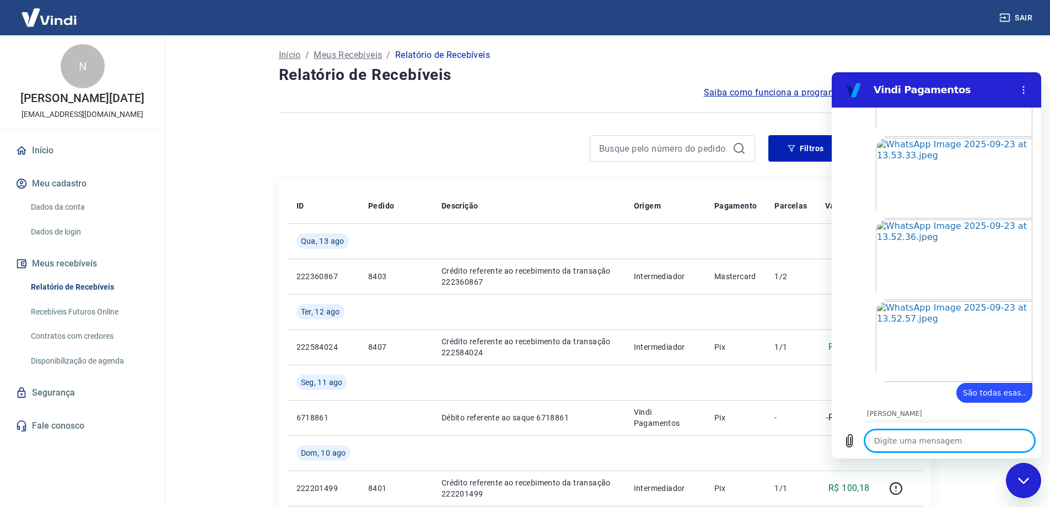
scroll to position [0, 0]
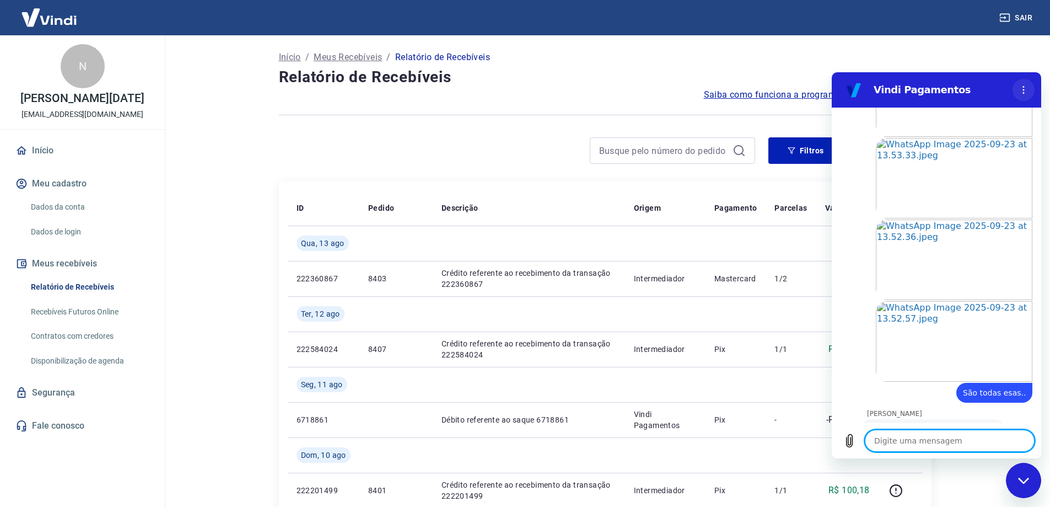
click at [1028, 93] on button "Menu de opções" at bounding box center [1024, 90] width 22 height 22
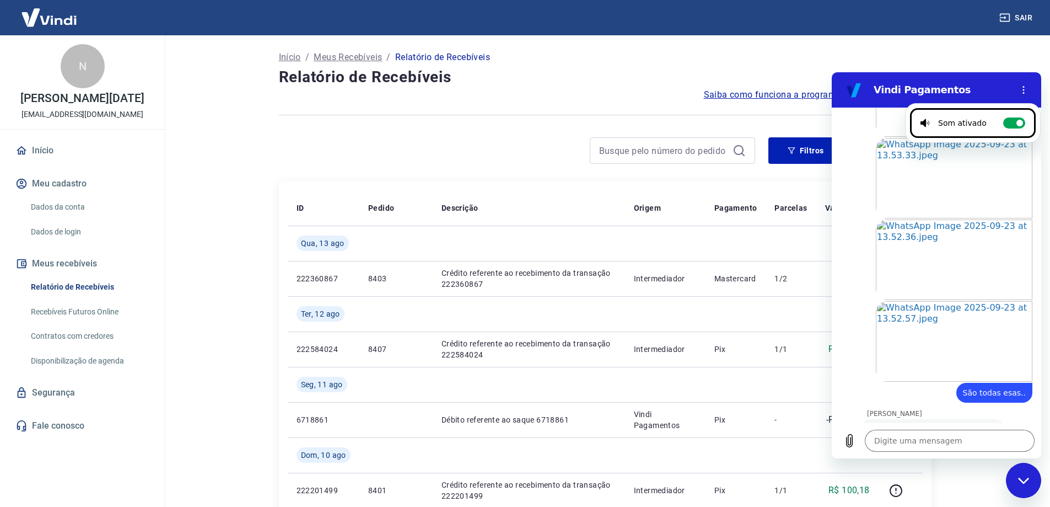
click at [850, 93] on figure at bounding box center [854, 90] width 22 height 22
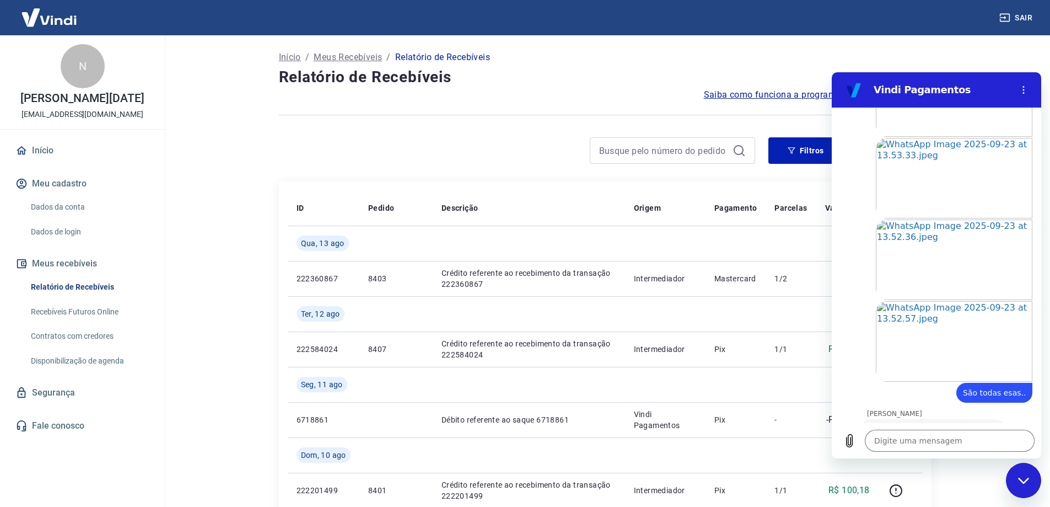
click at [1015, 466] on div "Fechar janela de mensagens" at bounding box center [1023, 480] width 33 height 33
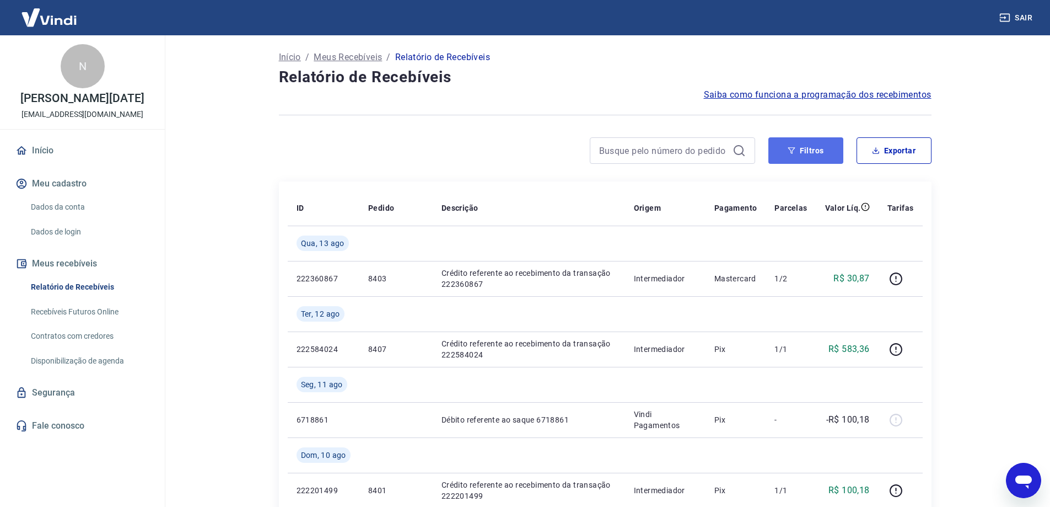
click at [822, 150] on button "Filtros" at bounding box center [806, 150] width 75 height 26
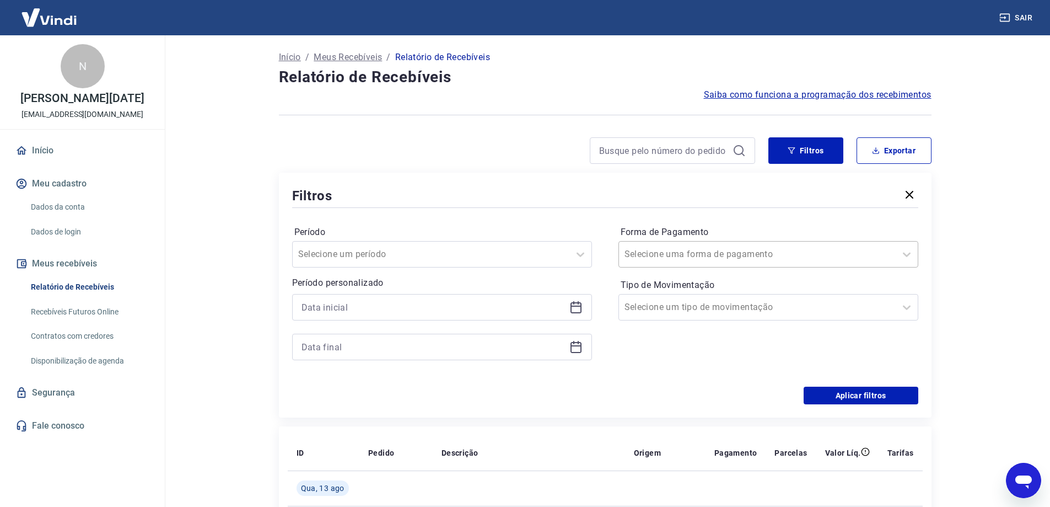
click at [705, 256] on input "Forma de Pagamento" at bounding box center [680, 254] width 111 height 13
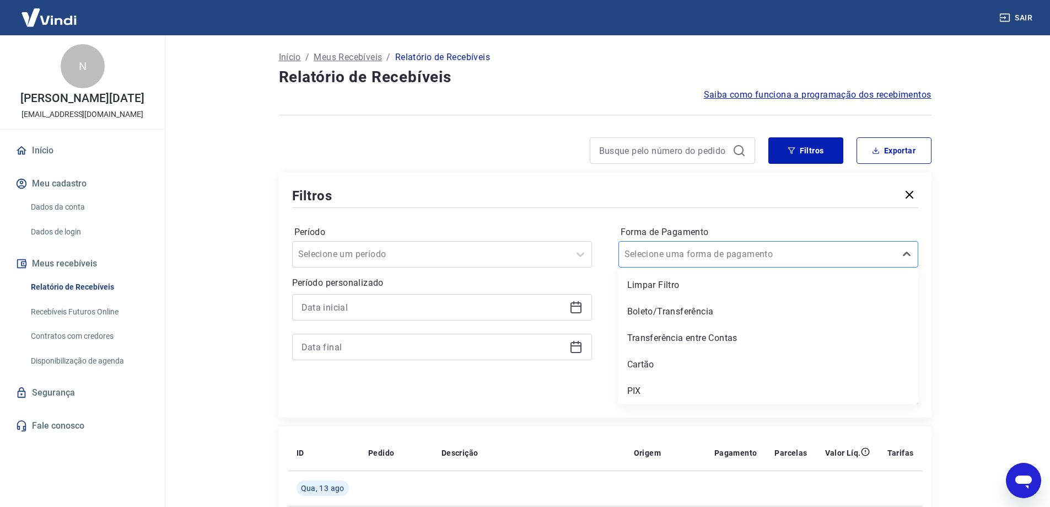
click at [705, 256] on input "Forma de Pagamento" at bounding box center [680, 254] width 111 height 13
click at [883, 152] on button "Exportar" at bounding box center [894, 150] width 75 height 26
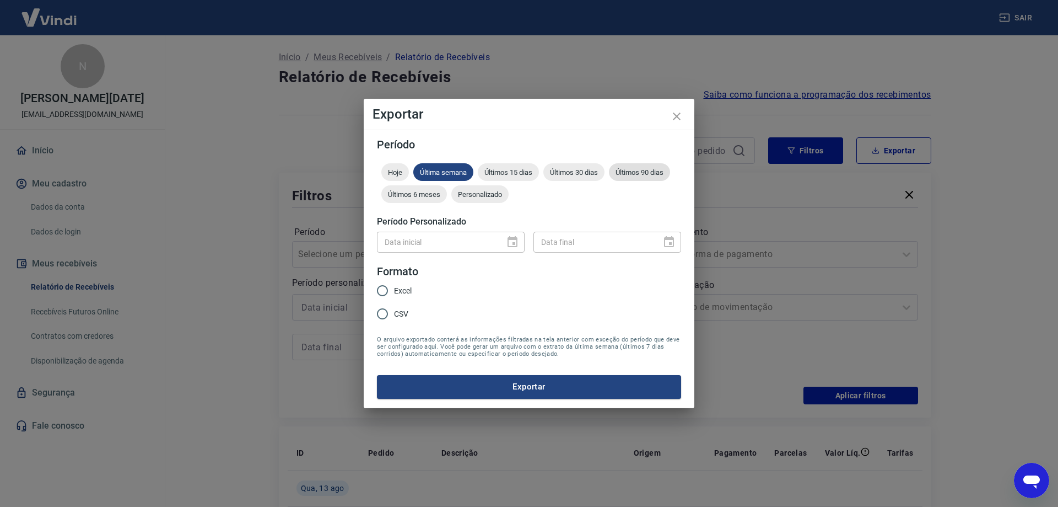
click at [661, 173] on span "Últimos 90 dias" at bounding box center [639, 172] width 61 height 8
click at [409, 291] on span "Excel" at bounding box center [403, 291] width 18 height 12
click at [394, 291] on input "Excel" at bounding box center [382, 290] width 23 height 23
click at [508, 386] on button "Exportar" at bounding box center [529, 386] width 304 height 23
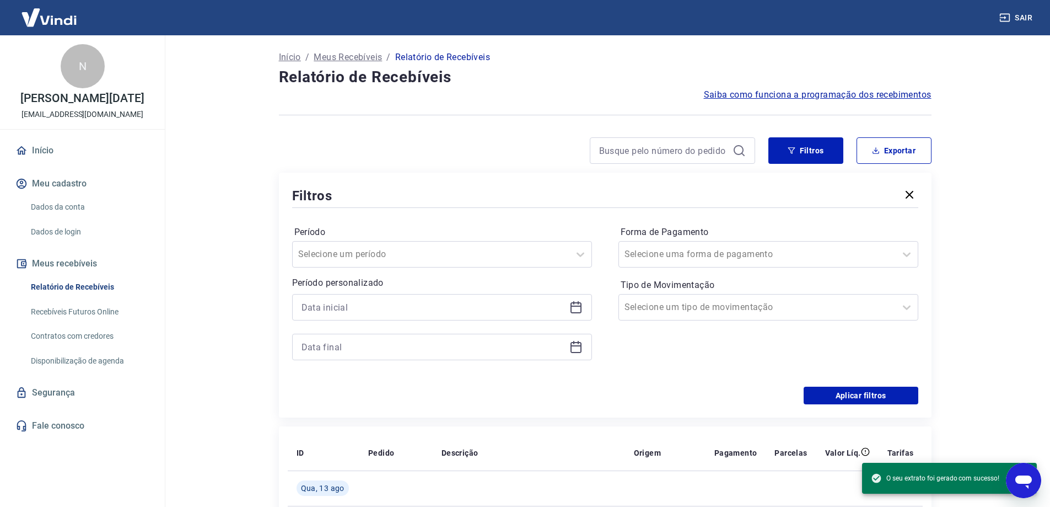
click at [1032, 481] on icon "Abrir janela de mensagens" at bounding box center [1024, 480] width 20 height 20
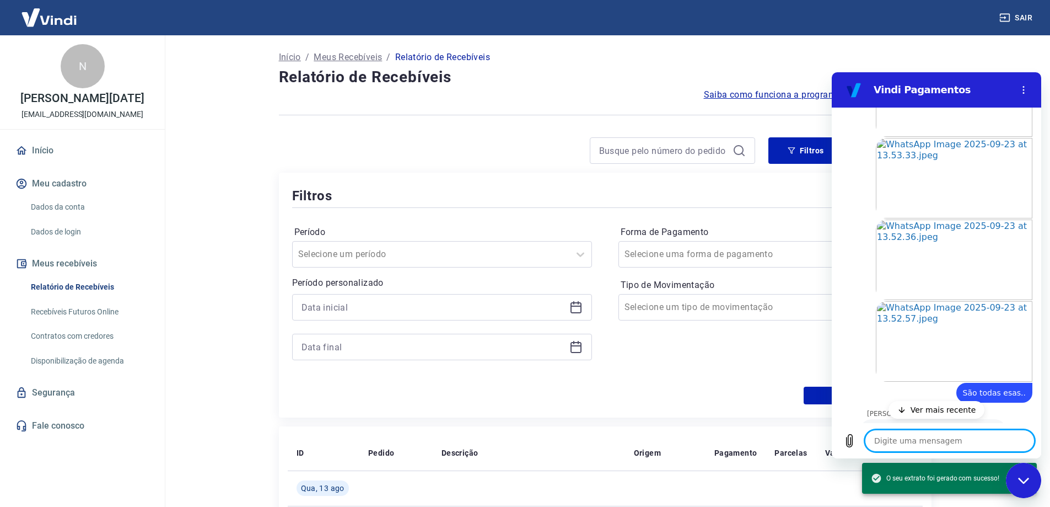
scroll to position [2322, 0]
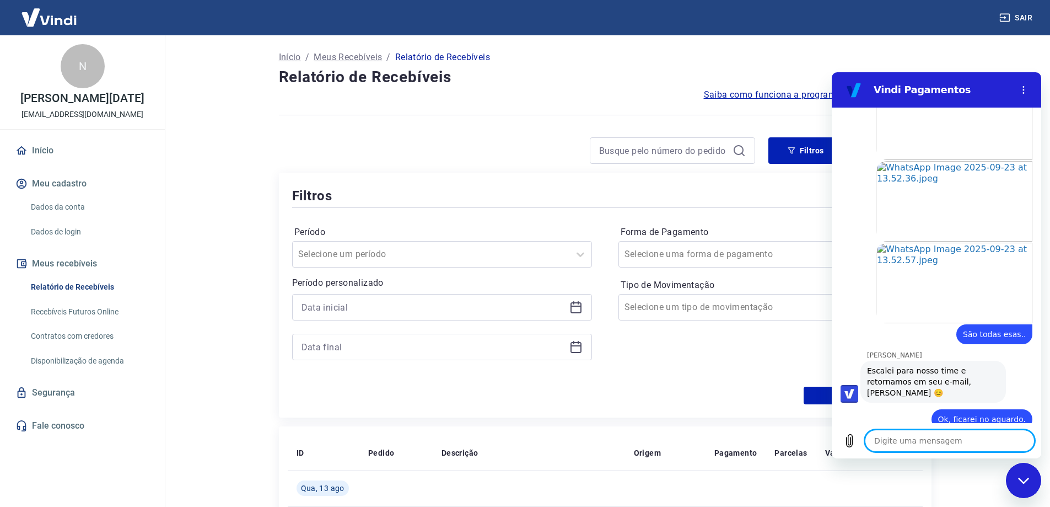
click at [1018, 484] on div "Fechar janela de mensagens" at bounding box center [1023, 480] width 33 height 33
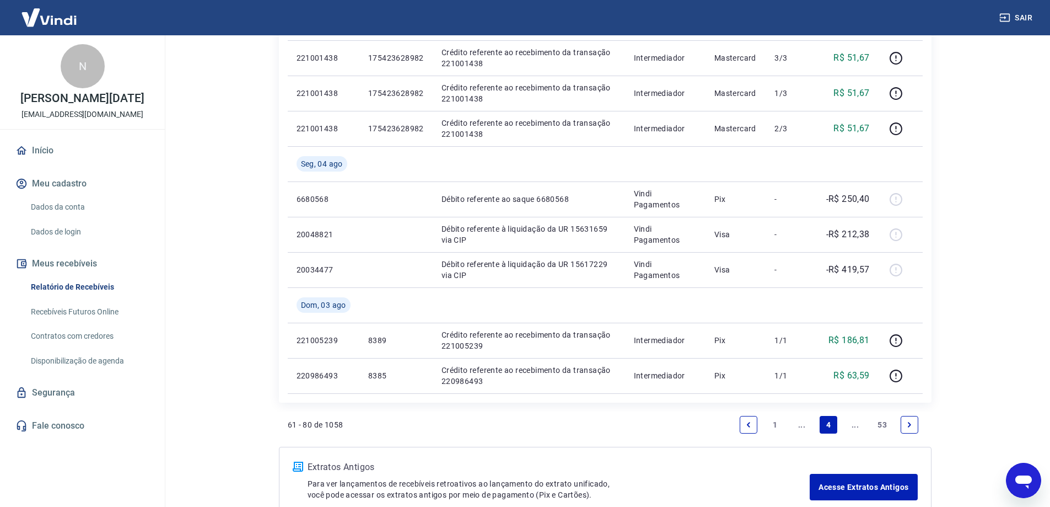
scroll to position [1133, 0]
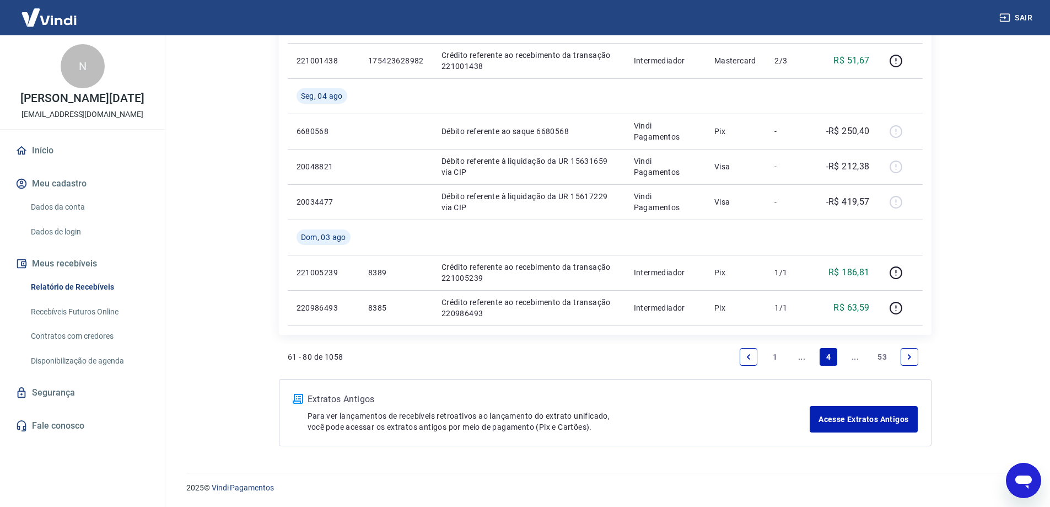
click at [772, 355] on link "1" at bounding box center [775, 357] width 18 height 18
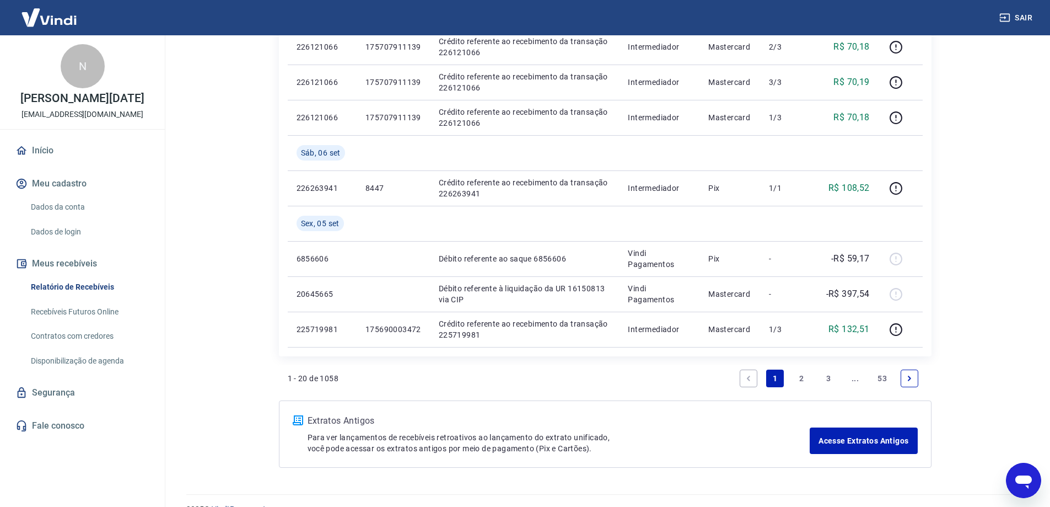
scroll to position [1098, 0]
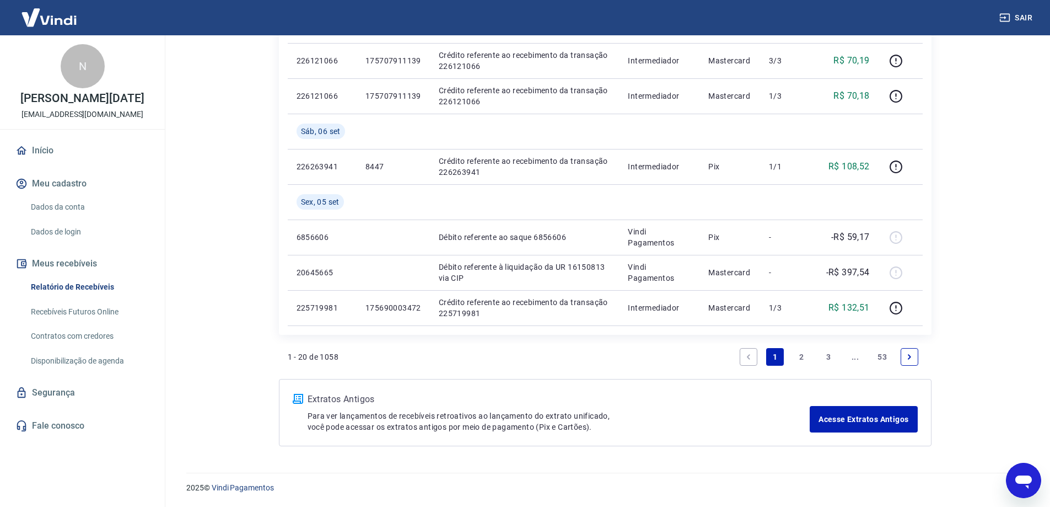
click at [796, 356] on link "2" at bounding box center [802, 357] width 18 height 18
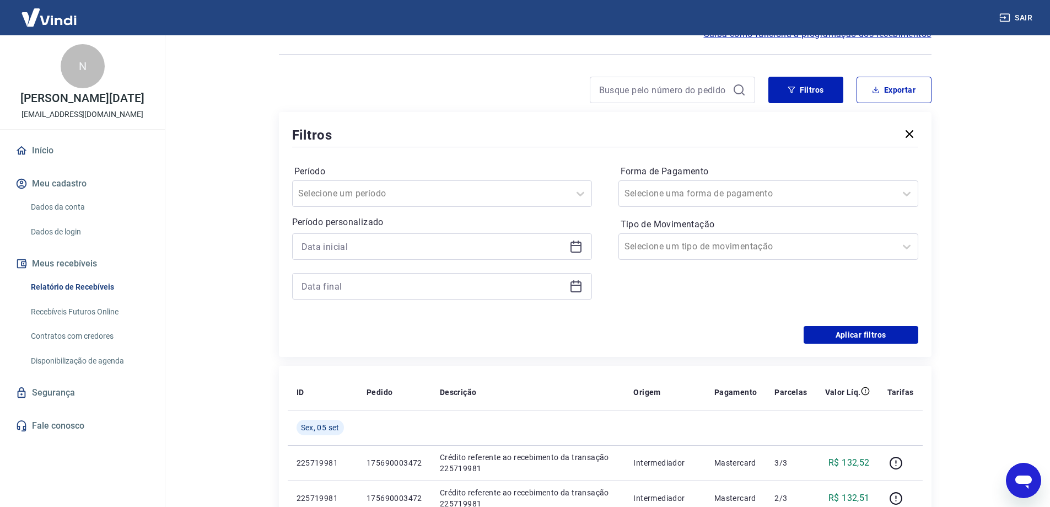
scroll to position [1203, 0]
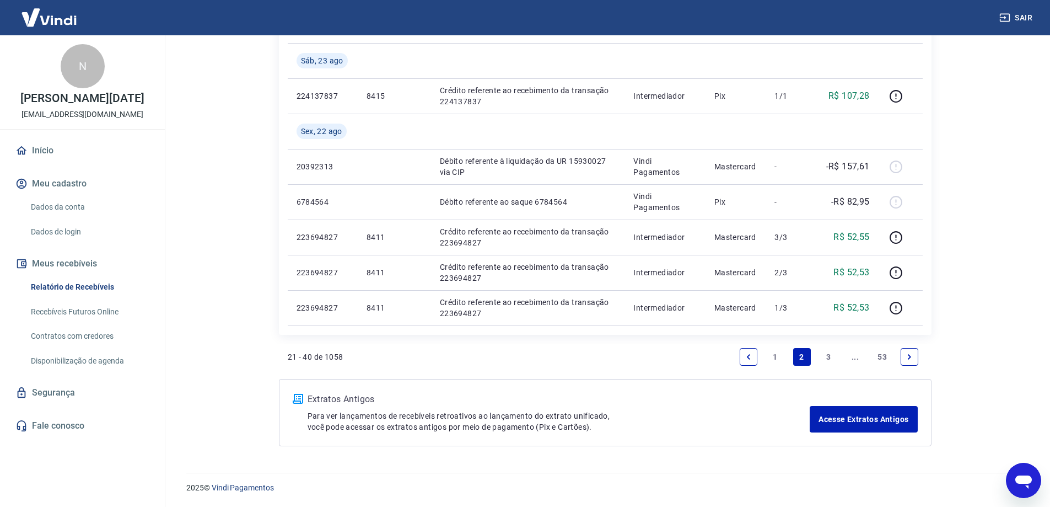
click at [909, 353] on icon "Next page" at bounding box center [910, 357] width 8 height 8
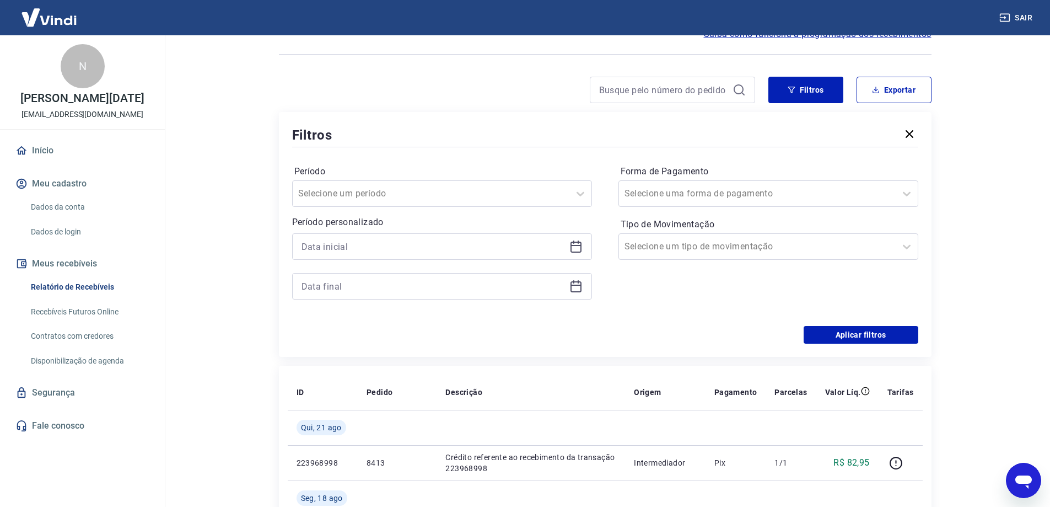
scroll to position [1027, 0]
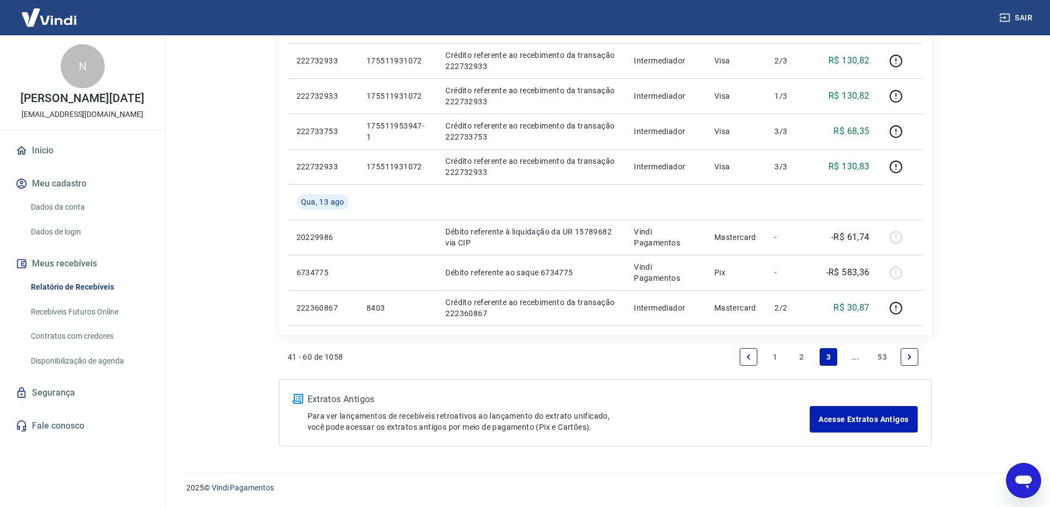
click at [909, 353] on icon "Next page" at bounding box center [910, 357] width 8 height 8
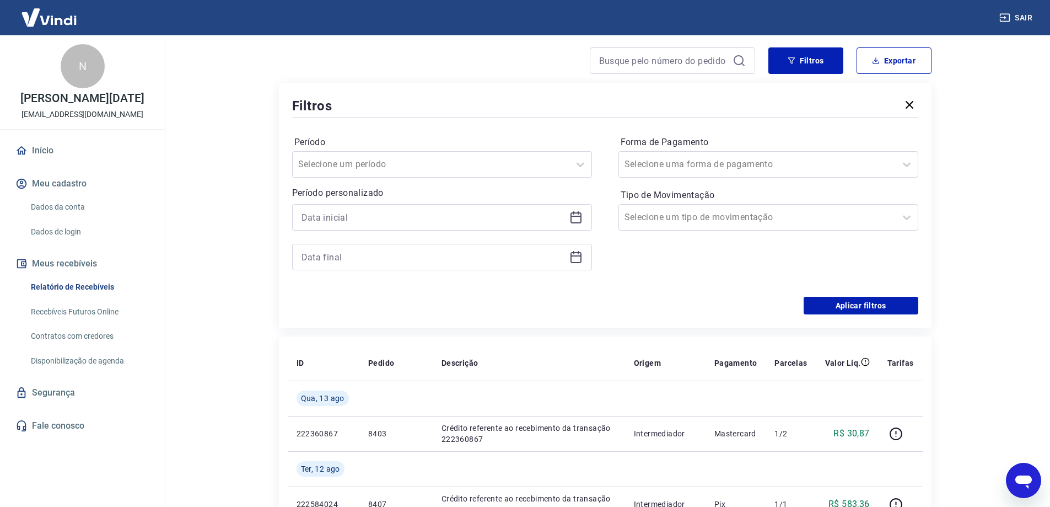
scroll to position [85, 0]
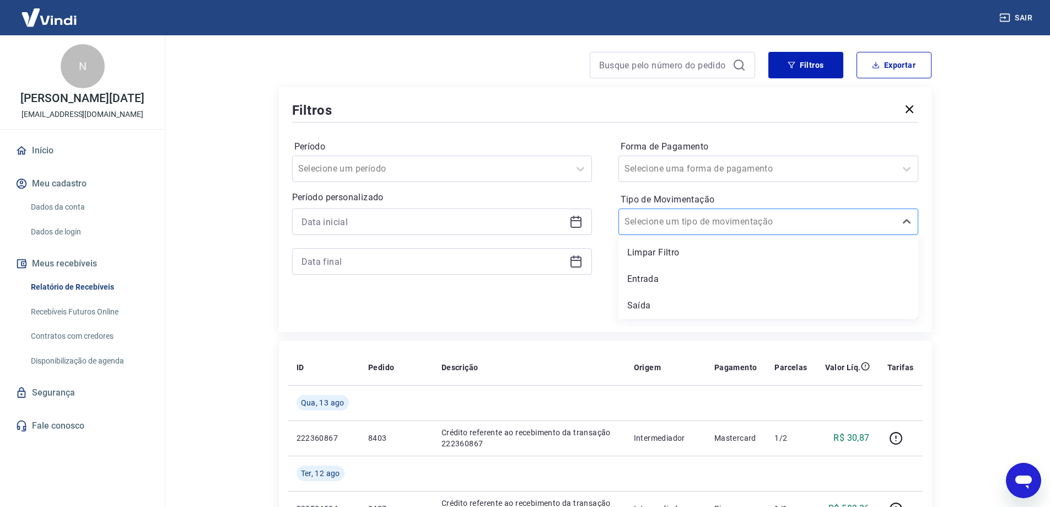
click at [679, 223] on input "Tipo de Movimentação" at bounding box center [680, 221] width 111 height 13
click at [640, 305] on div "Saída" at bounding box center [769, 305] width 300 height 22
click at [834, 300] on div "Período Selecione um período Período personalizado Forma de Pagamento Selecione…" at bounding box center [605, 213] width 626 height 176
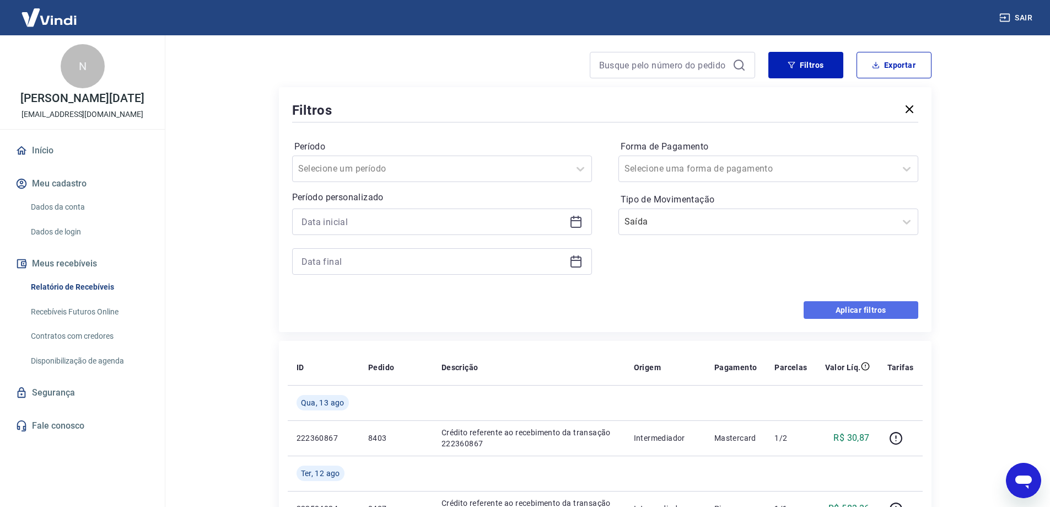
click at [890, 304] on button "Aplicar filtros" at bounding box center [861, 310] width 115 height 18
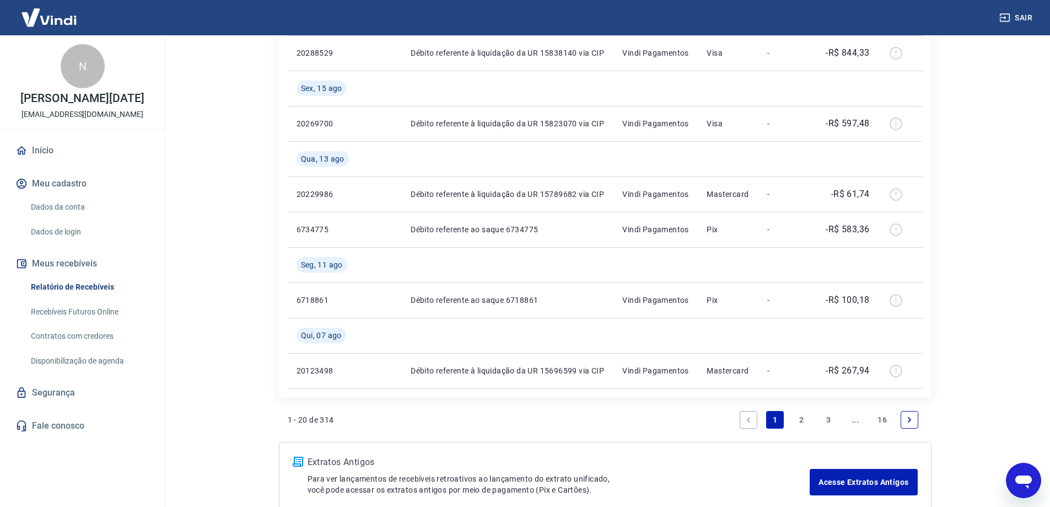
scroll to position [1158, 0]
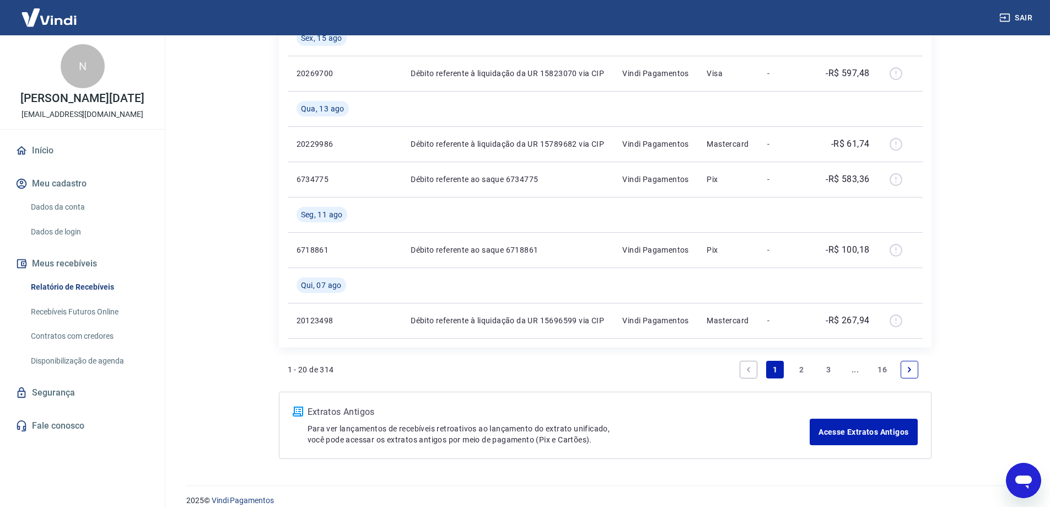
click at [916, 373] on link "Next page" at bounding box center [910, 370] width 18 height 18
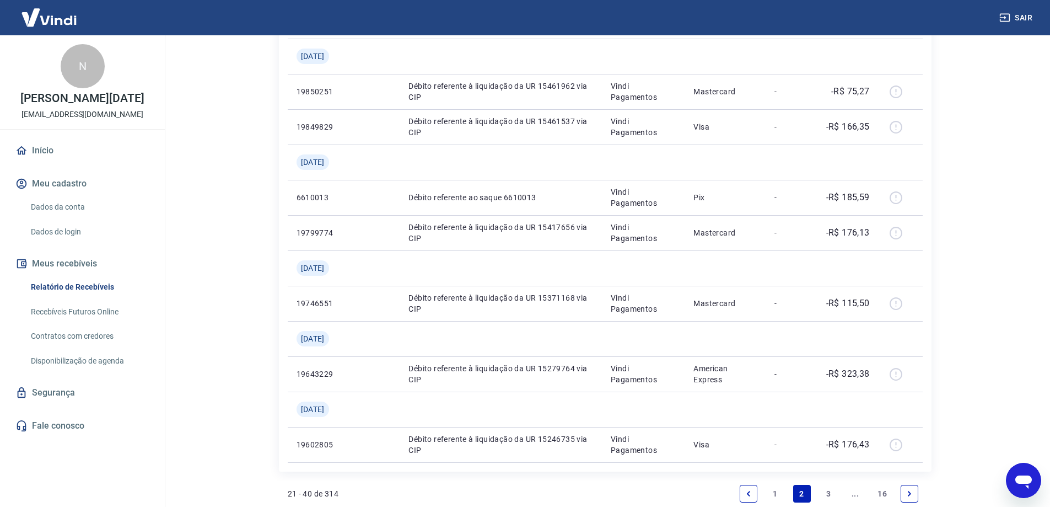
scroll to position [937, 0]
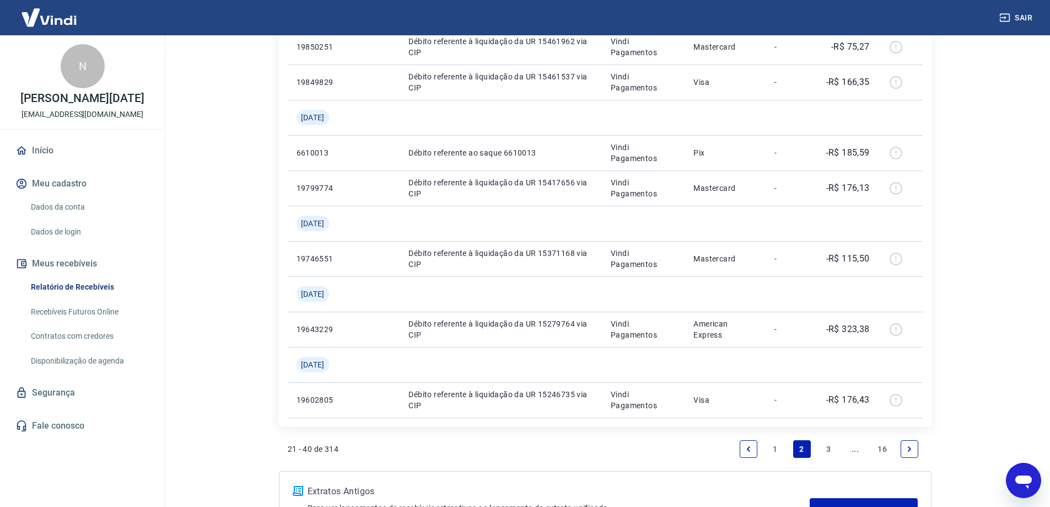
click at [906, 447] on icon "Next page" at bounding box center [910, 449] width 8 height 8
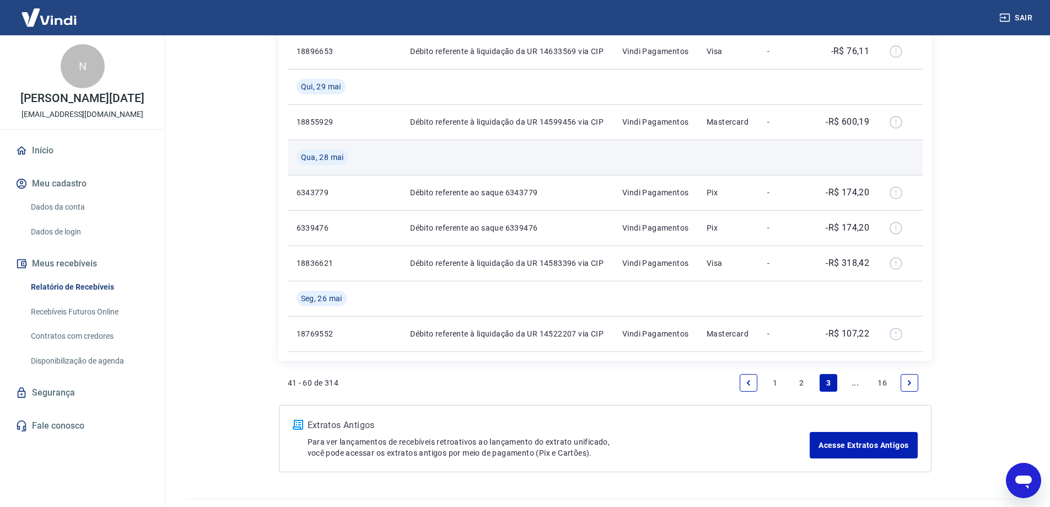
scroll to position [1100, 0]
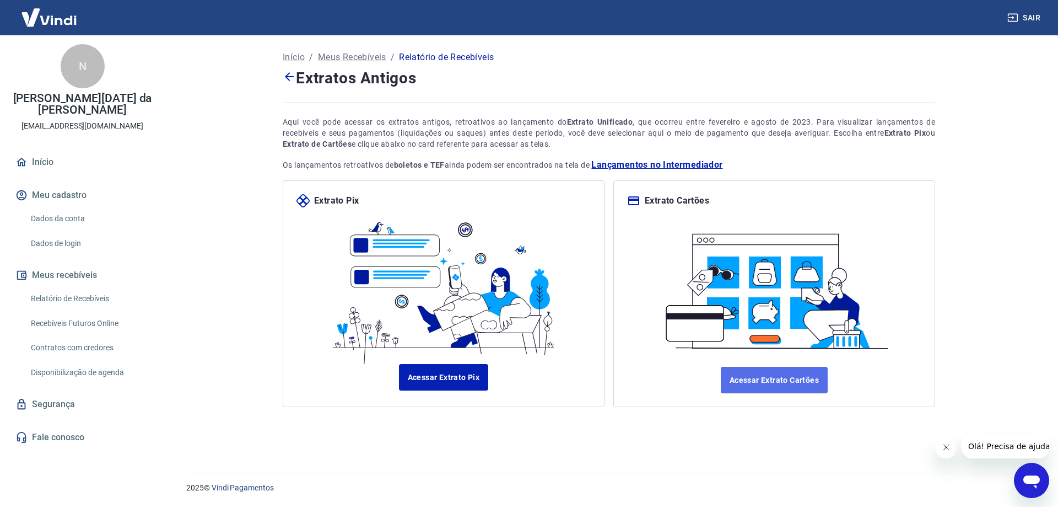
click at [767, 381] on link "Acessar Extrato Cartões" at bounding box center [774, 380] width 107 height 26
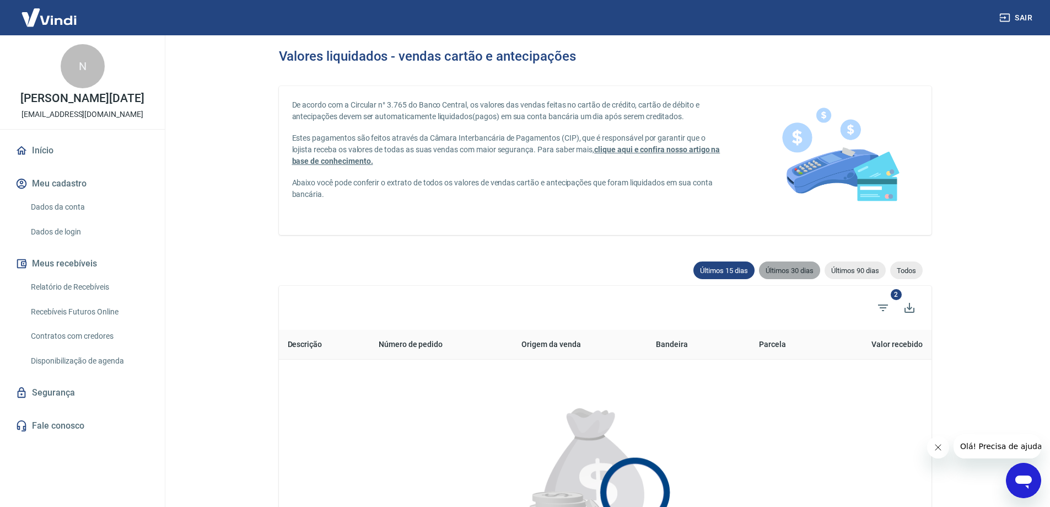
click at [798, 275] on div "Últimos 30 dias" at bounding box center [789, 270] width 61 height 18
type input "24/08/2025"
click at [879, 305] on icon "Filtros" at bounding box center [883, 307] width 10 height 7
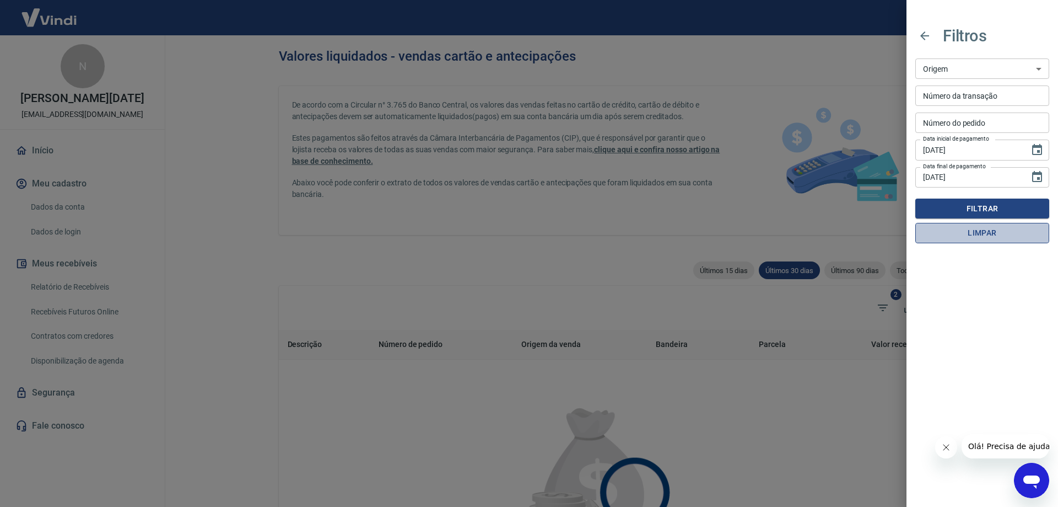
click at [943, 240] on button "Limpar" at bounding box center [983, 233] width 134 height 20
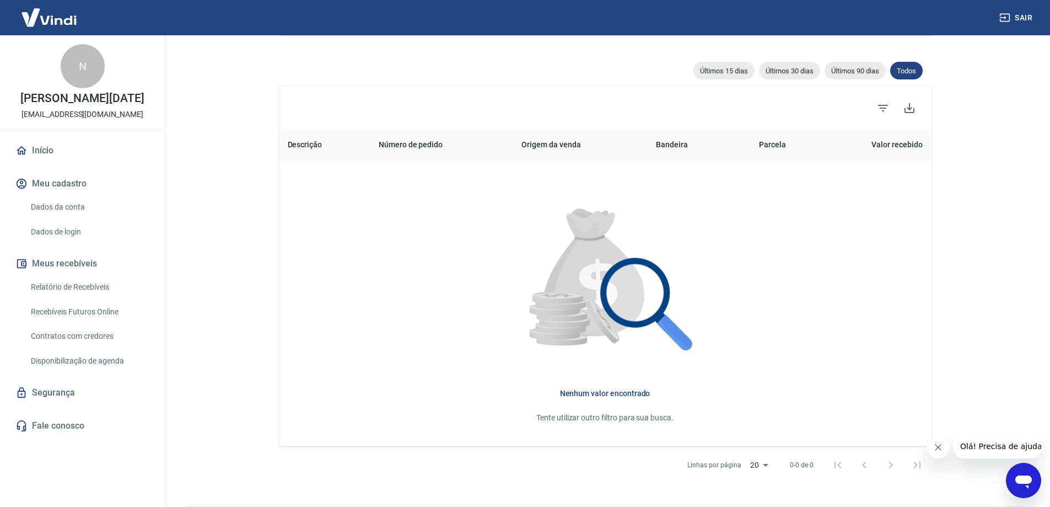
scroll to position [221, 0]
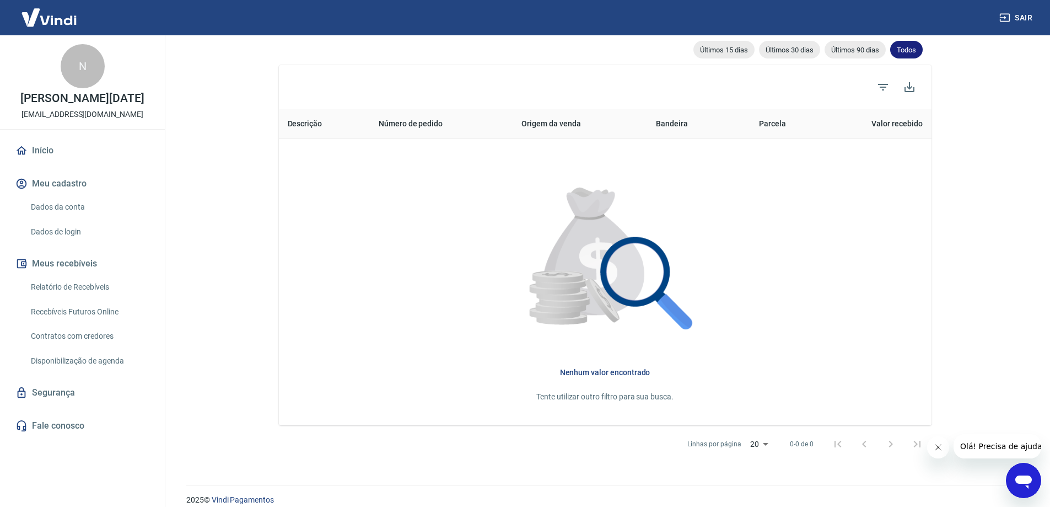
click at [904, 51] on span "Todos" at bounding box center [906, 50] width 33 height 8
click at [878, 88] on icon "Filtros" at bounding box center [883, 86] width 13 height 13
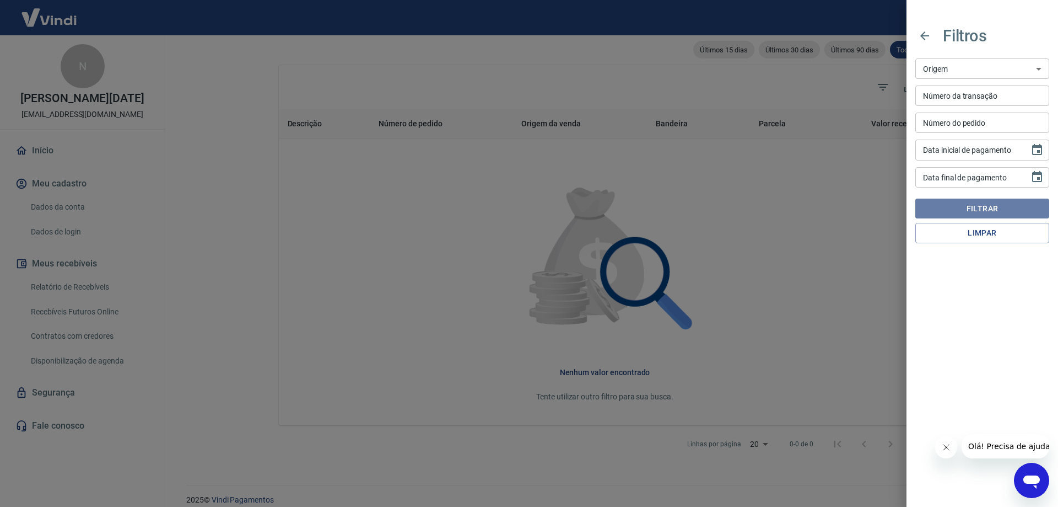
click at [972, 204] on button "Filtrar" at bounding box center [983, 208] width 134 height 20
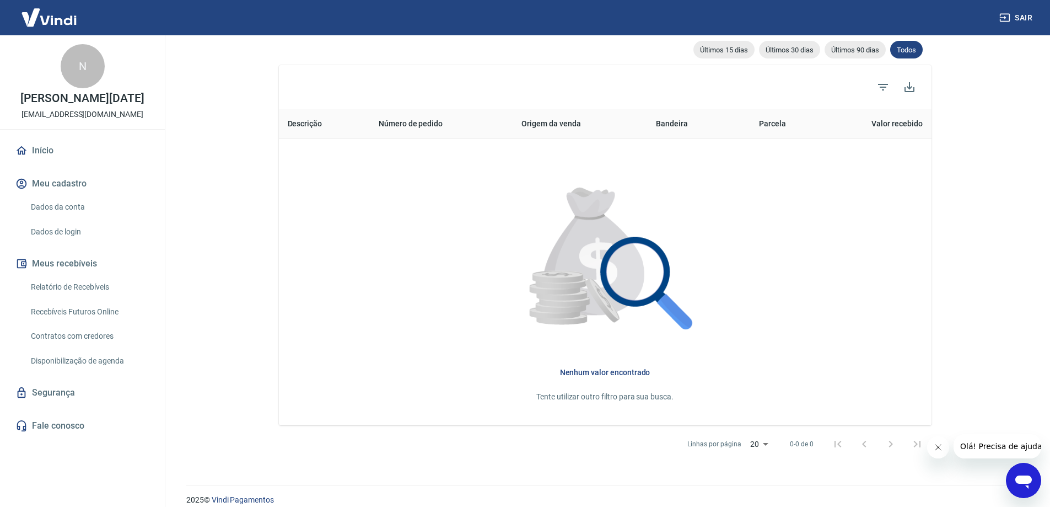
click at [128, 370] on link "Disponibilização de agenda" at bounding box center [88, 361] width 125 height 23
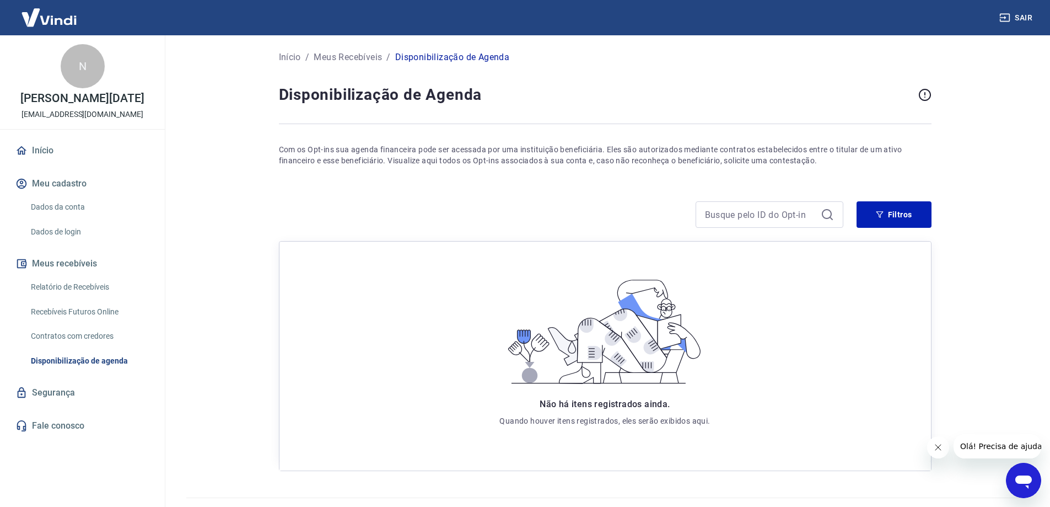
click at [84, 298] on link "Relatório de Recebíveis" at bounding box center [88, 287] width 125 height 23
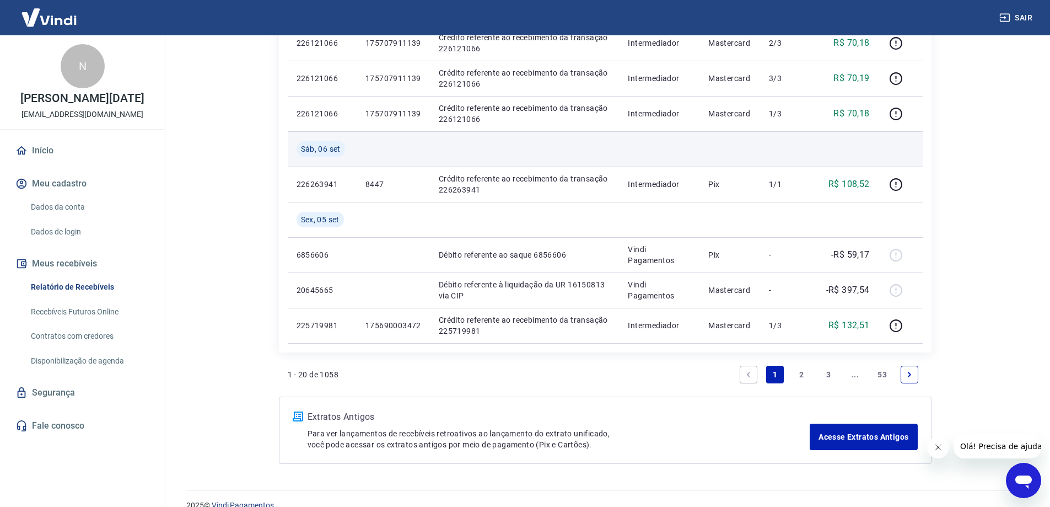
scroll to position [853, 0]
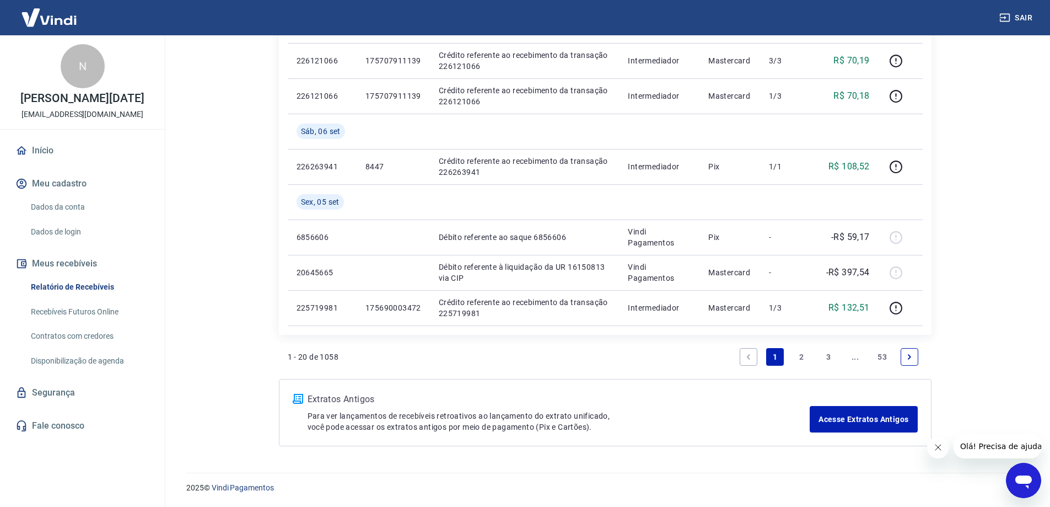
click at [802, 357] on link "2" at bounding box center [802, 357] width 18 height 18
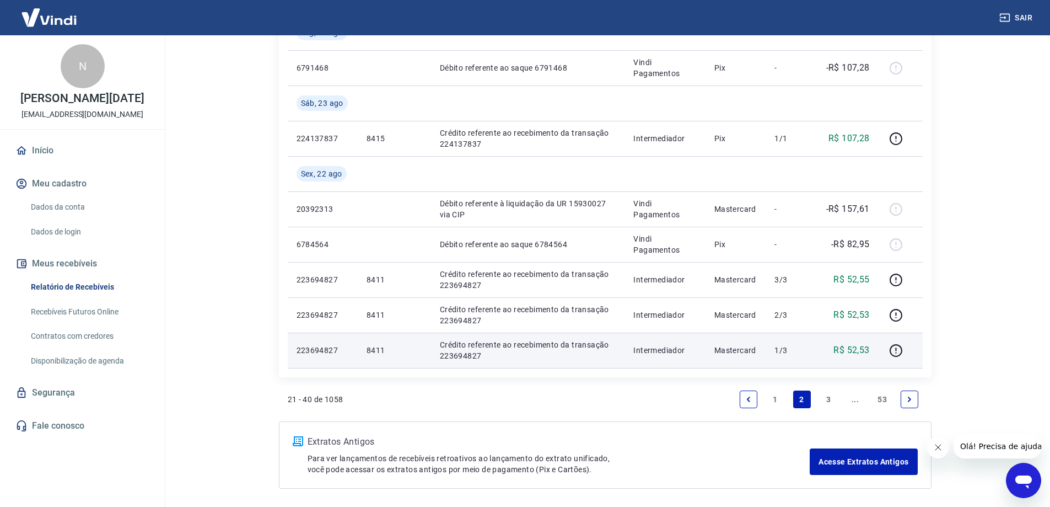
scroll to position [959, 0]
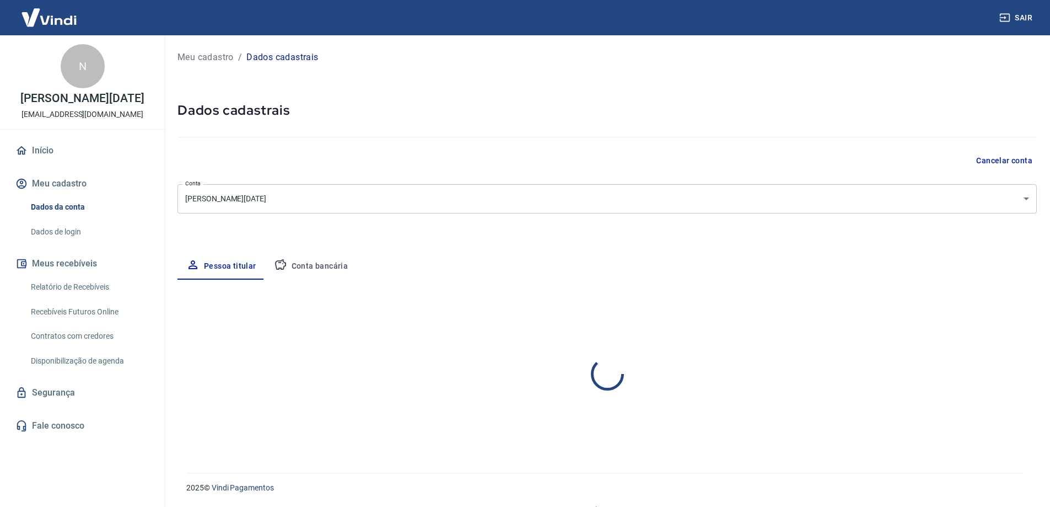
select select "SP"
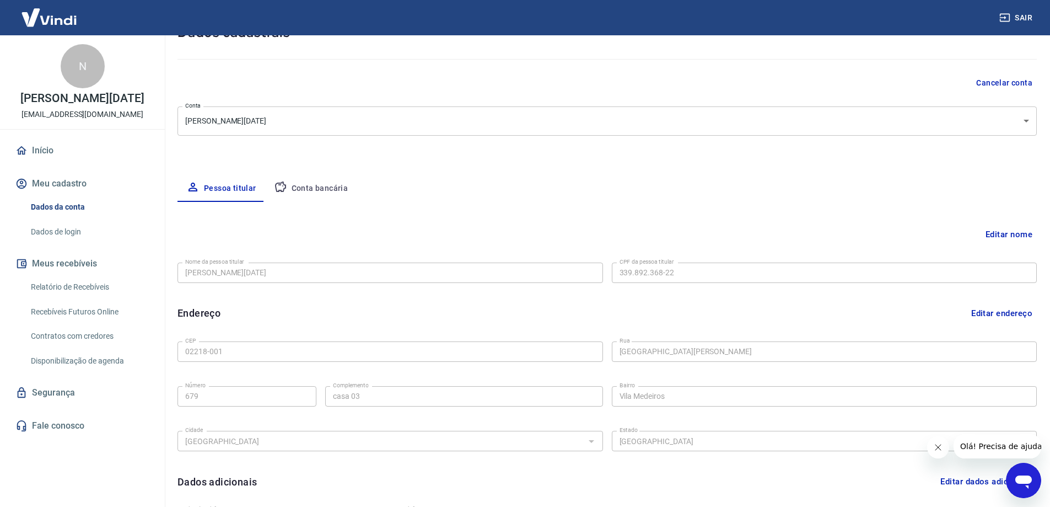
scroll to position [55, 0]
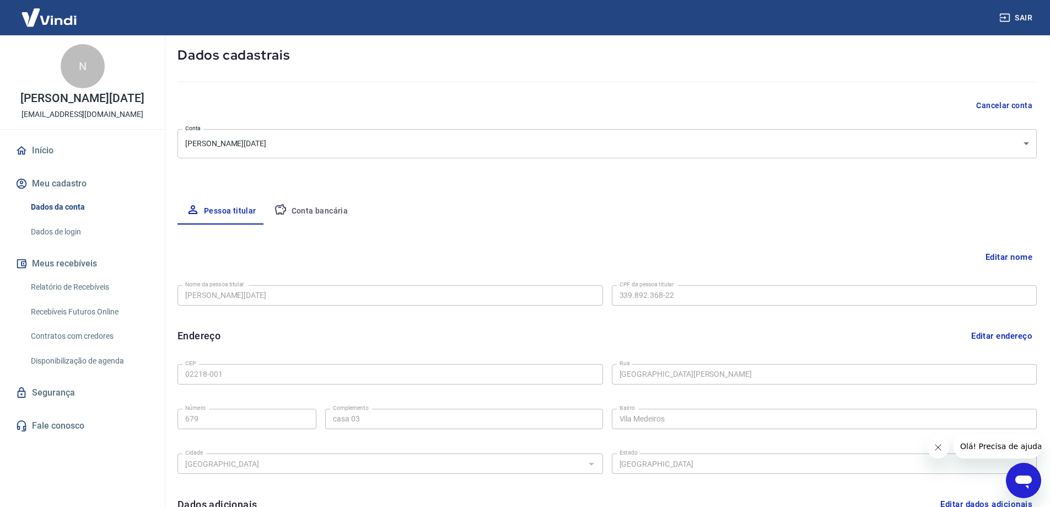
click at [300, 206] on button "Conta bancária" at bounding box center [311, 211] width 92 height 26
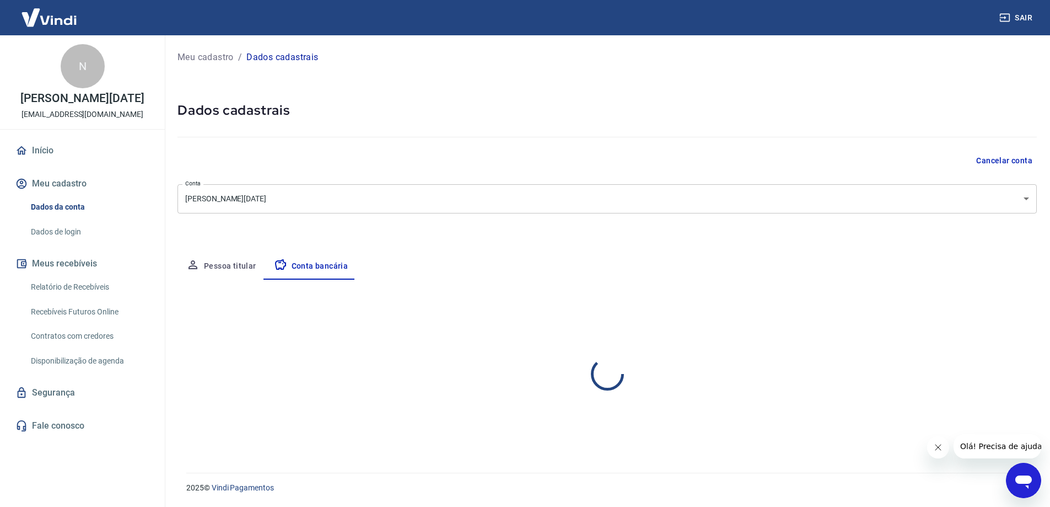
scroll to position [0, 0]
select select "1"
click at [320, 400] on div "Agência (sem dígito) 2201 Agência (sem dígito) Conta (sem dígito) 01023165 Cont…" at bounding box center [392, 398] width 429 height 36
click at [237, 272] on button "Pessoa titular" at bounding box center [222, 266] width 88 height 26
select select "SP"
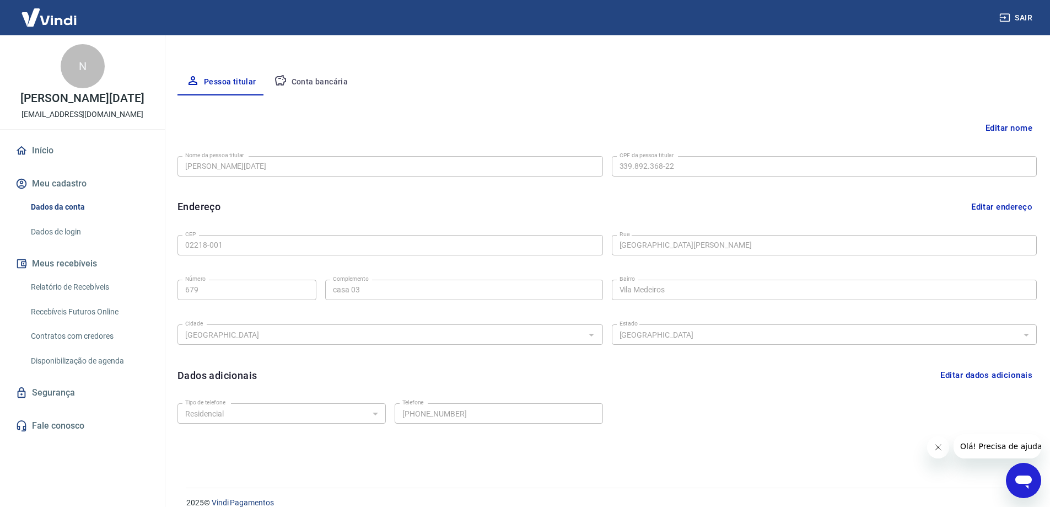
scroll to position [199, 0]
